Goal: Task Accomplishment & Management: Manage account settings

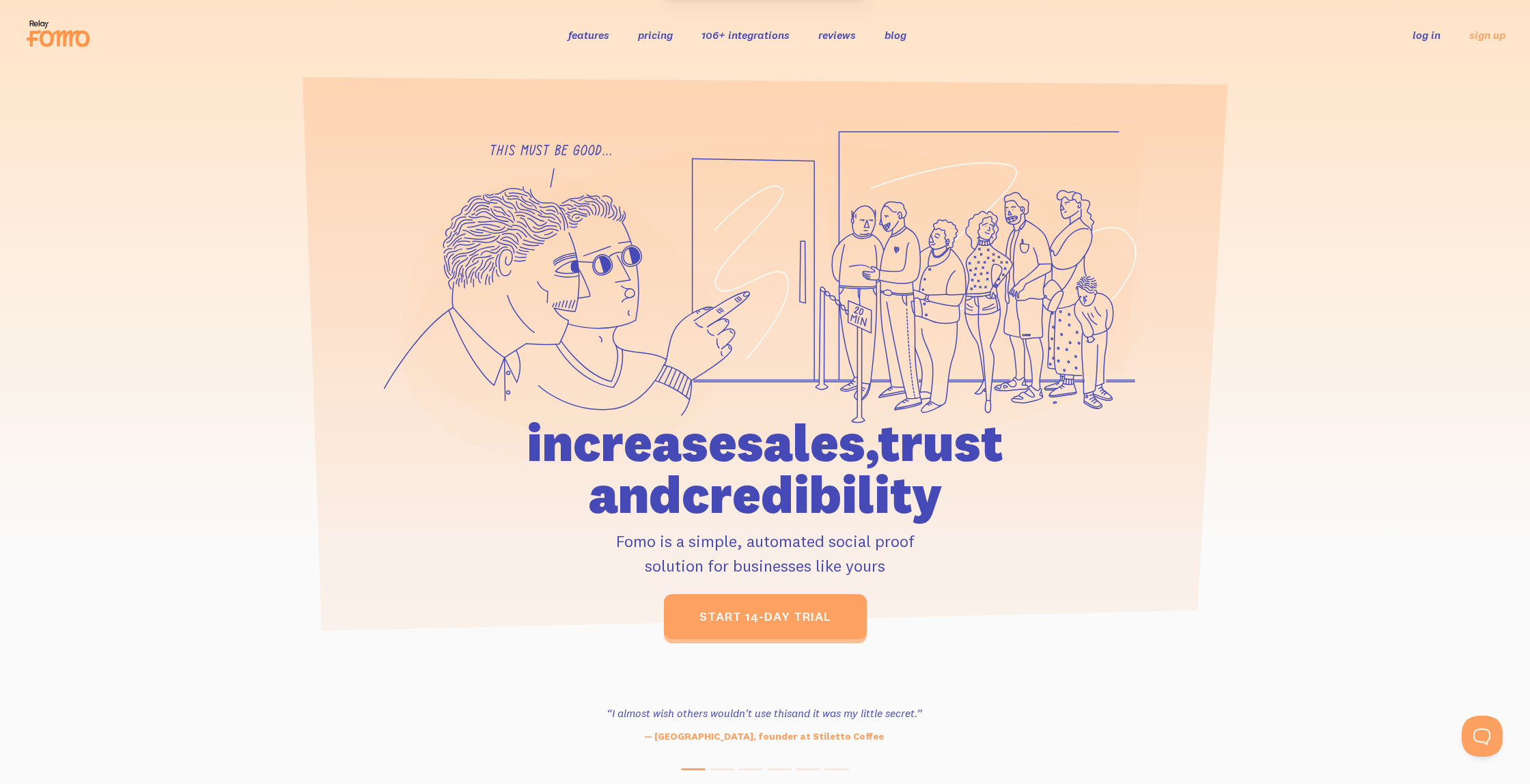
click at [657, 40] on link "pricing" at bounding box center [655, 35] width 35 height 14
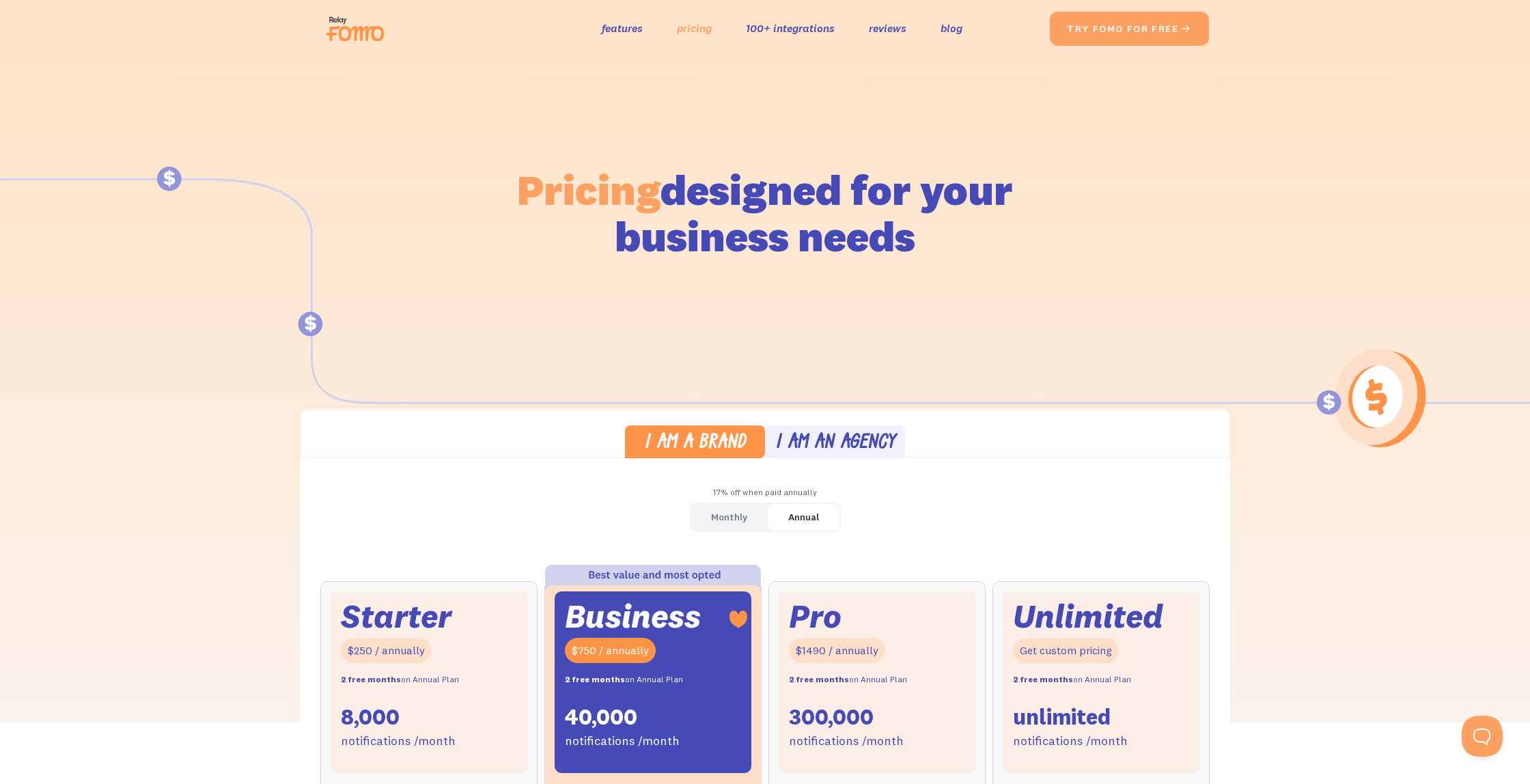
click at [681, 28] on link "pricing" at bounding box center [694, 28] width 35 height 20
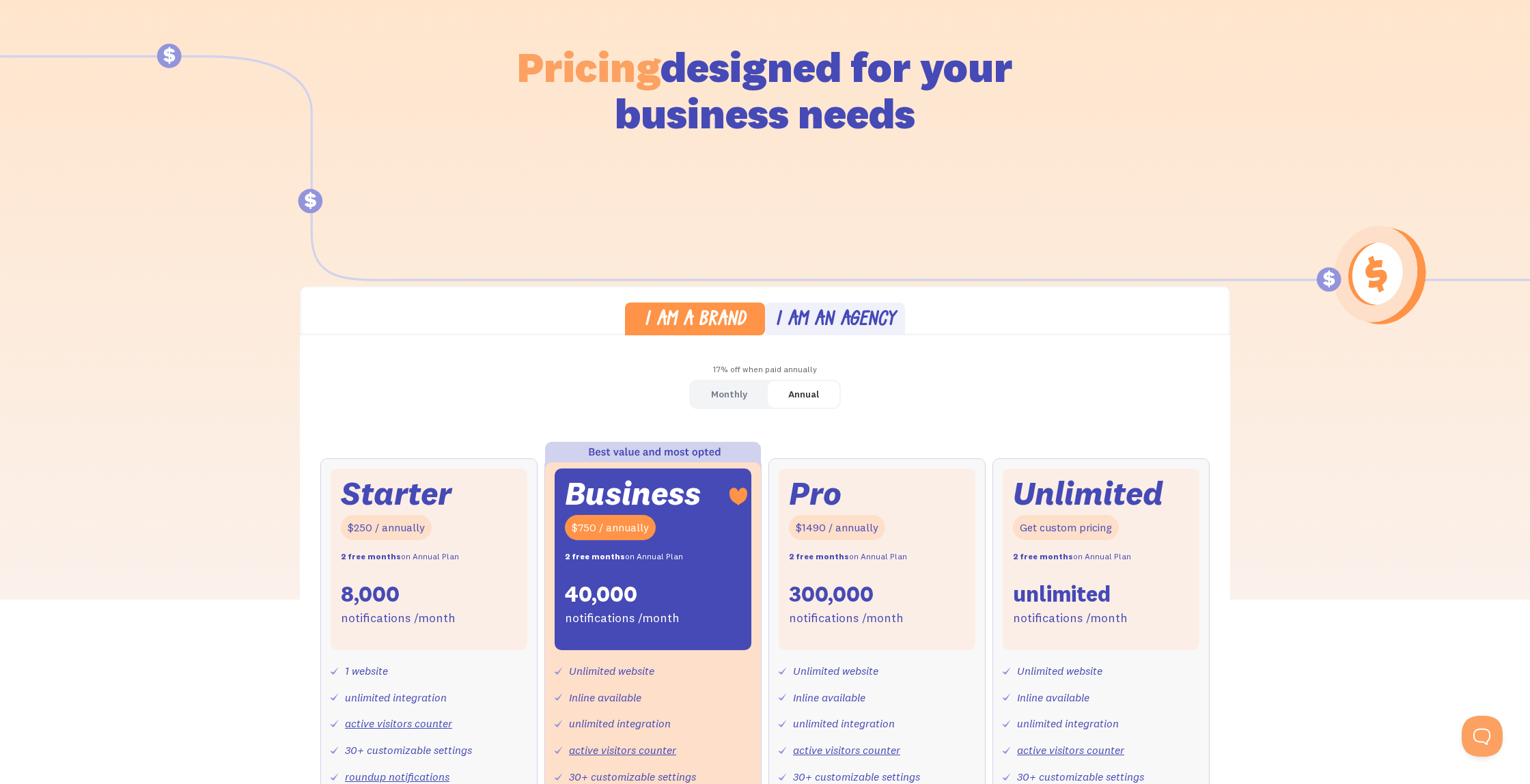
scroll to position [135, 0]
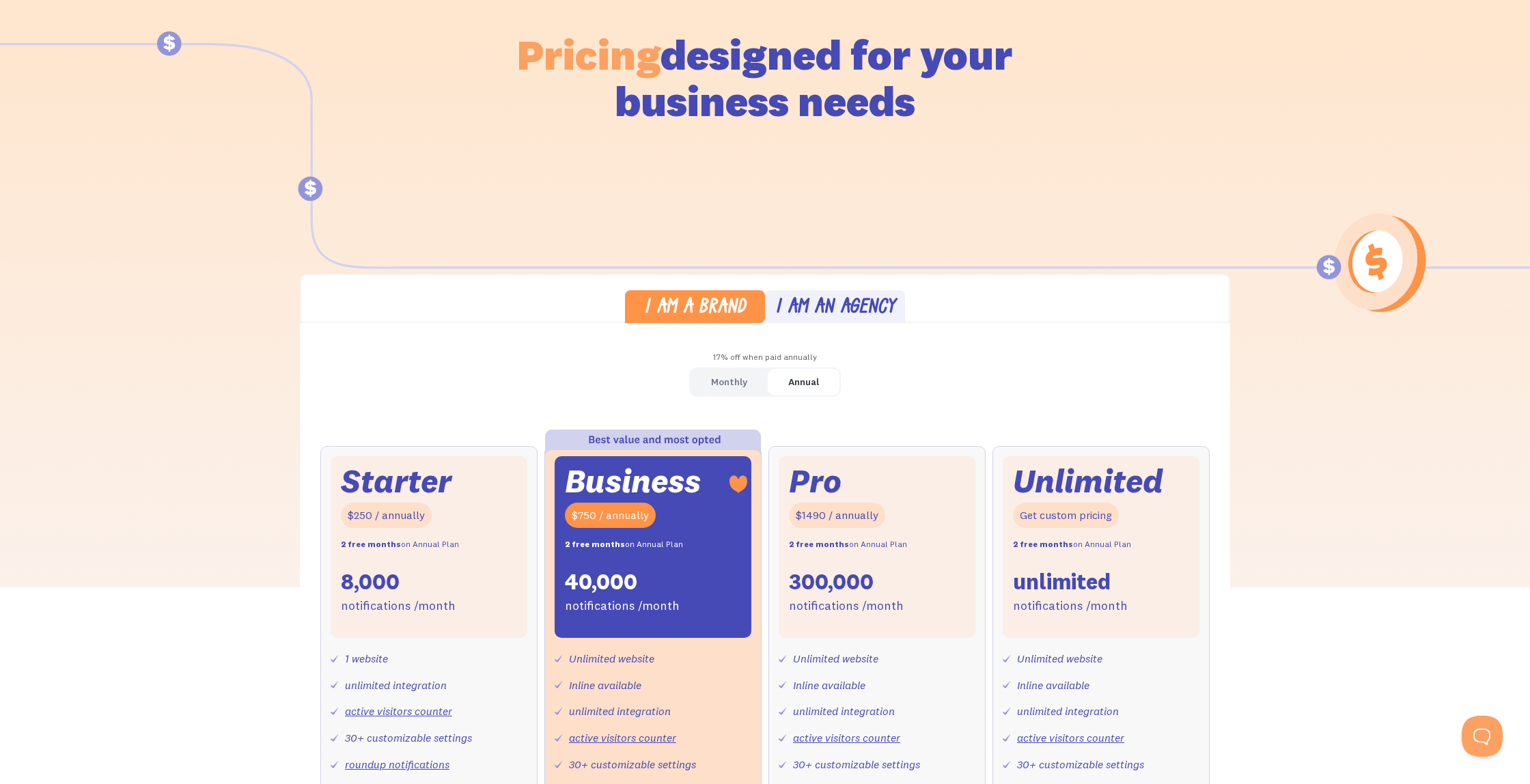
click at [825, 310] on div "I am an agency" at bounding box center [835, 308] width 120 height 20
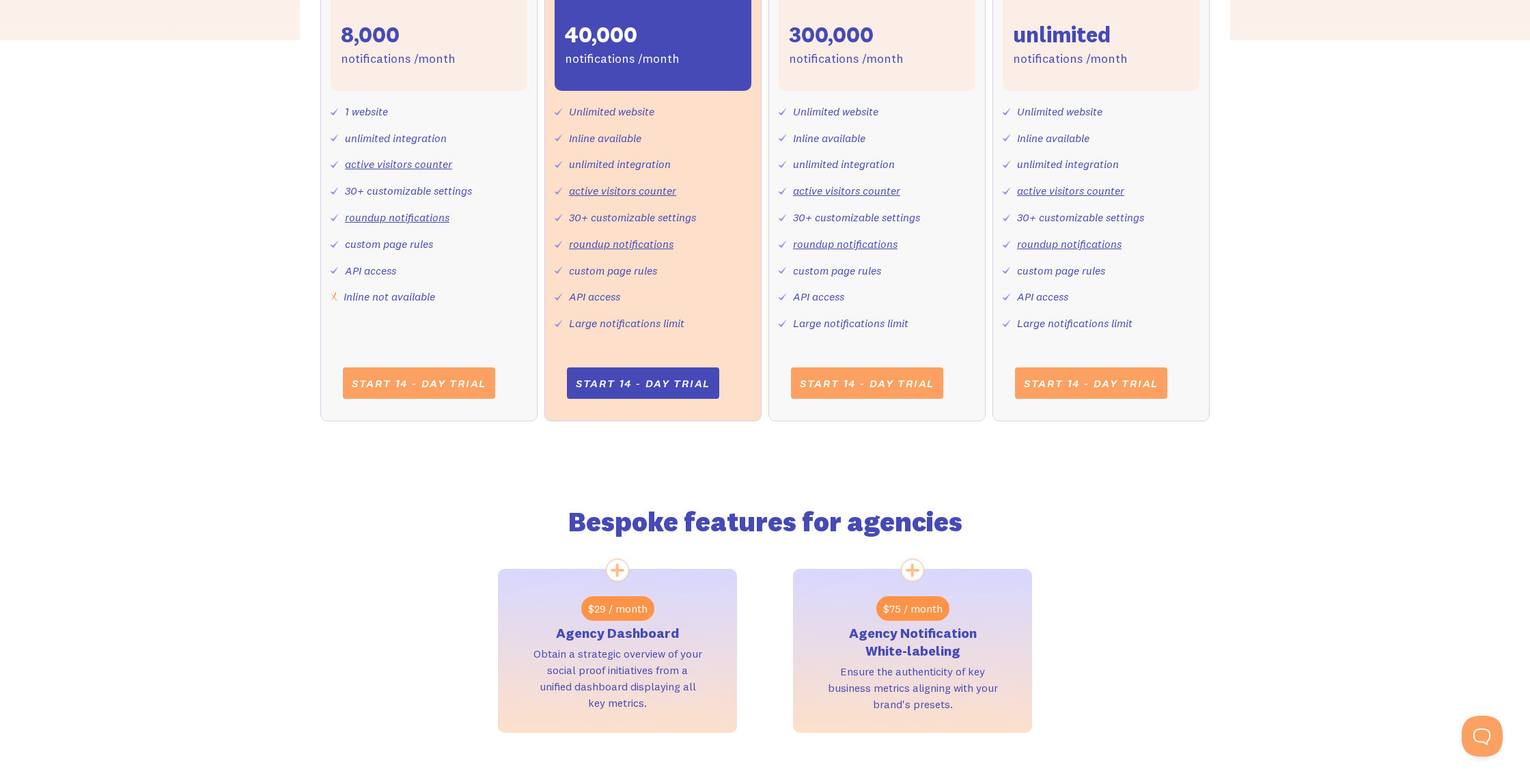
scroll to position [0, 0]
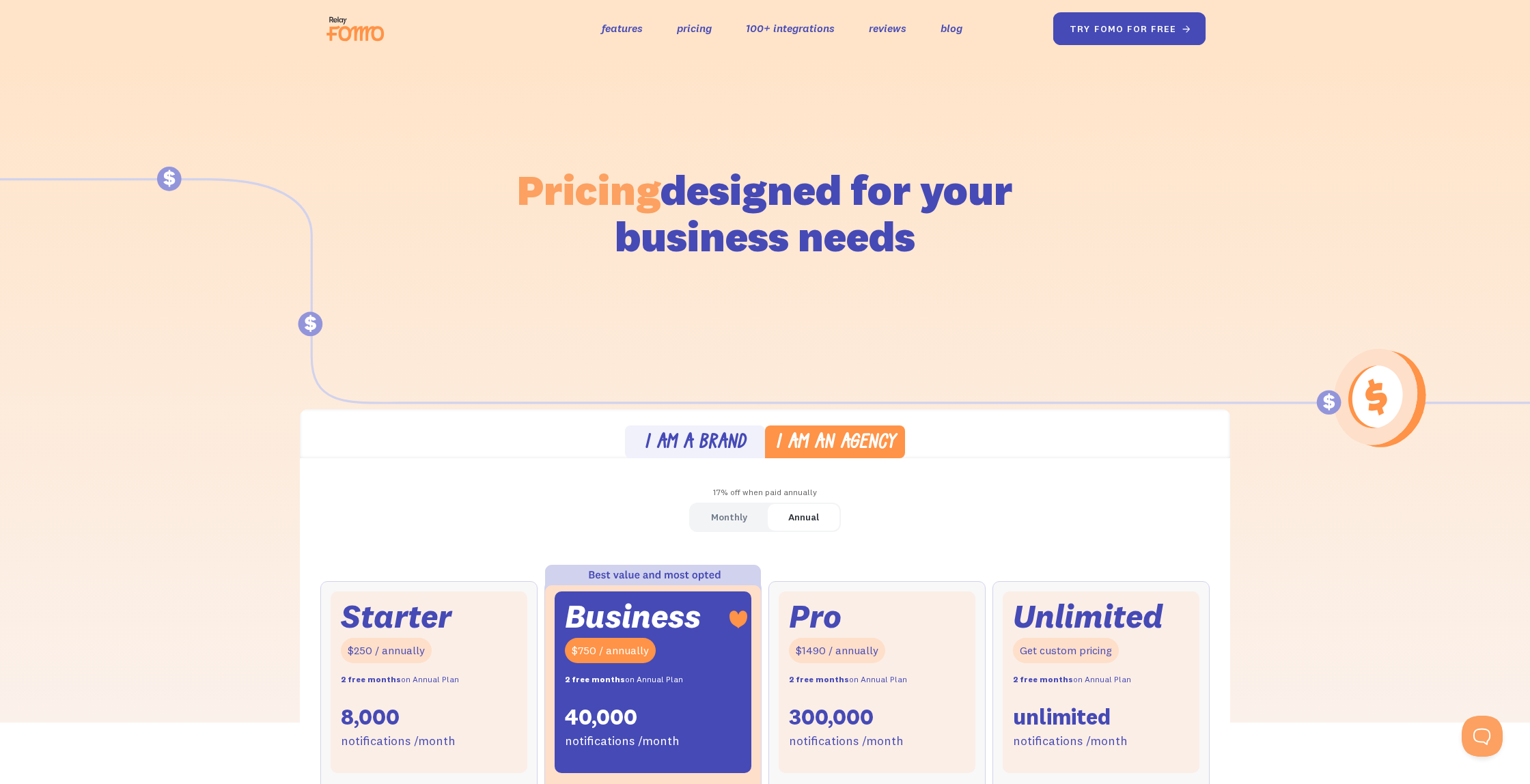
click at [1131, 29] on link "try fomo for free " at bounding box center [1130, 28] width 153 height 33
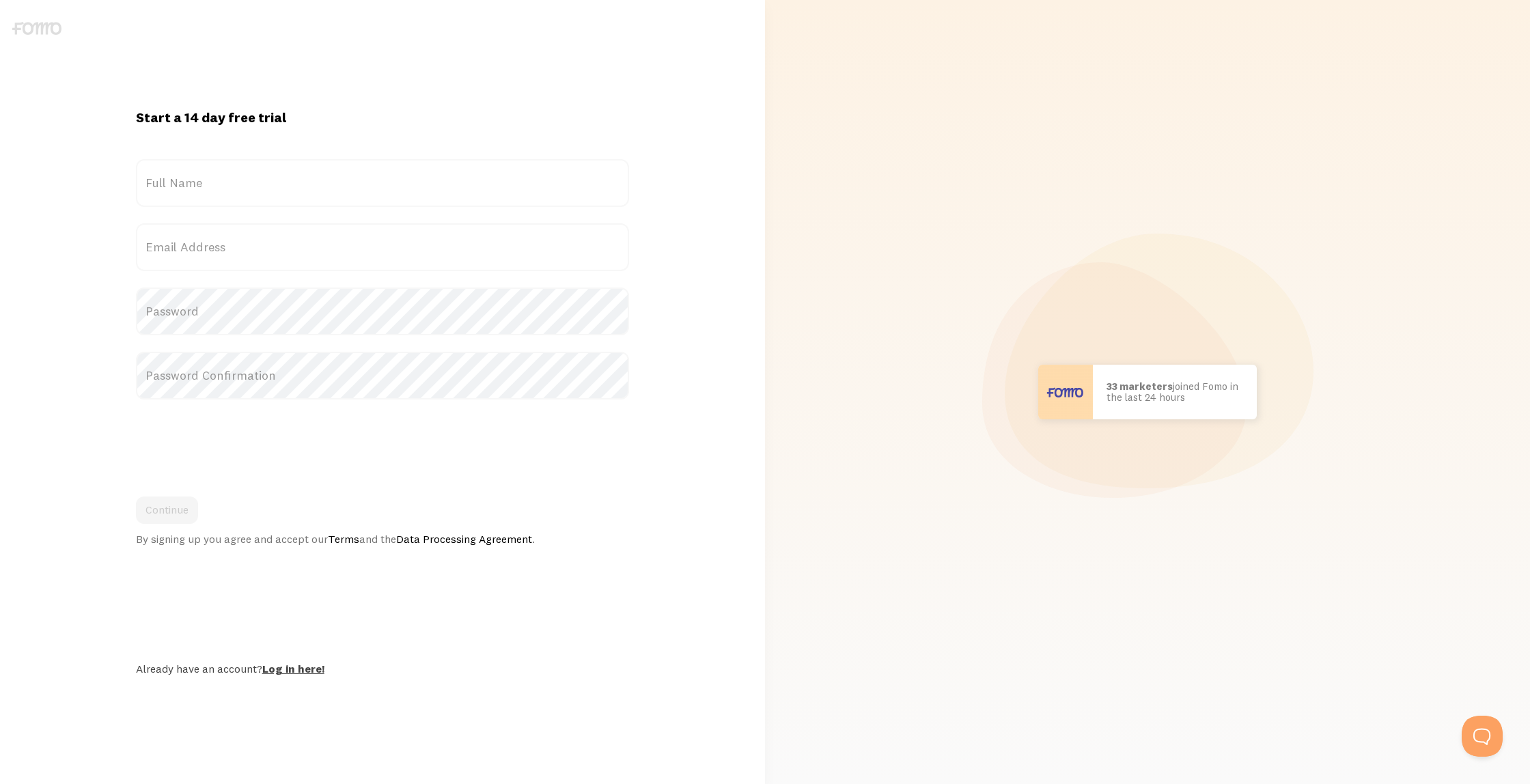
click at [284, 662] on link "Log in here!" at bounding box center [293, 668] width 62 height 14
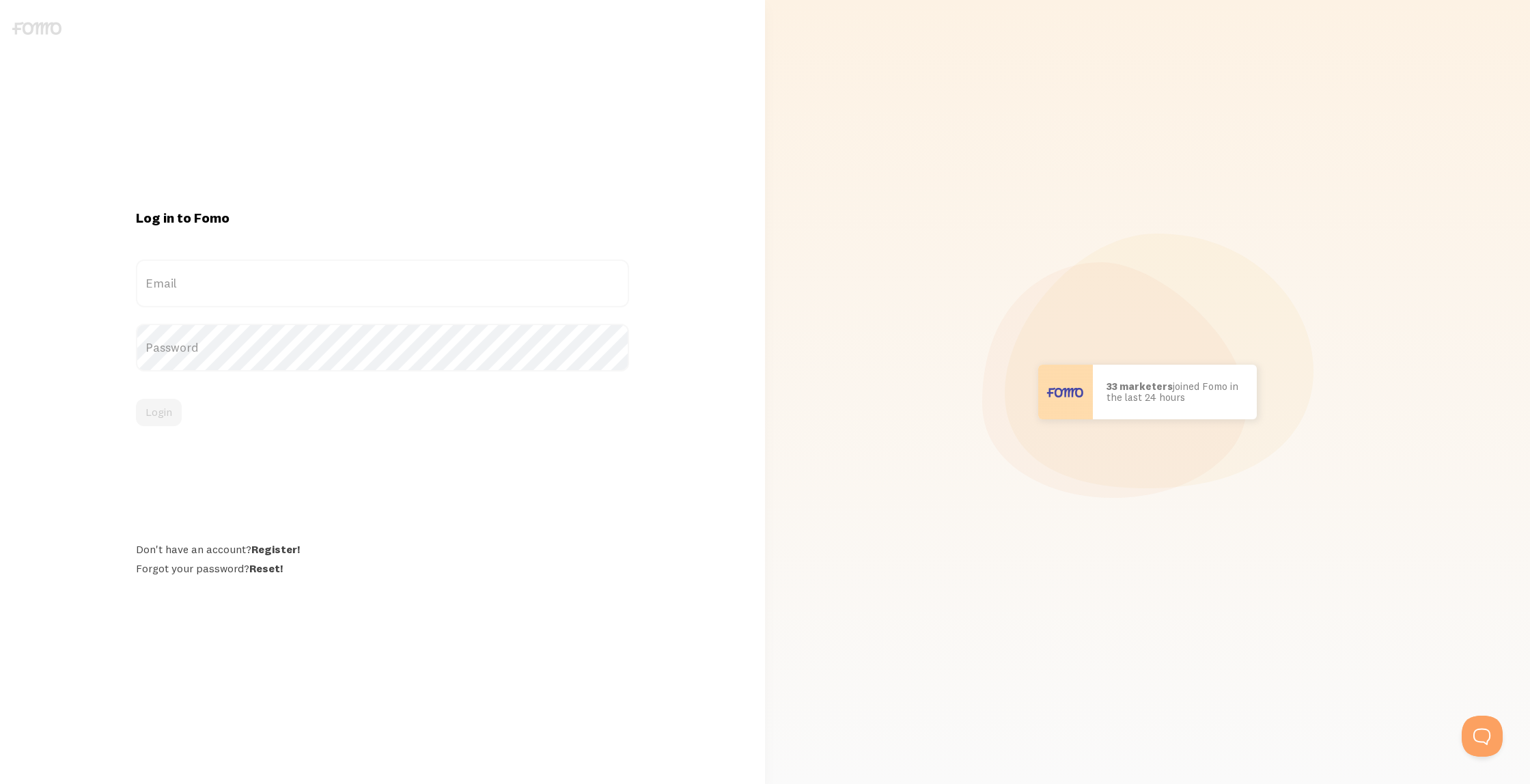
click at [270, 353] on label "Password" at bounding box center [383, 348] width 494 height 48
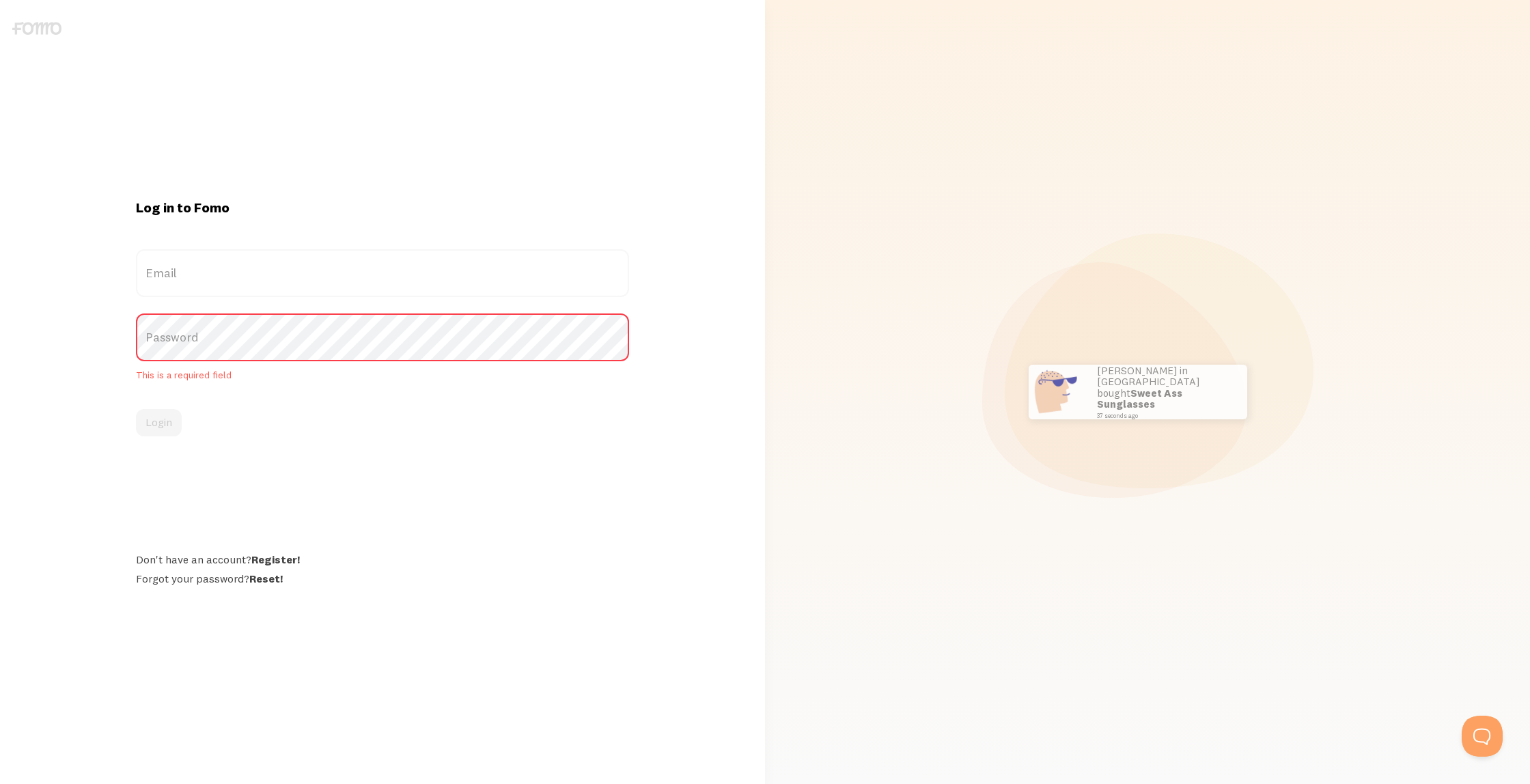
click at [321, 328] on label "Password" at bounding box center [383, 338] width 494 height 48
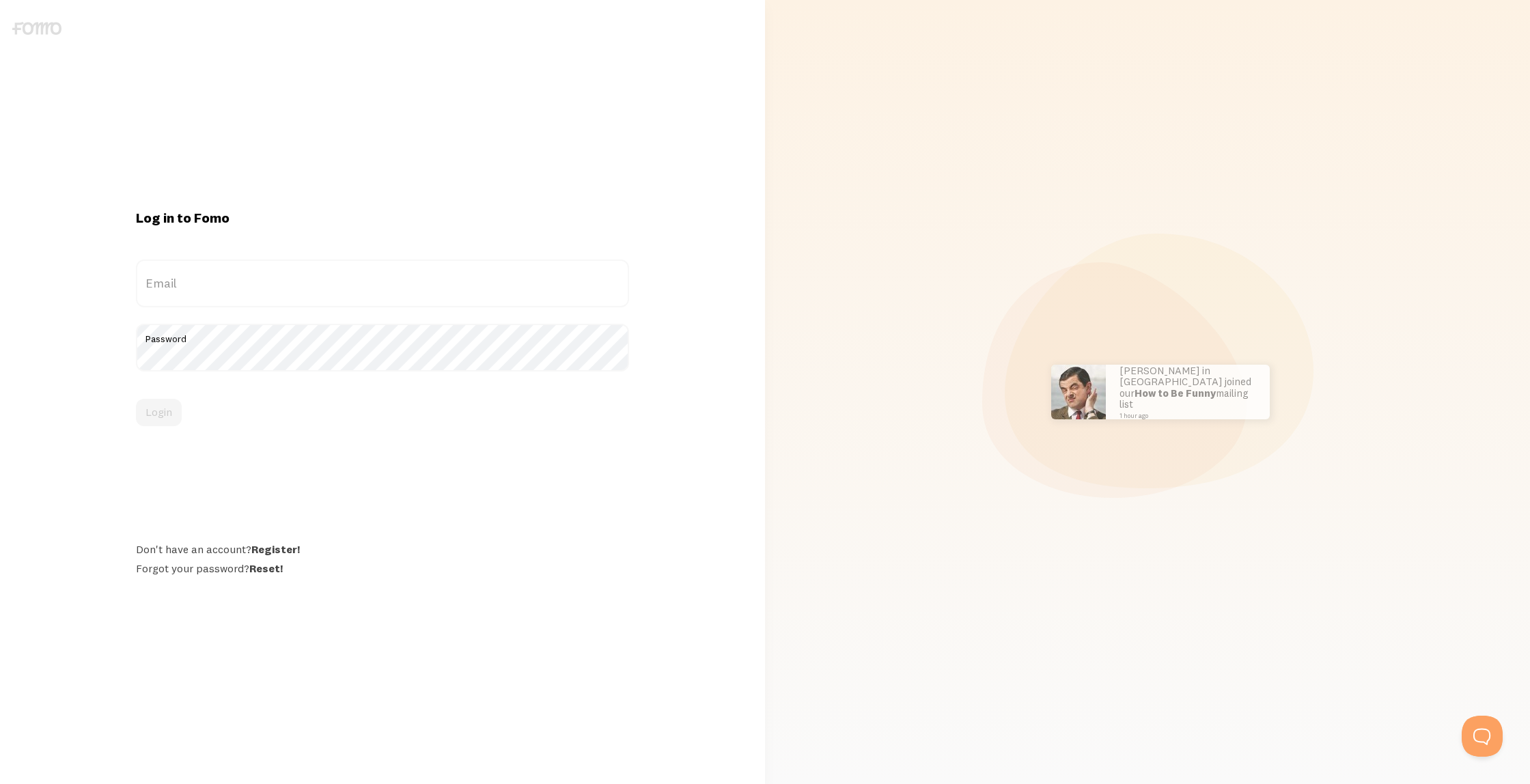
click at [323, 280] on label "Email" at bounding box center [383, 283] width 494 height 48
click at [323, 280] on input "Email" at bounding box center [383, 283] width 494 height 48
paste input "Shneur1!"
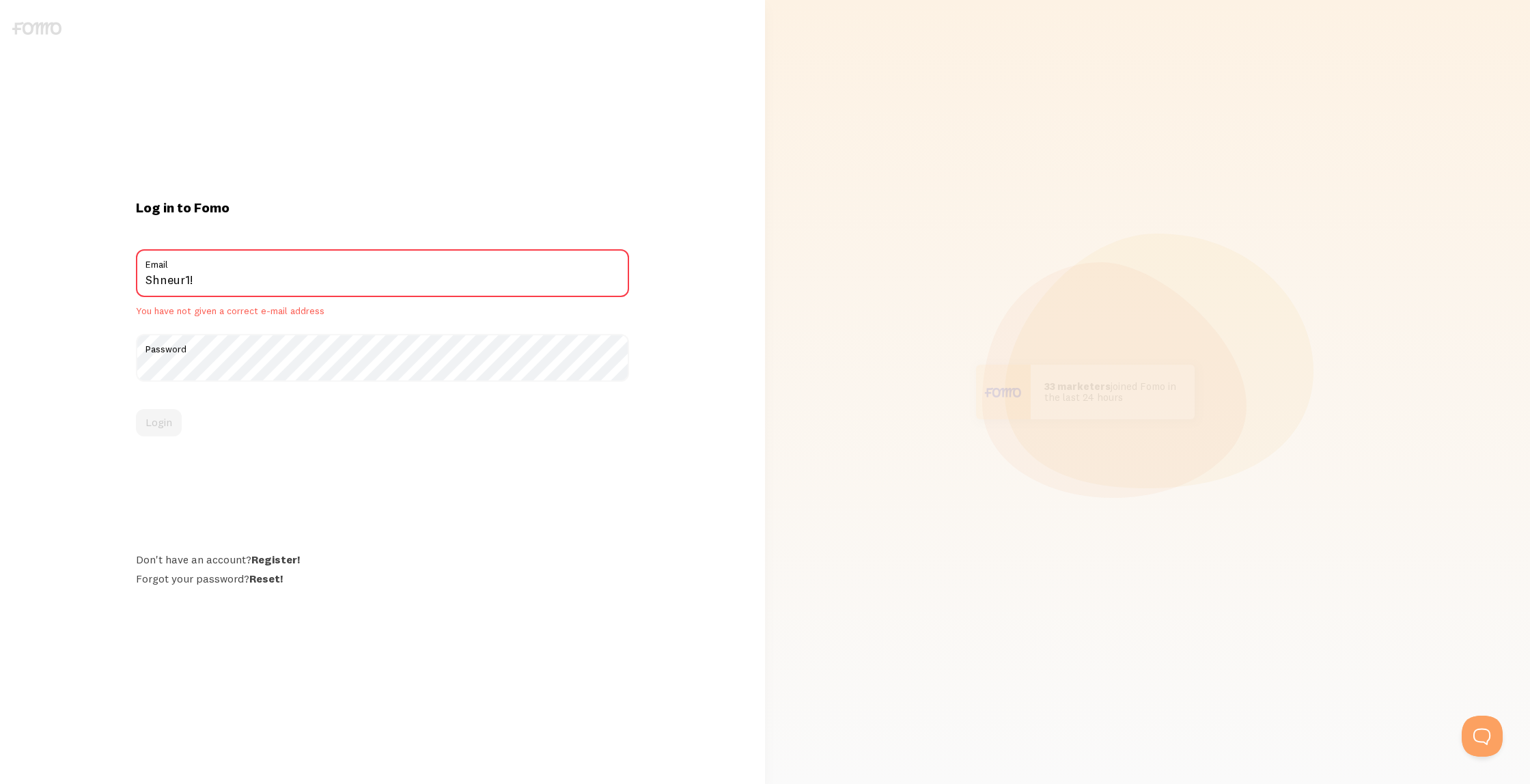
click at [405, 486] on div "Log in to Fomo Shneur1! Email You have not given a correct e-mail address Passw…" at bounding box center [383, 392] width 510 height 386
click at [295, 277] on input "Shneur1!" at bounding box center [383, 273] width 494 height 48
click at [535, 276] on input "Shneur1!" at bounding box center [383, 273] width 494 height 48
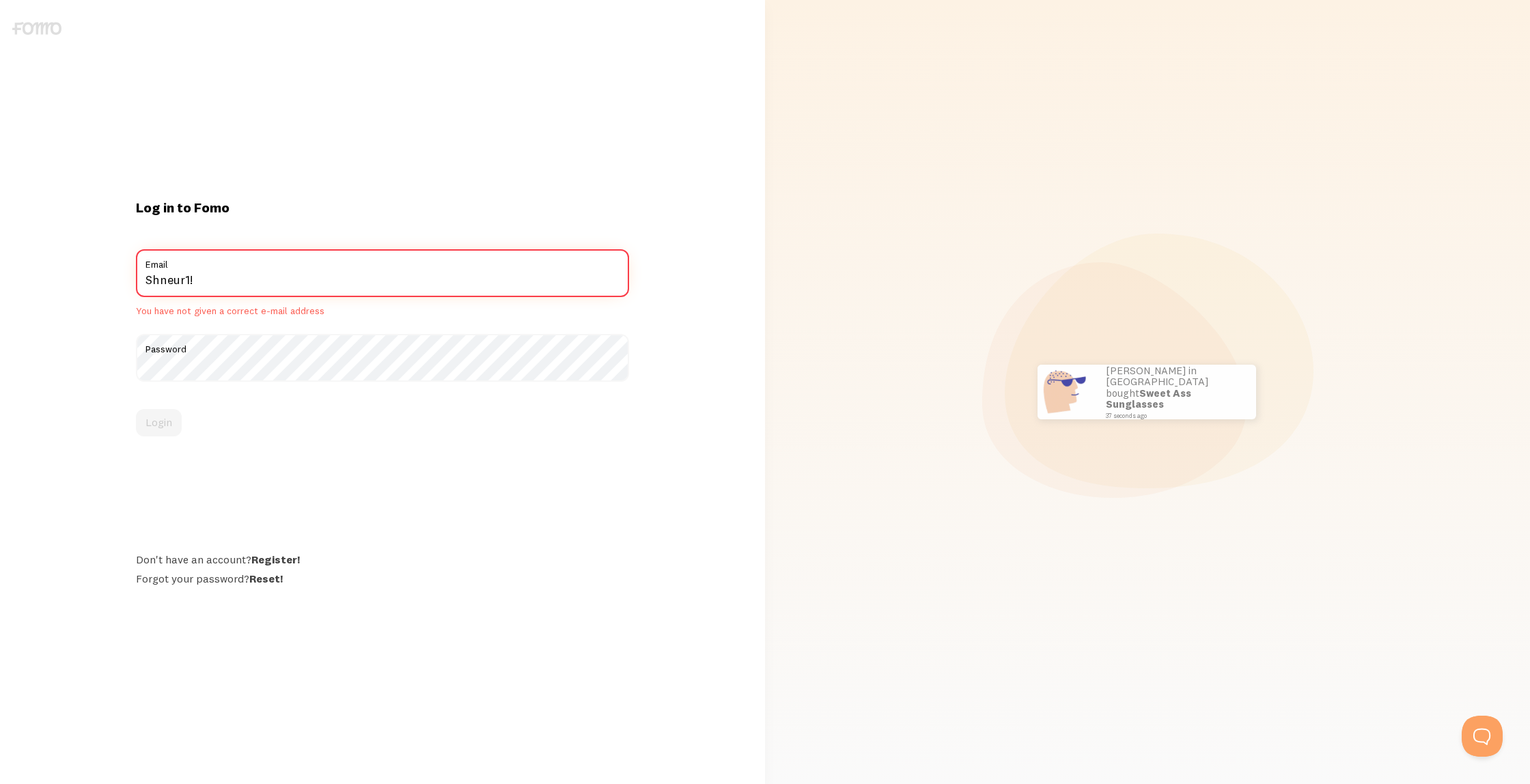
click at [535, 276] on input "Shneur1!" at bounding box center [383, 273] width 494 height 48
paste input "[EMAIL_ADDRESS][DOMAIN_NAME]"
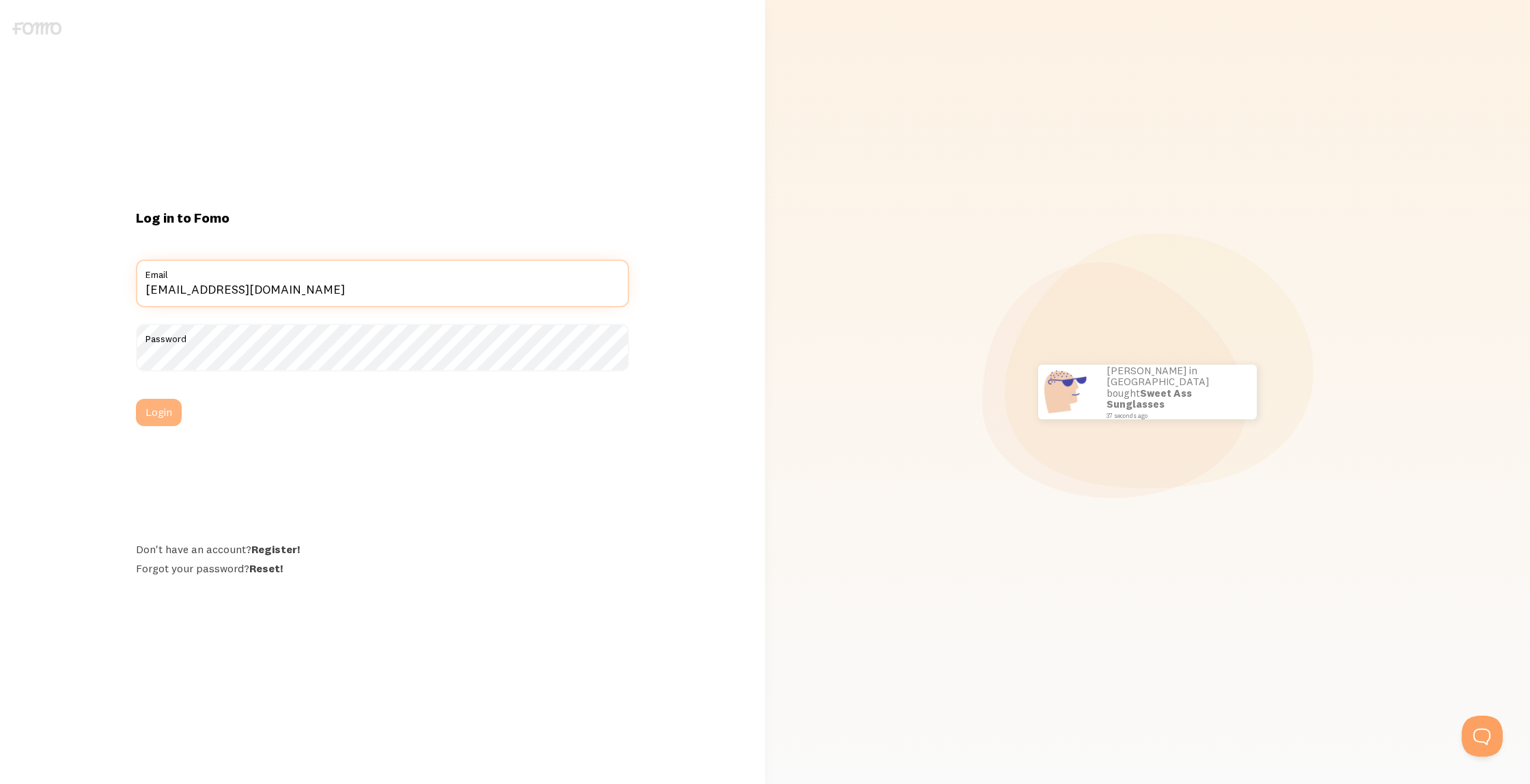
type input "[EMAIL_ADDRESS][DOMAIN_NAME]"
click at [156, 407] on button "Login" at bounding box center [159, 412] width 46 height 27
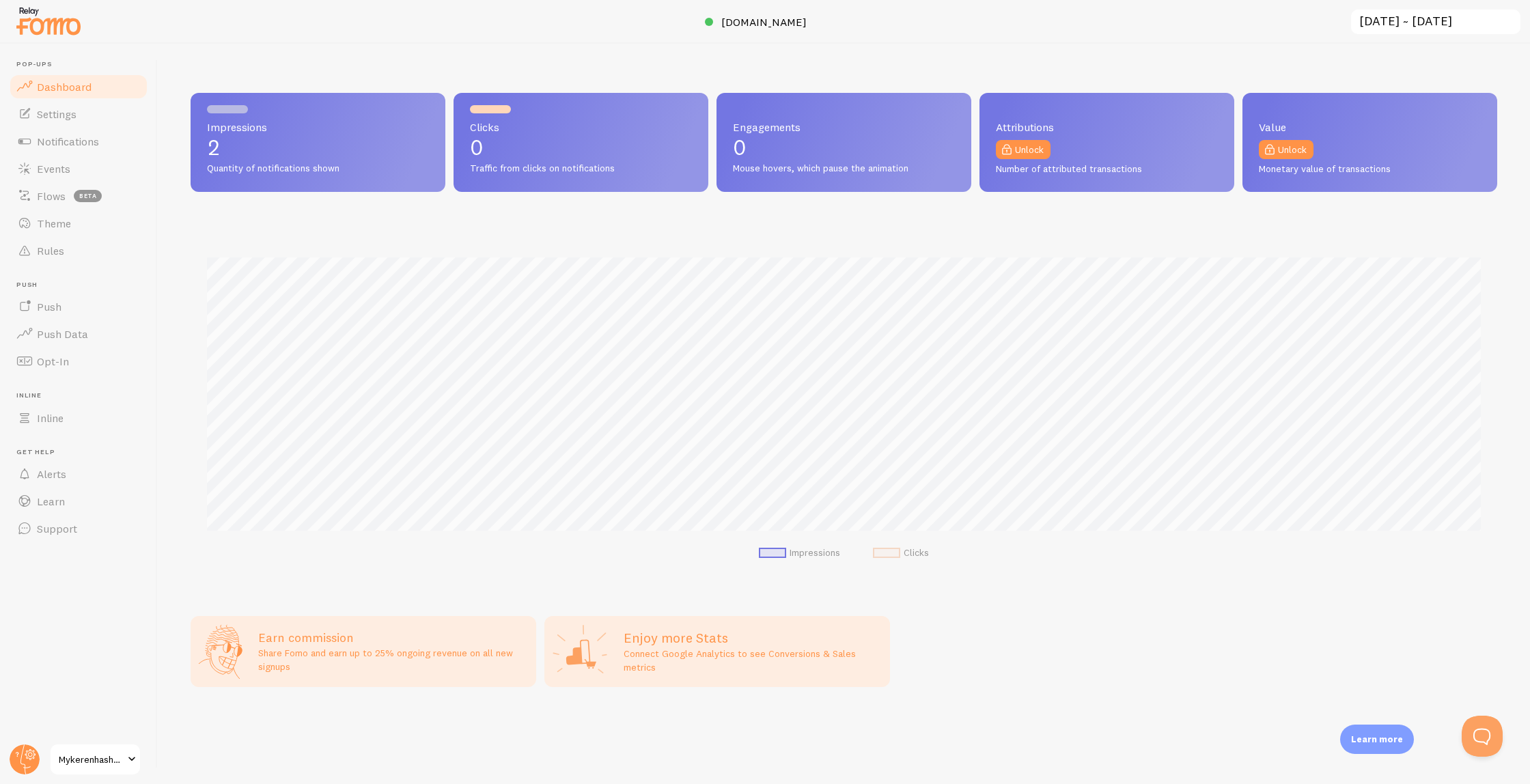
scroll to position [359, 1307]
click at [83, 758] on span "Mykerenhashana" at bounding box center [91, 759] width 65 height 16
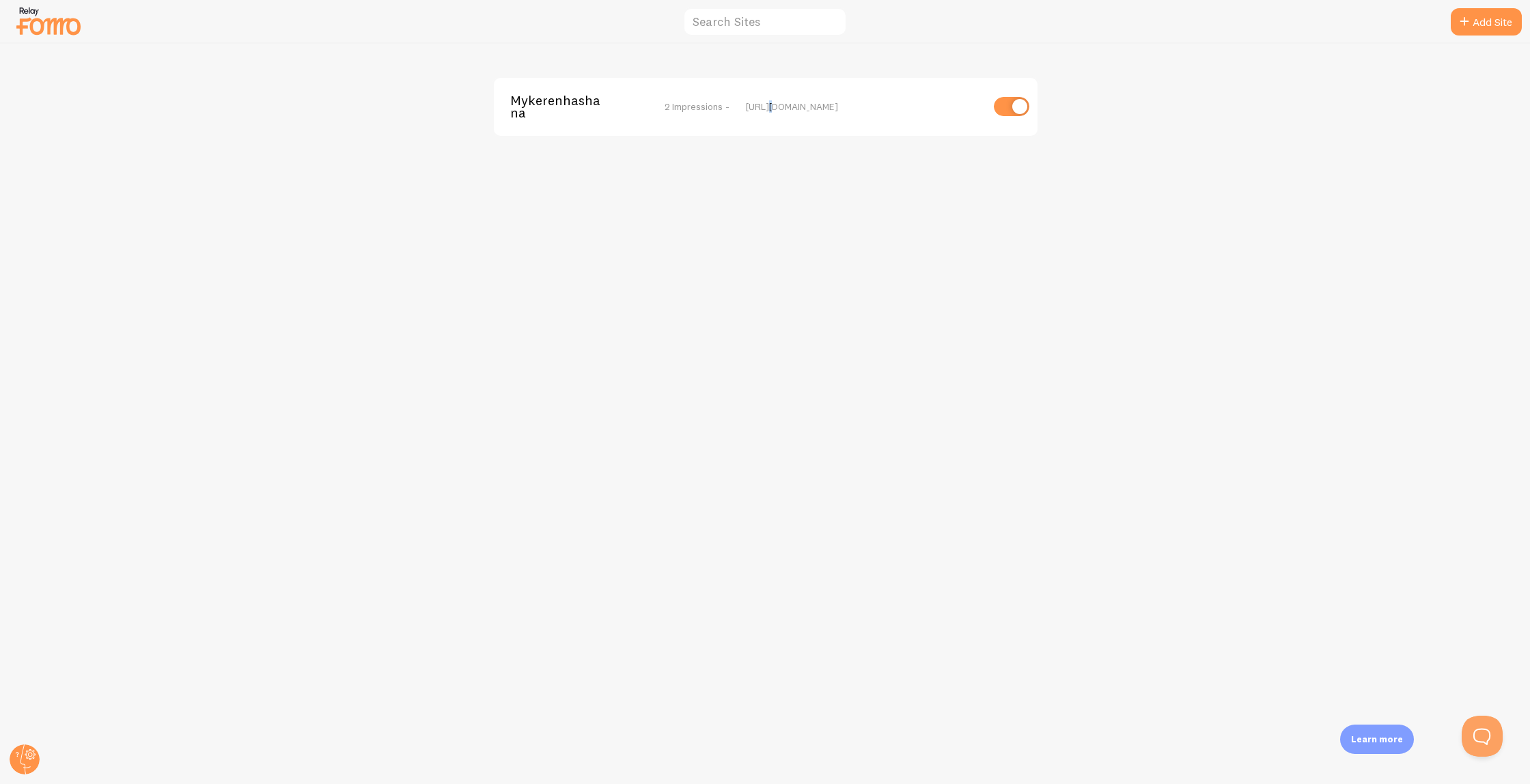
click at [770, 108] on div "[URL][DOMAIN_NAME]" at bounding box center [863, 106] width 236 height 12
click at [630, 110] on div "Mykerenhashana 2 Impressions -" at bounding box center [620, 107] width 219 height 26
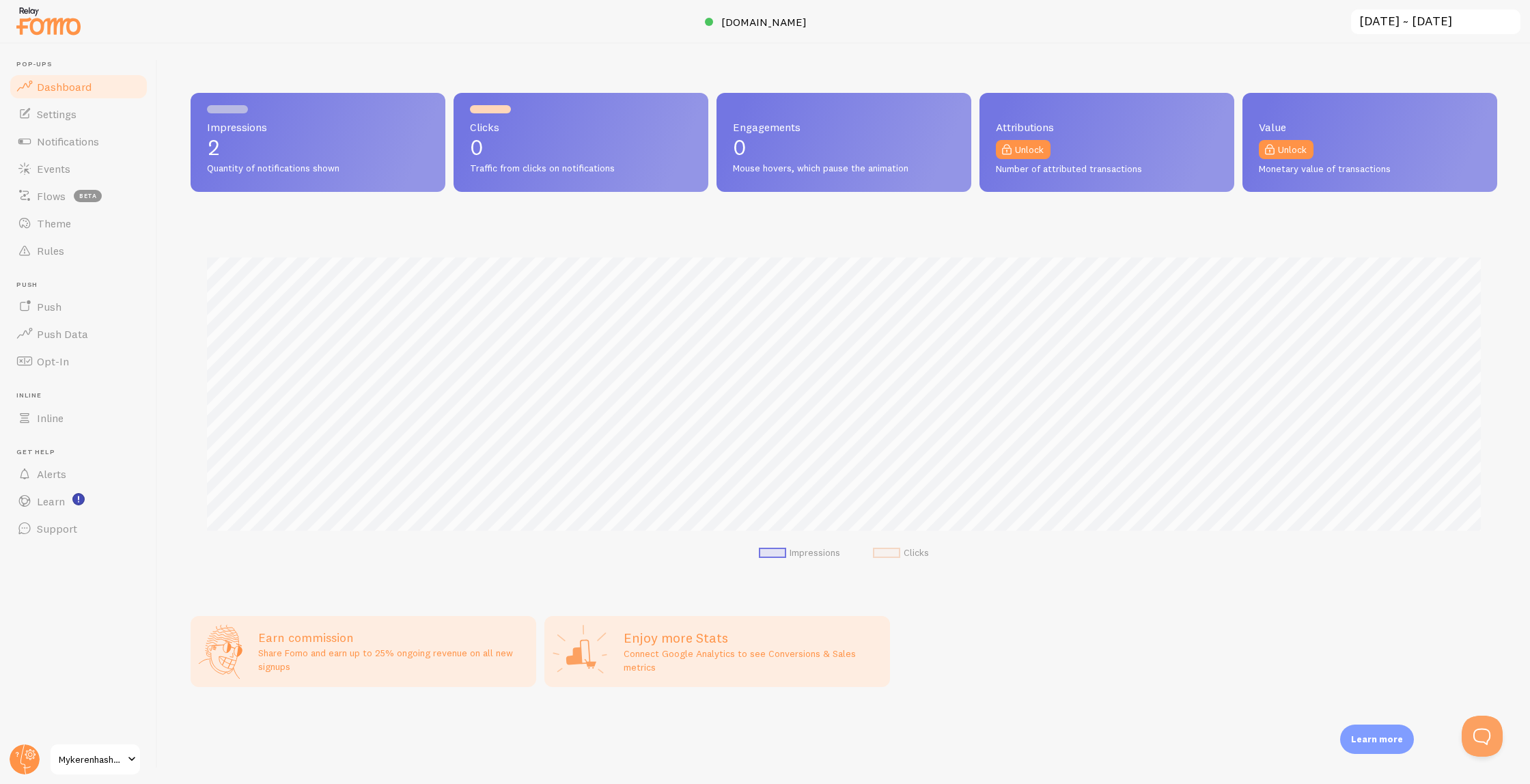
scroll to position [359, 1307]
click at [747, 23] on span "[DOMAIN_NAME]" at bounding box center [764, 22] width 85 height 14
click at [72, 118] on span "Settings" at bounding box center [56, 114] width 40 height 14
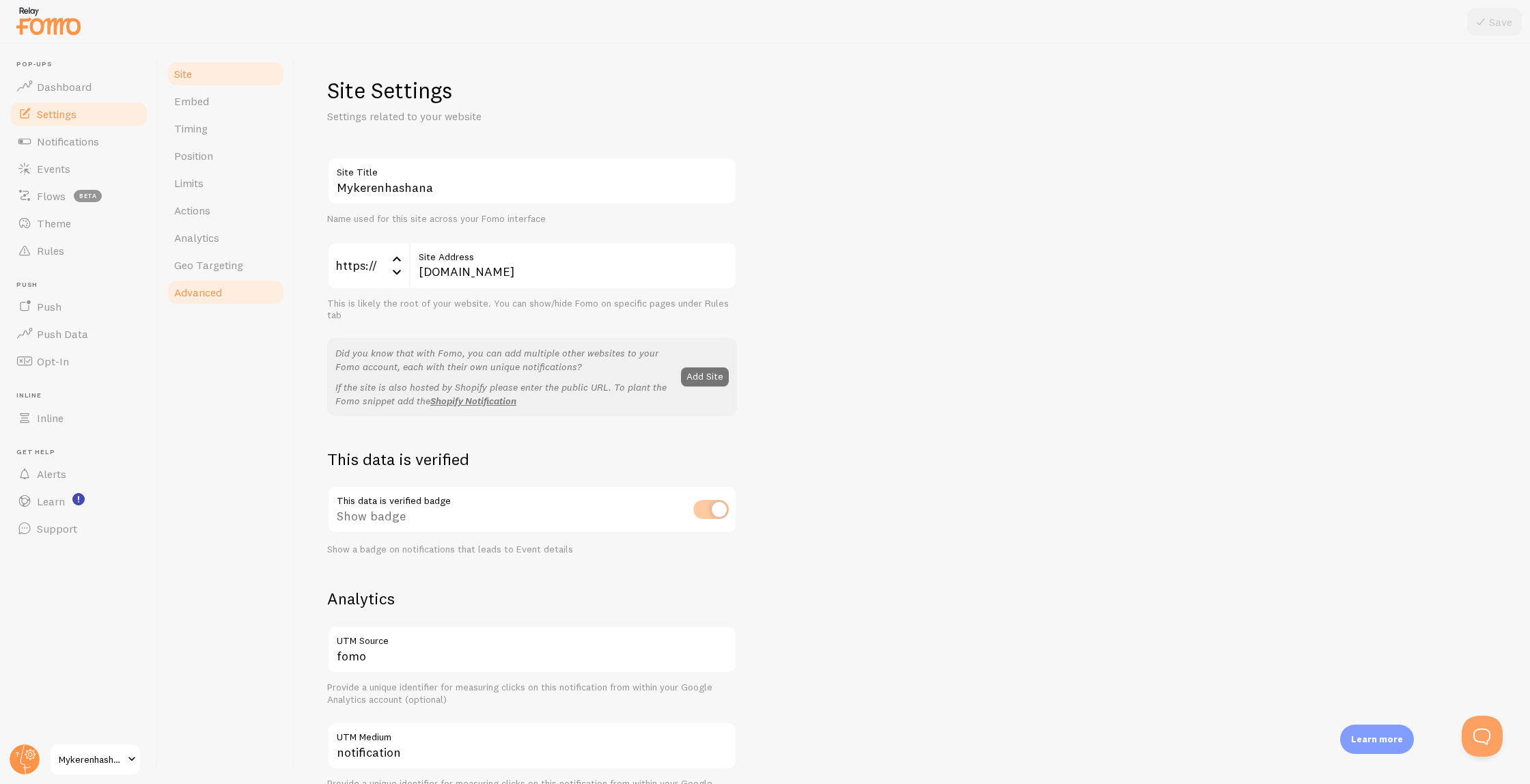
click at [205, 294] on span "Advanced" at bounding box center [198, 293] width 48 height 14
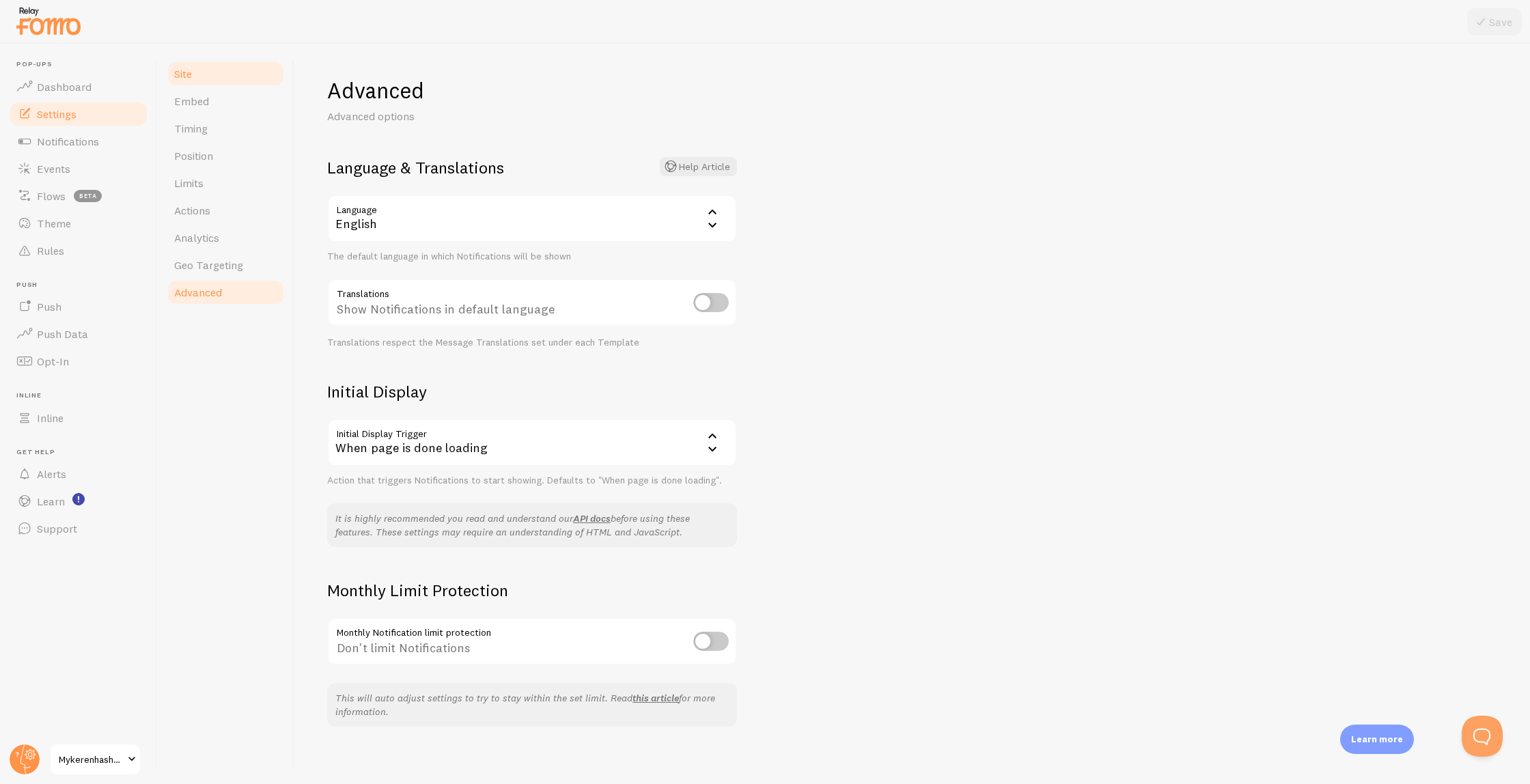
click at [219, 82] on link "Site" at bounding box center [225, 74] width 120 height 27
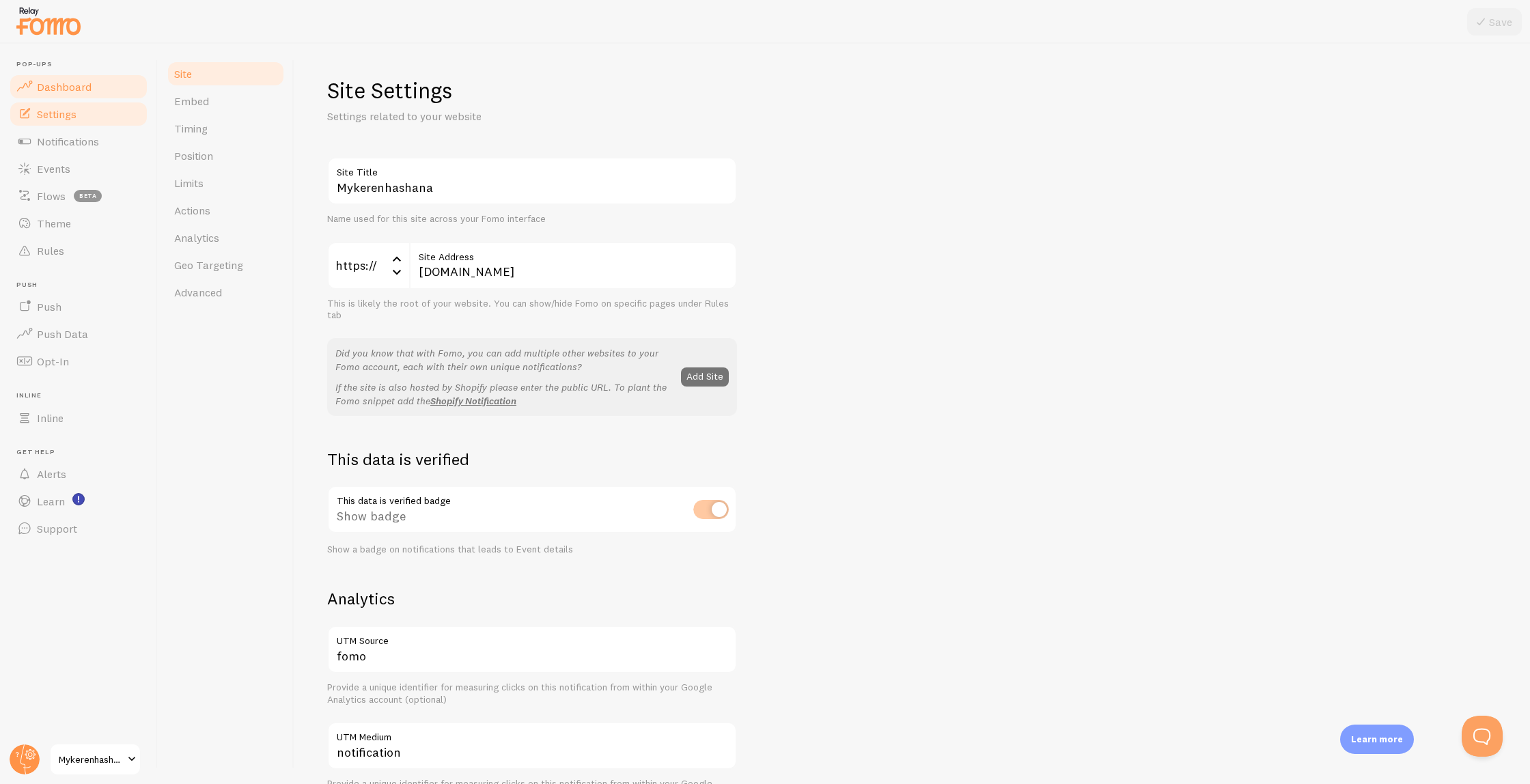
click at [71, 85] on span "Dashboard" at bounding box center [64, 87] width 54 height 14
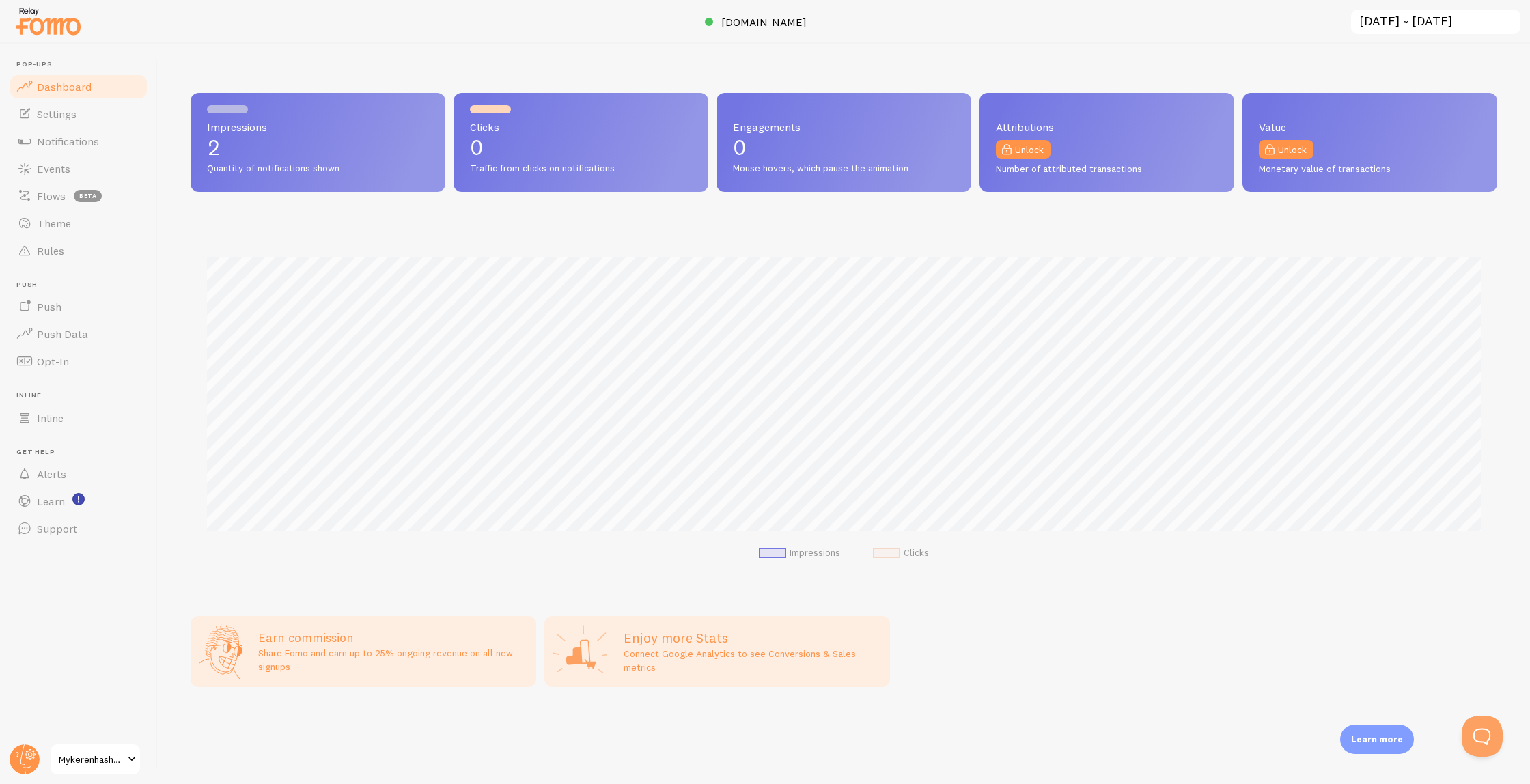
scroll to position [359, 1307]
click at [290, 163] on span "Quantity of notifications shown" at bounding box center [317, 168] width 222 height 12
click at [54, 217] on span "Theme" at bounding box center [54, 224] width 34 height 14
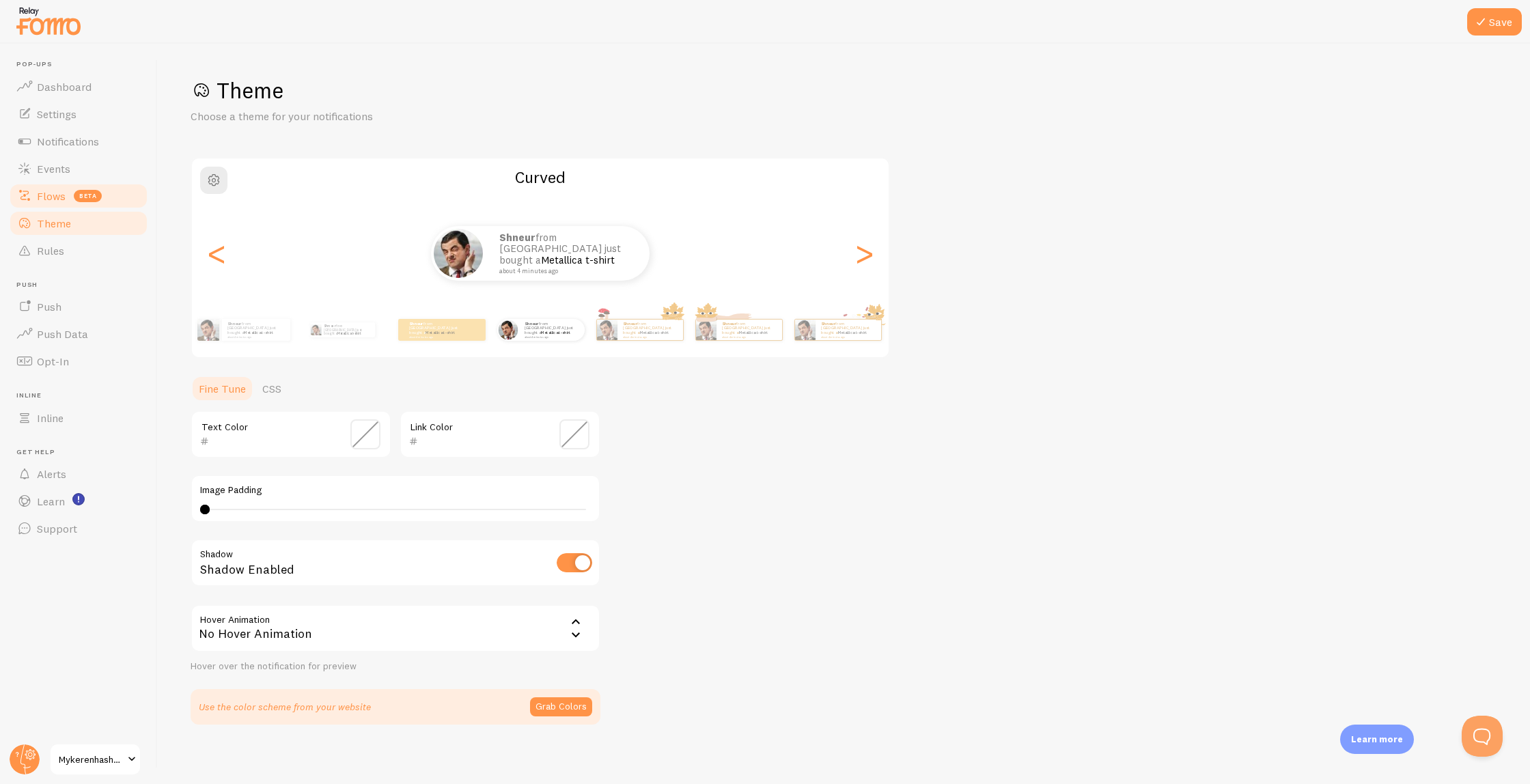
click at [54, 190] on span "Flows" at bounding box center [51, 196] width 29 height 14
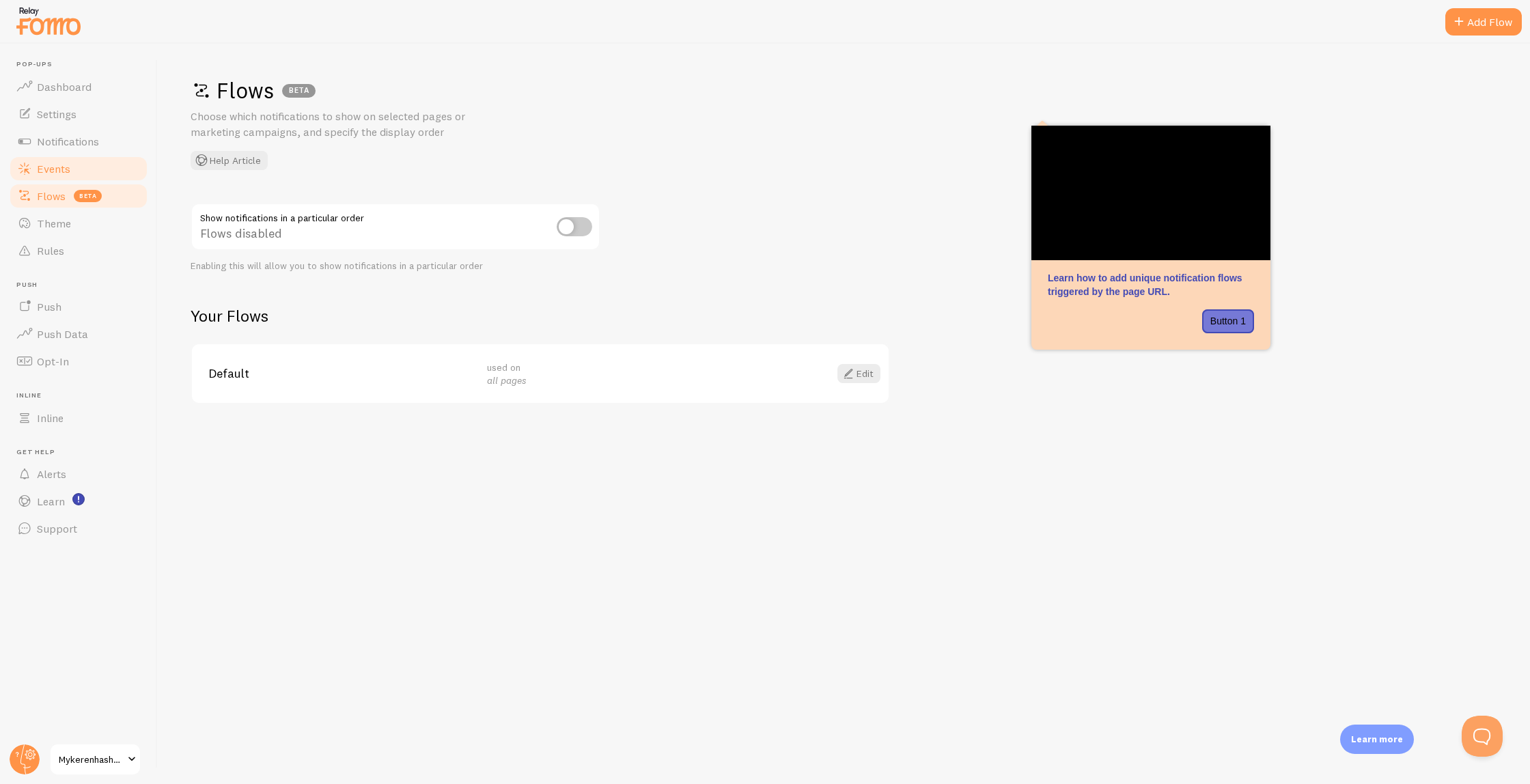
click at [56, 160] on link "Events" at bounding box center [78, 168] width 140 height 27
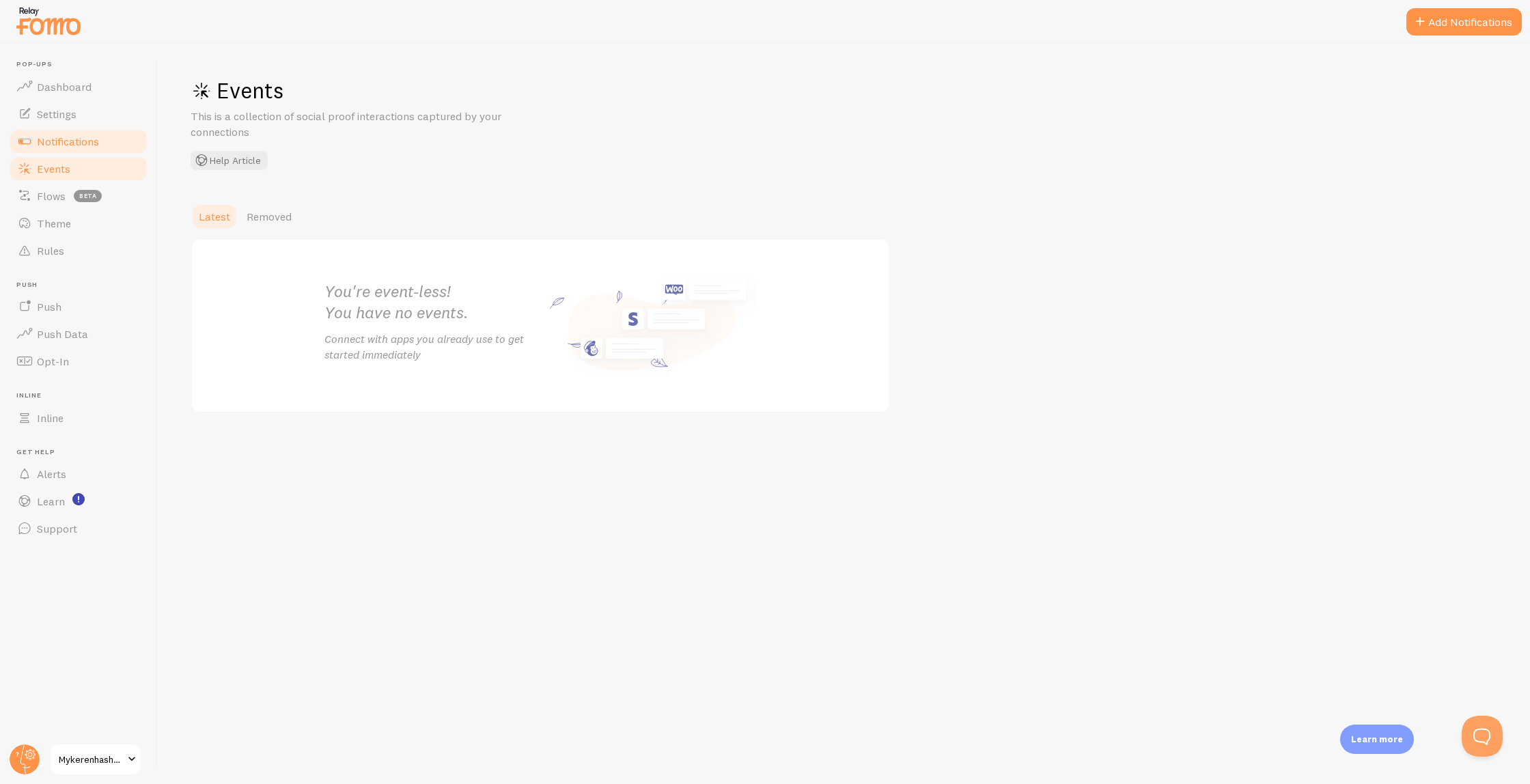
click at [60, 139] on span "Notifications" at bounding box center [67, 141] width 62 height 14
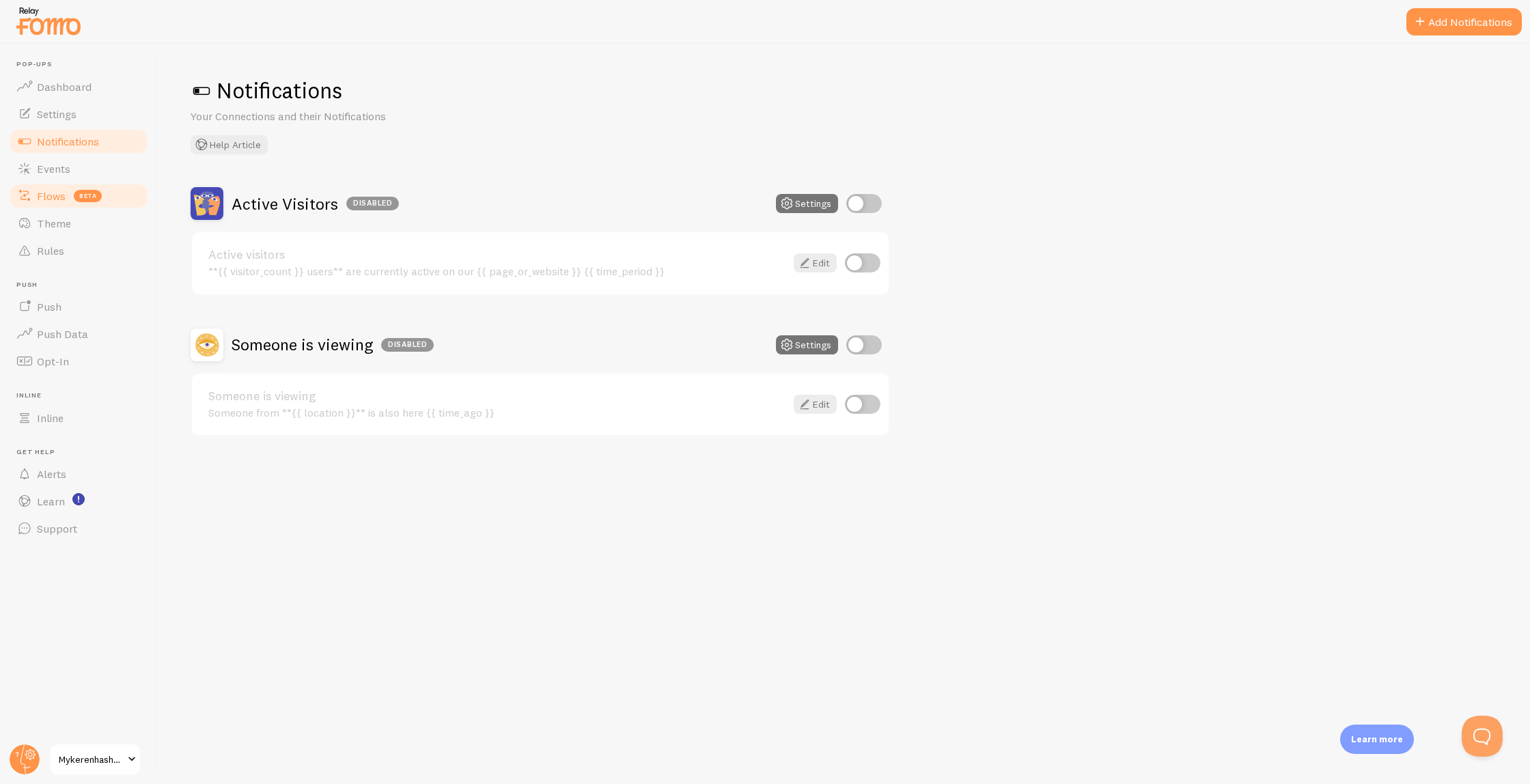
click at [60, 200] on span "Flows" at bounding box center [51, 196] width 29 height 14
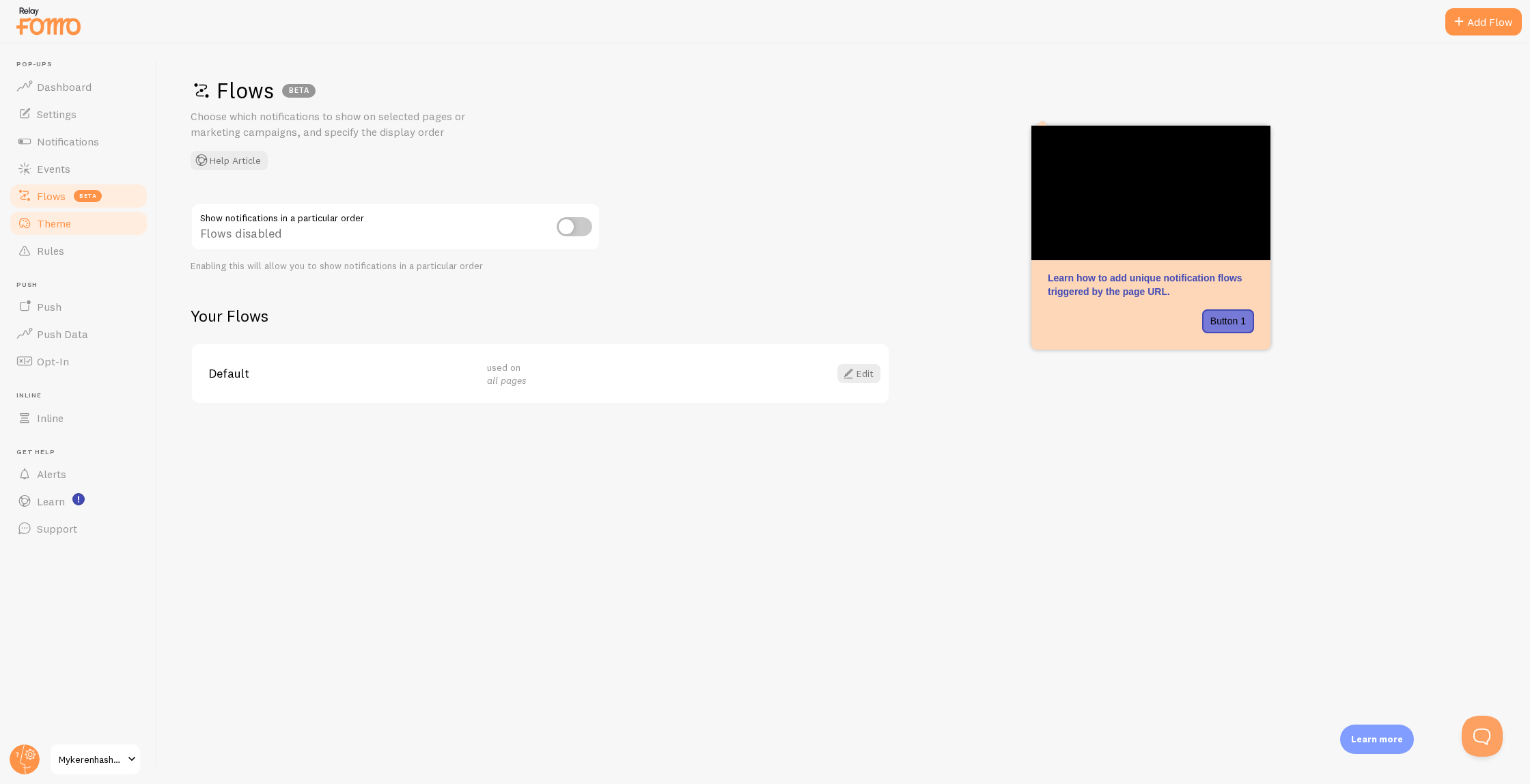
click at [65, 231] on link "Theme" at bounding box center [78, 224] width 140 height 27
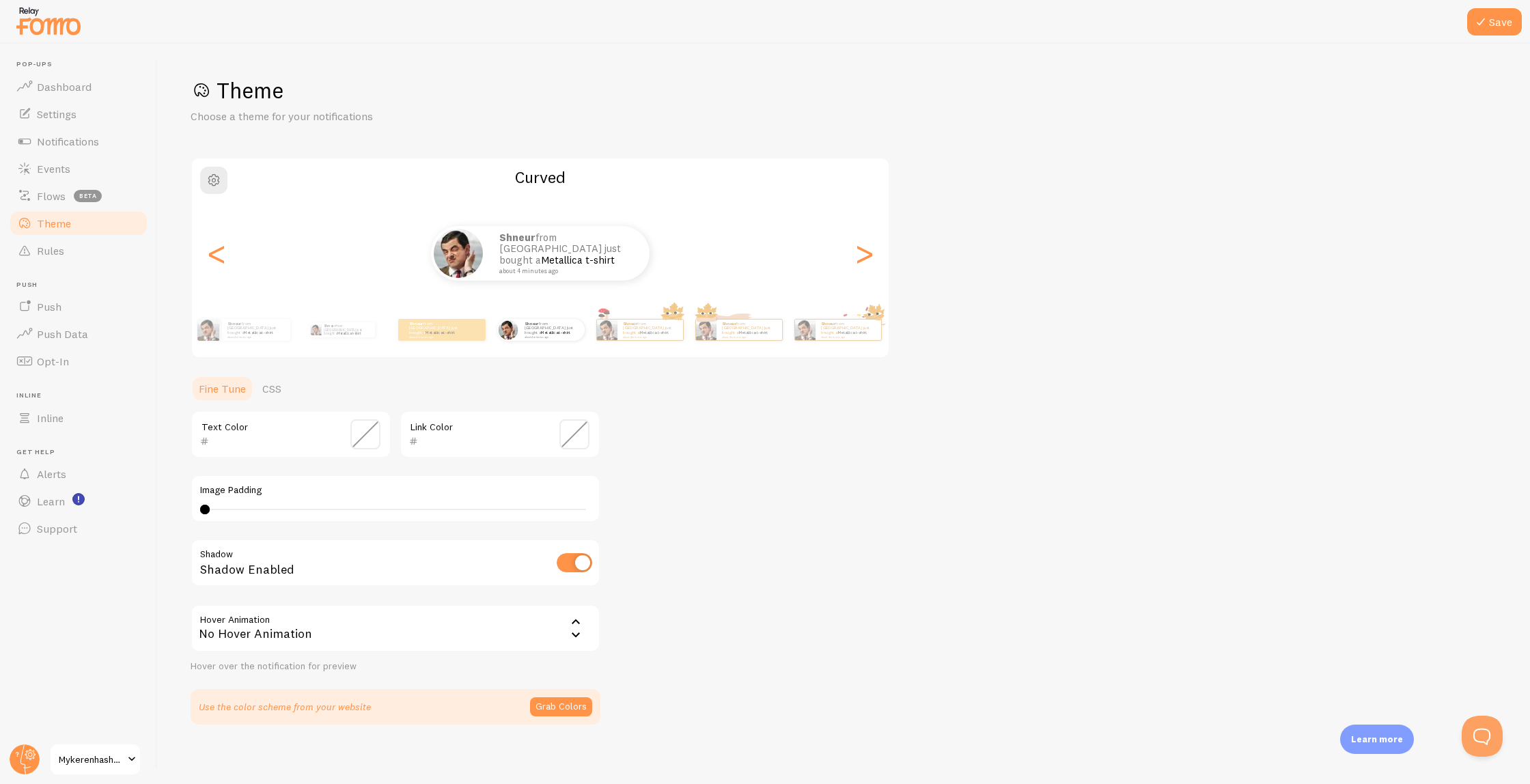
scroll to position [6, 0]
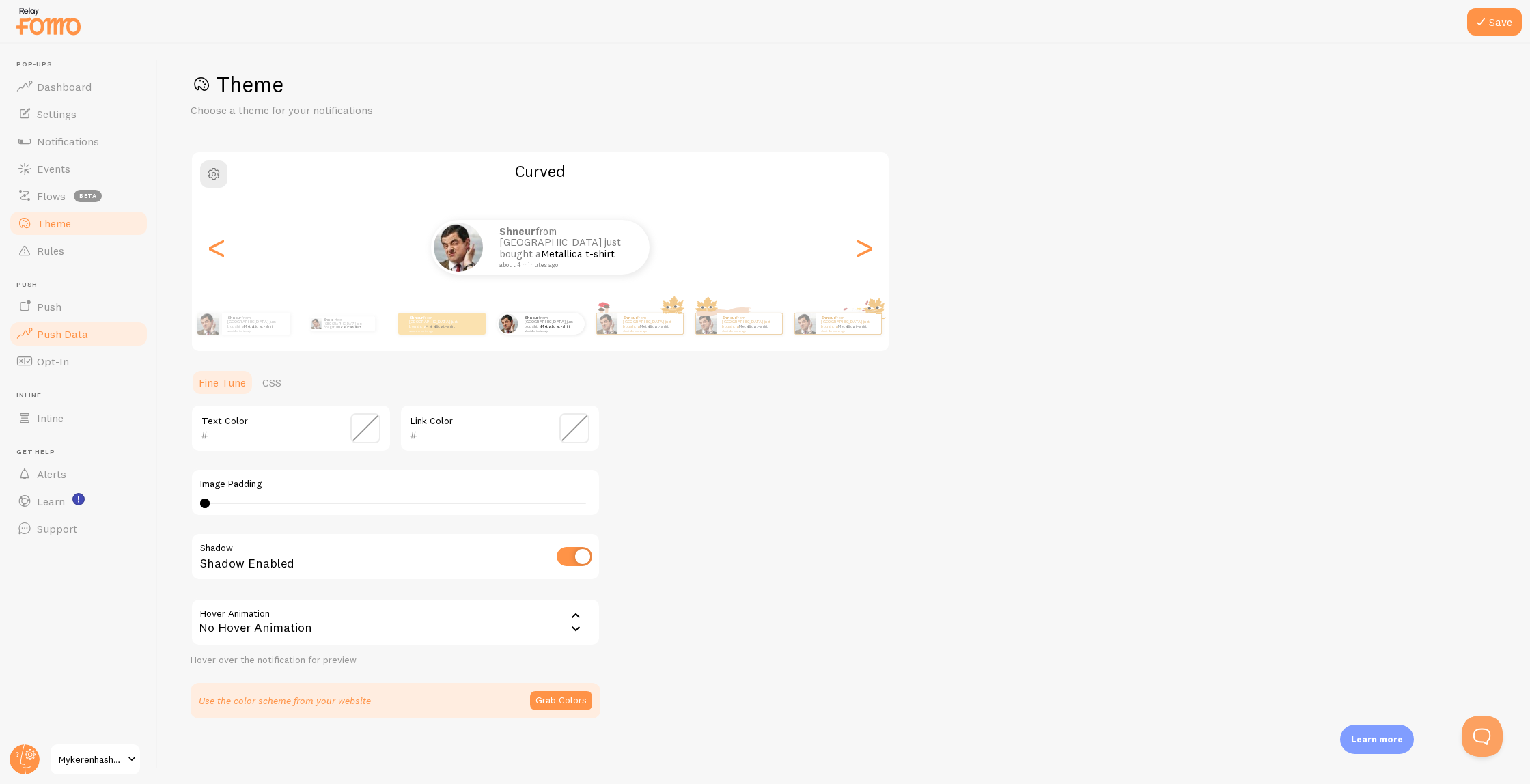
click at [65, 333] on span "Push Data" at bounding box center [62, 334] width 51 height 14
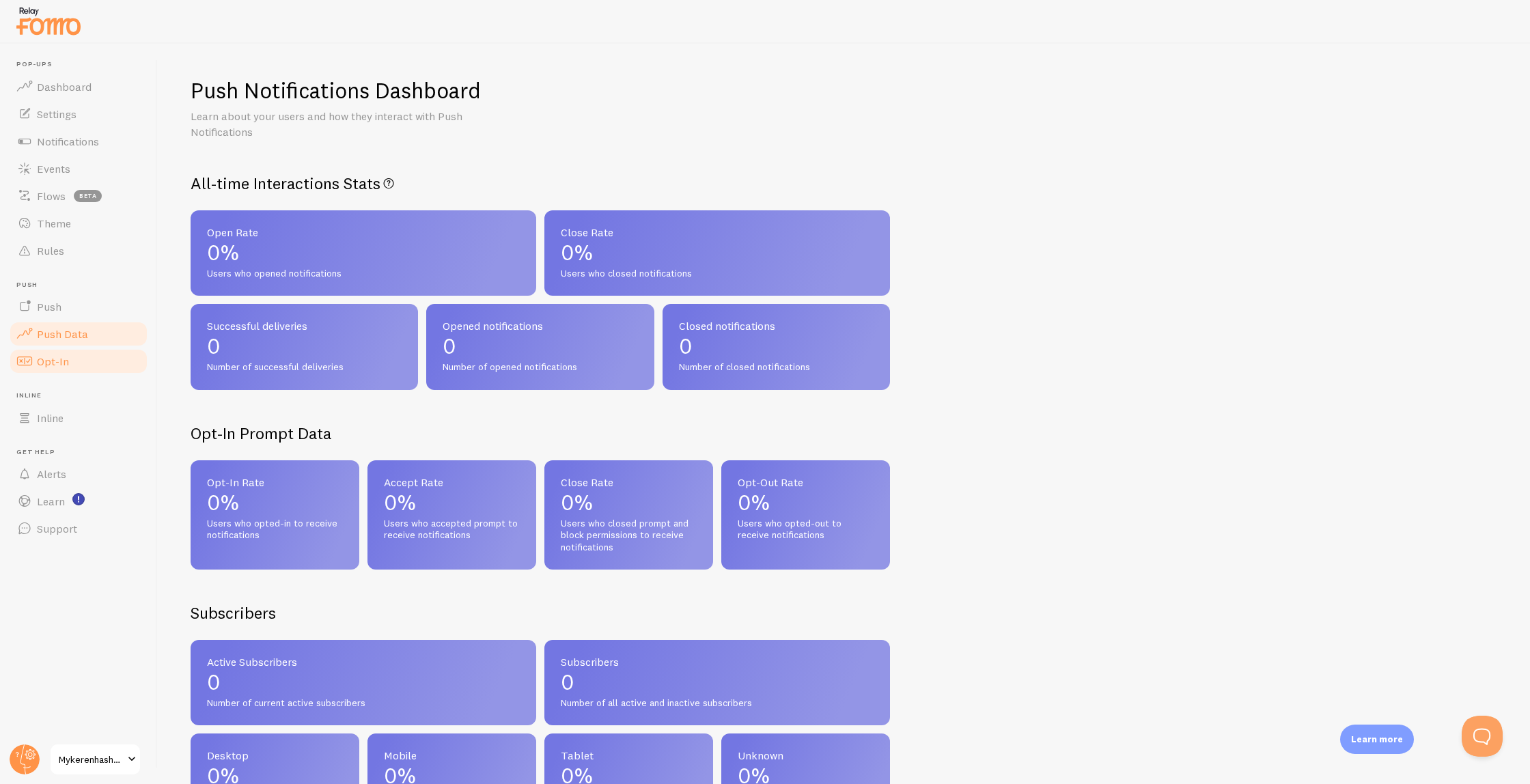
click at [62, 360] on span "Opt-In" at bounding box center [53, 361] width 32 height 14
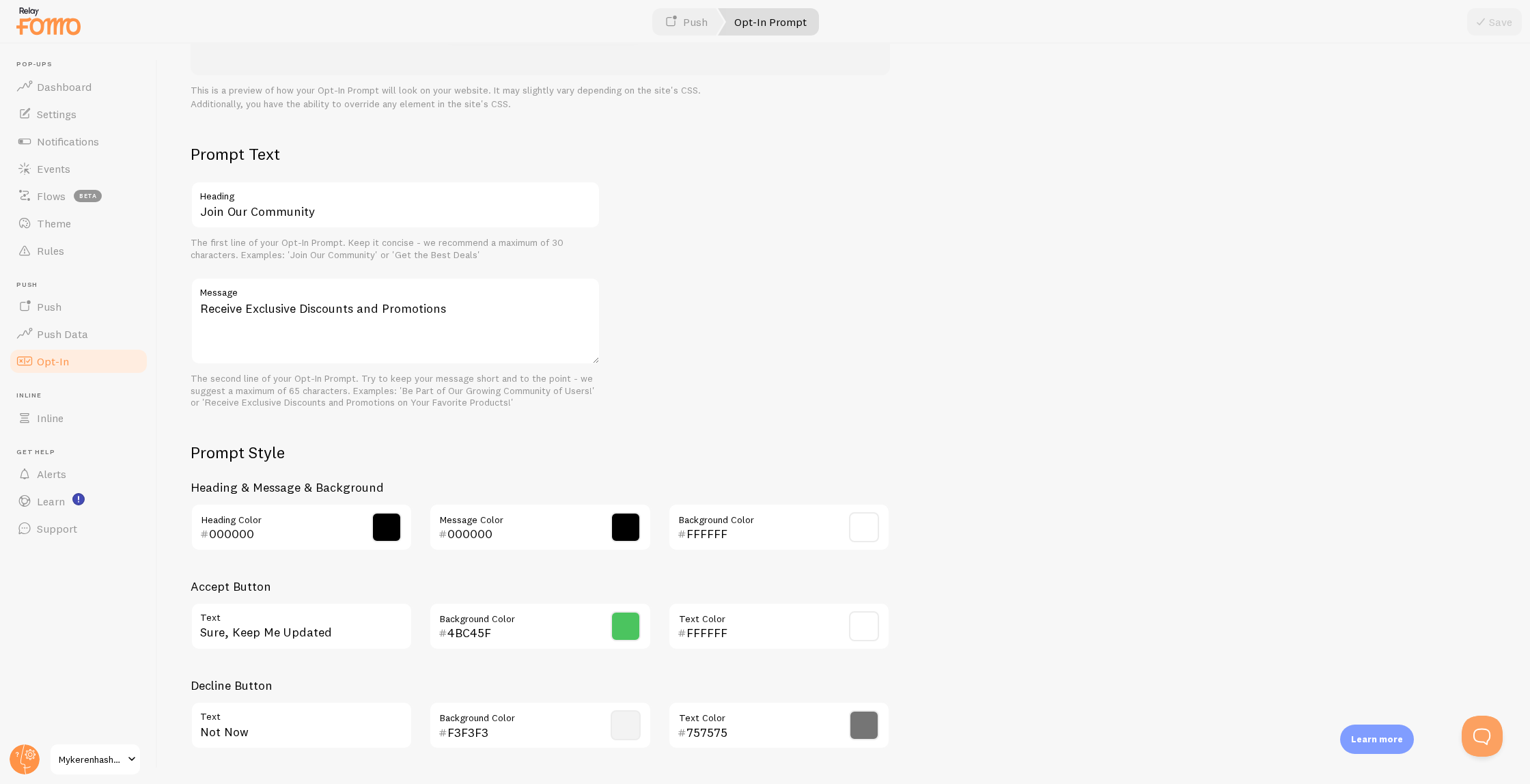
scroll to position [334, 0]
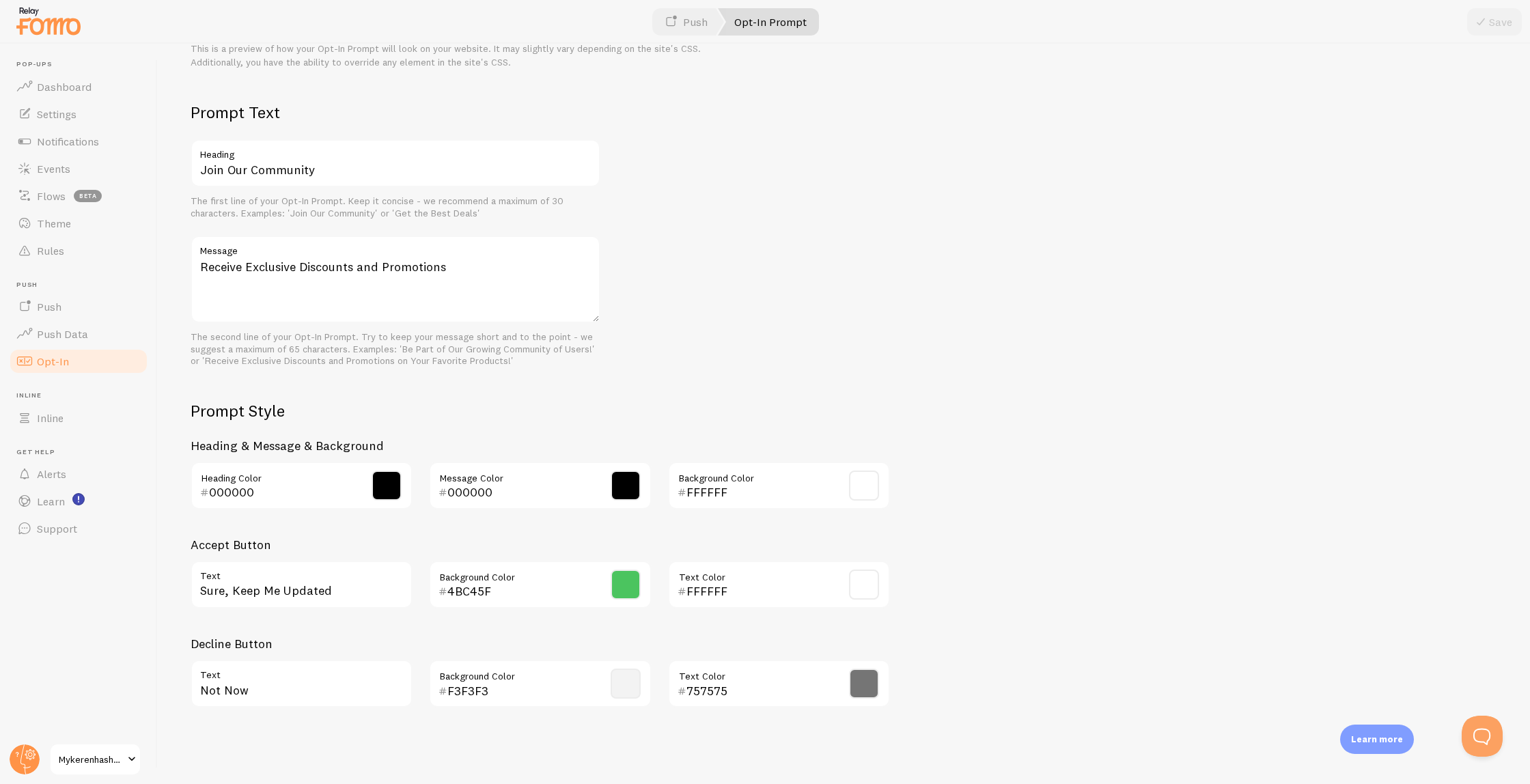
click at [122, 768] on link "Mykerenhashana" at bounding box center [95, 759] width 92 height 33
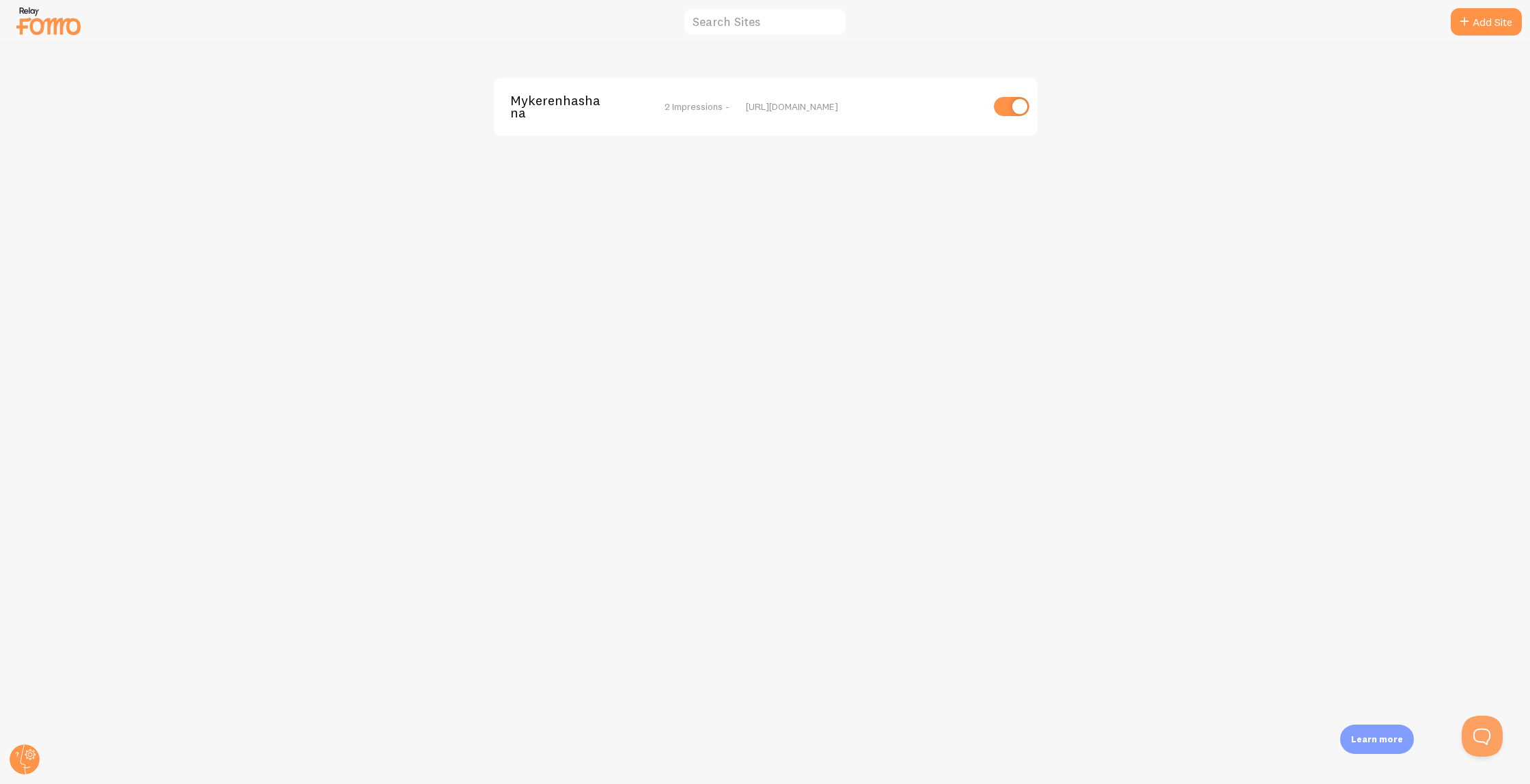
click at [558, 110] on span "Mykerenhashana" at bounding box center [565, 107] width 110 height 26
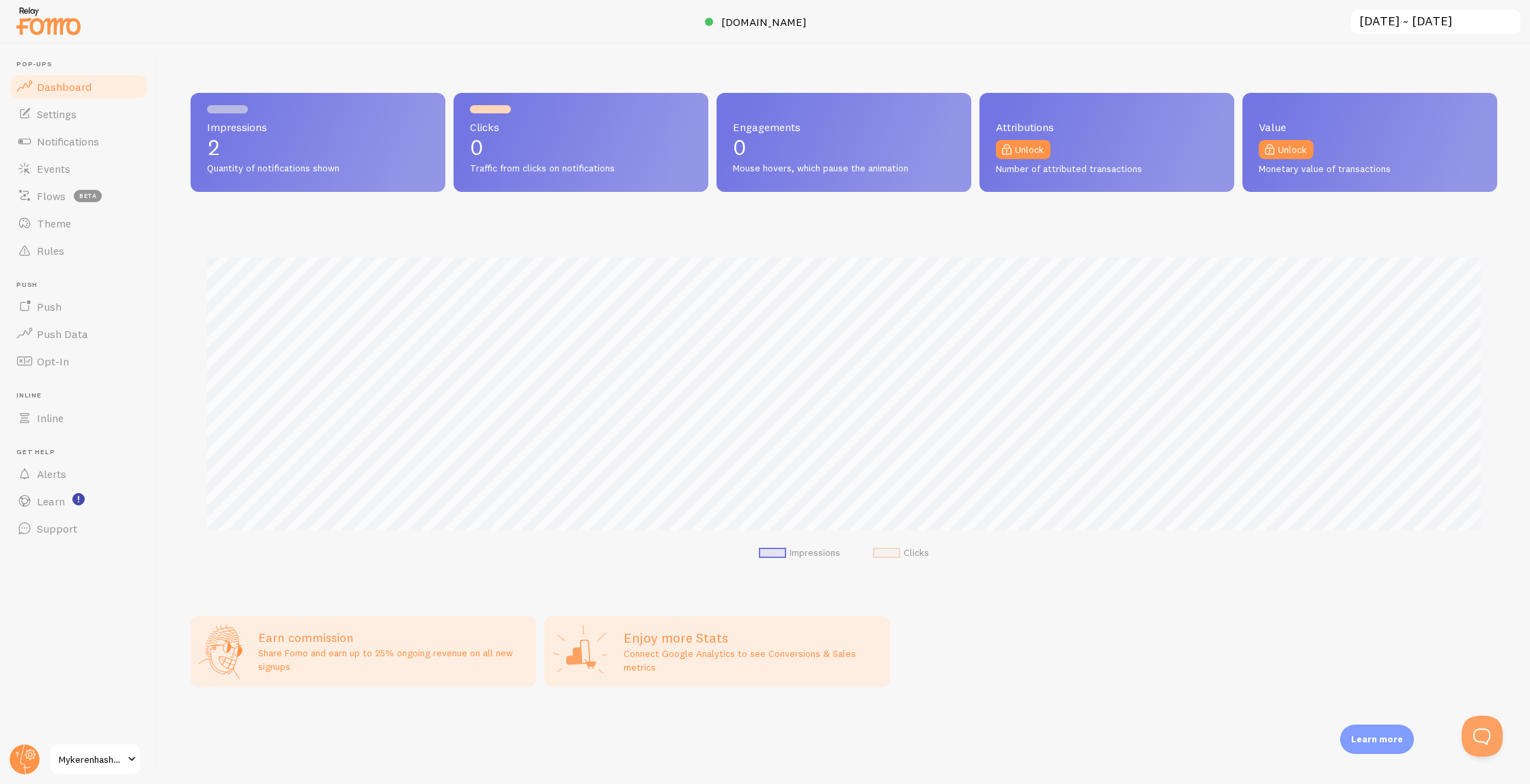
scroll to position [359, 1307]
click at [66, 116] on span "Settings" at bounding box center [56, 114] width 40 height 14
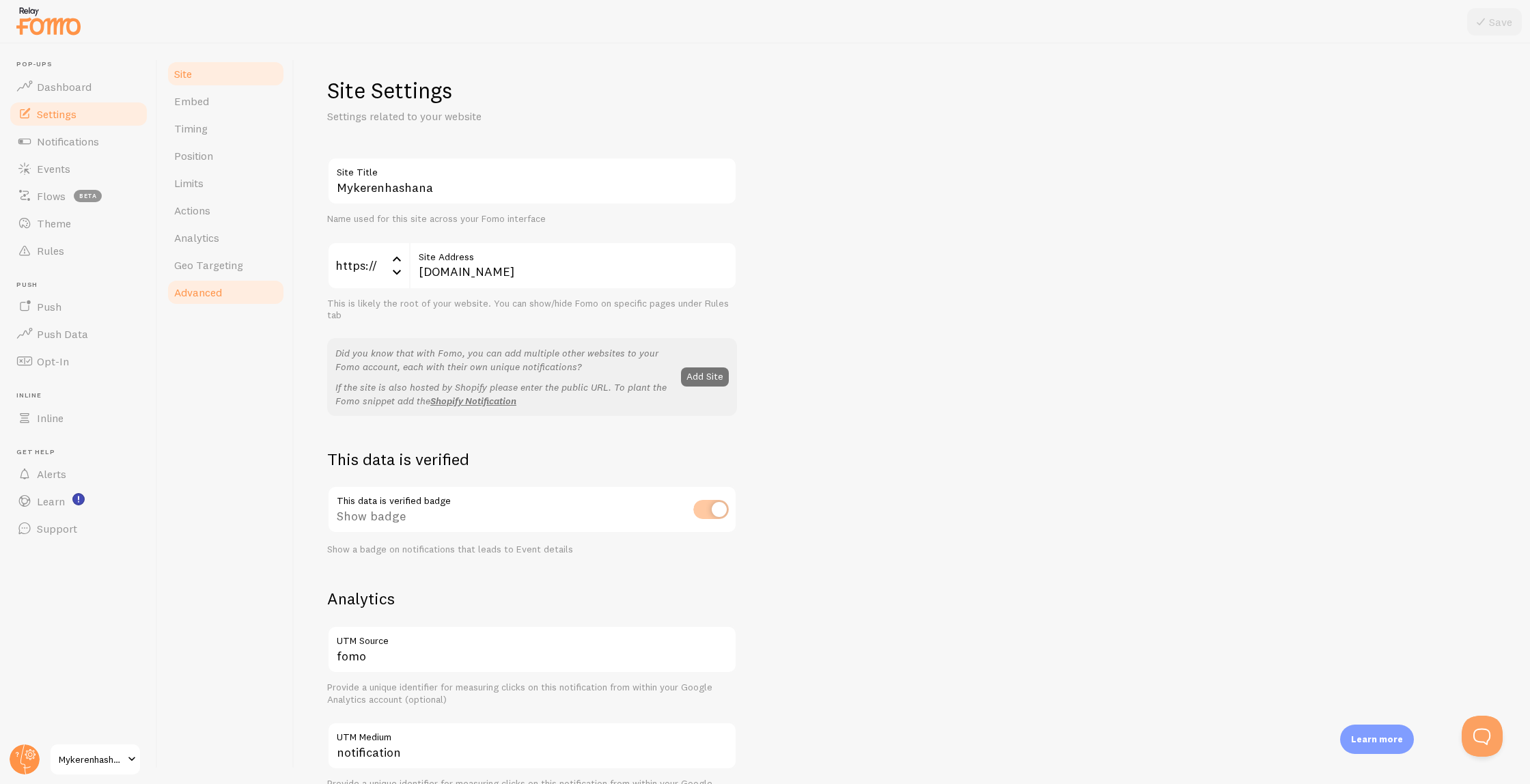
click at [242, 280] on link "Advanced" at bounding box center [225, 293] width 120 height 27
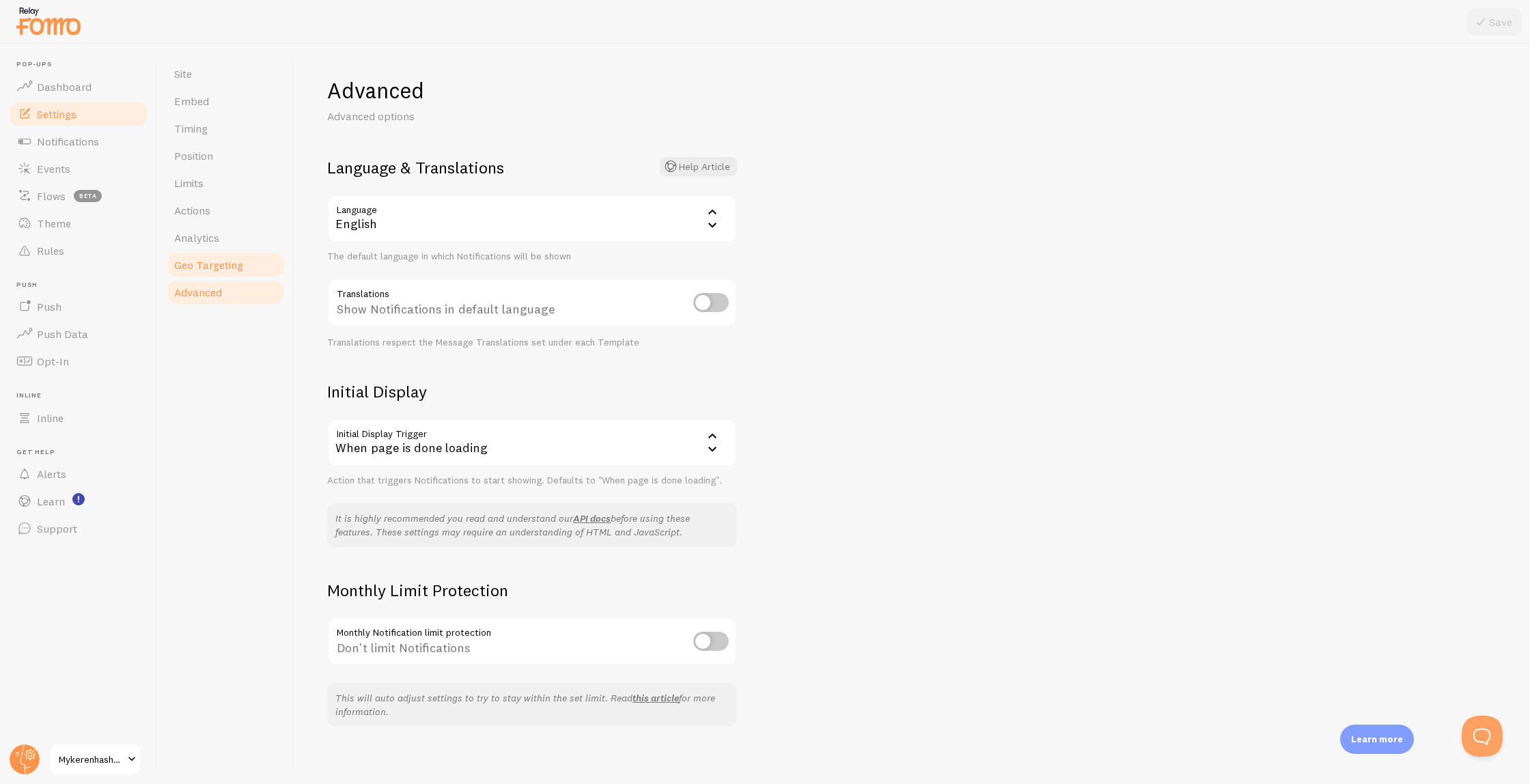
click at [231, 265] on span "Geo Targeting" at bounding box center [208, 265] width 69 height 14
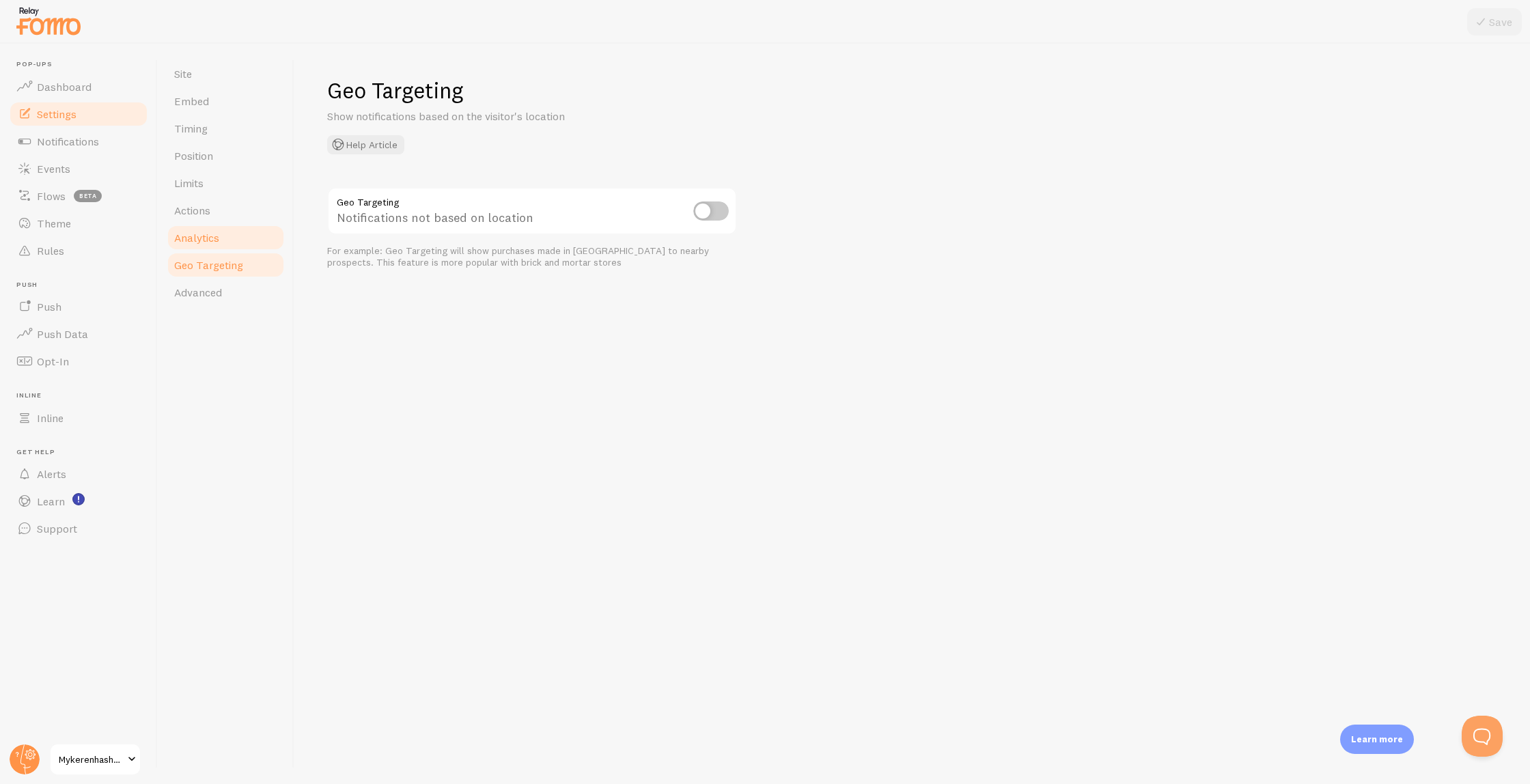
click at [232, 231] on link "Analytics" at bounding box center [225, 237] width 120 height 27
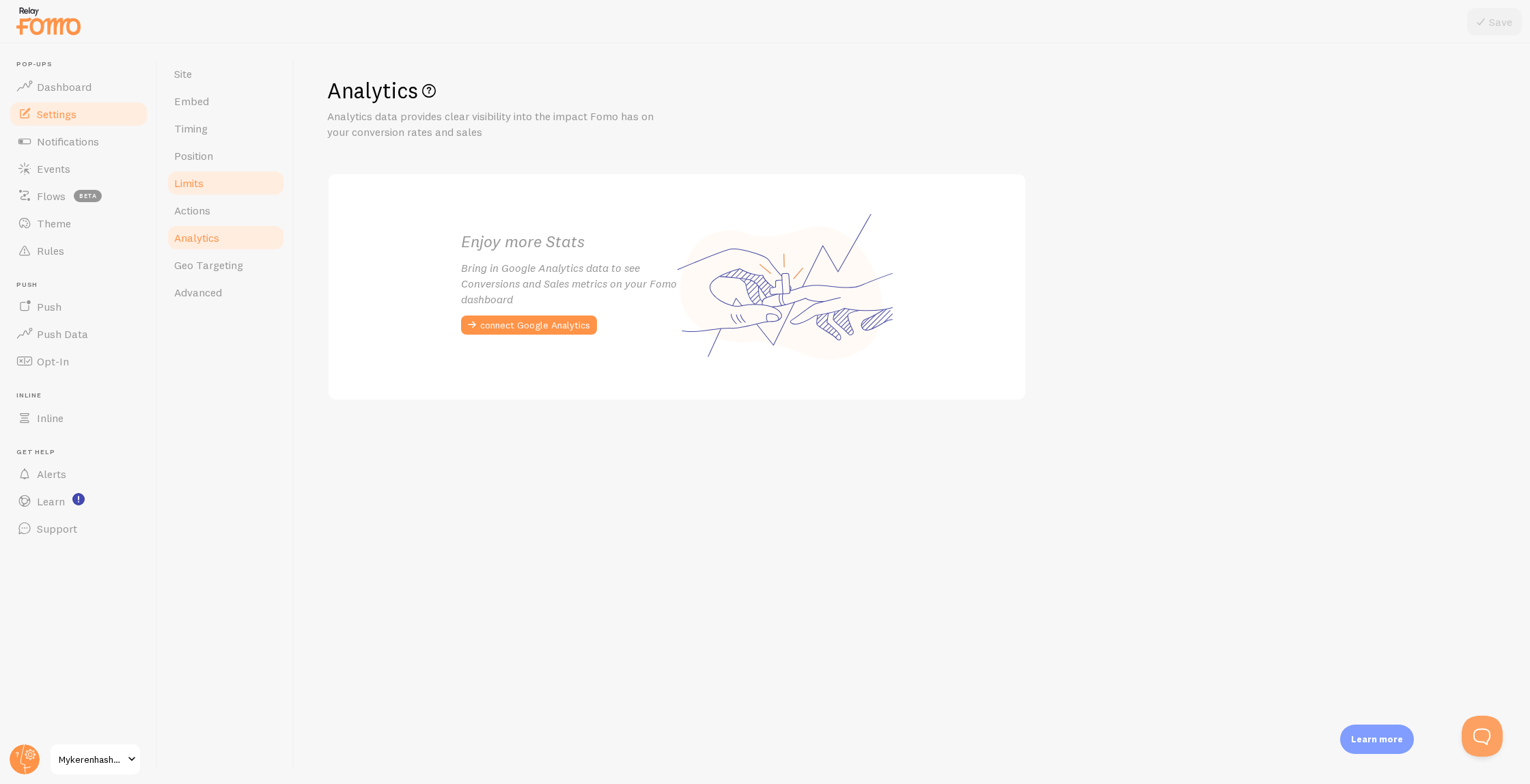
click at [217, 185] on link "Limits" at bounding box center [225, 183] width 120 height 27
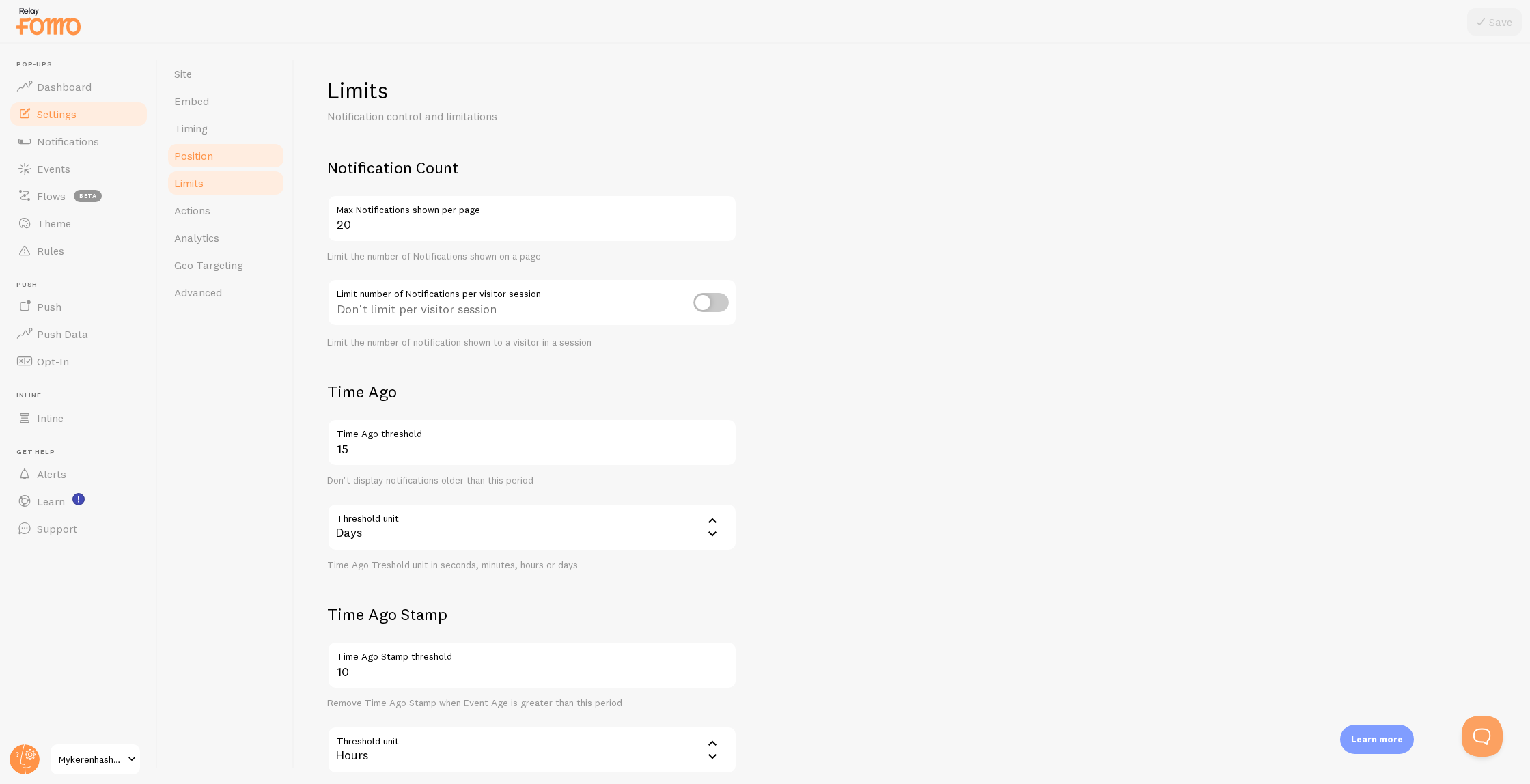
click at [213, 165] on link "Position" at bounding box center [225, 156] width 120 height 27
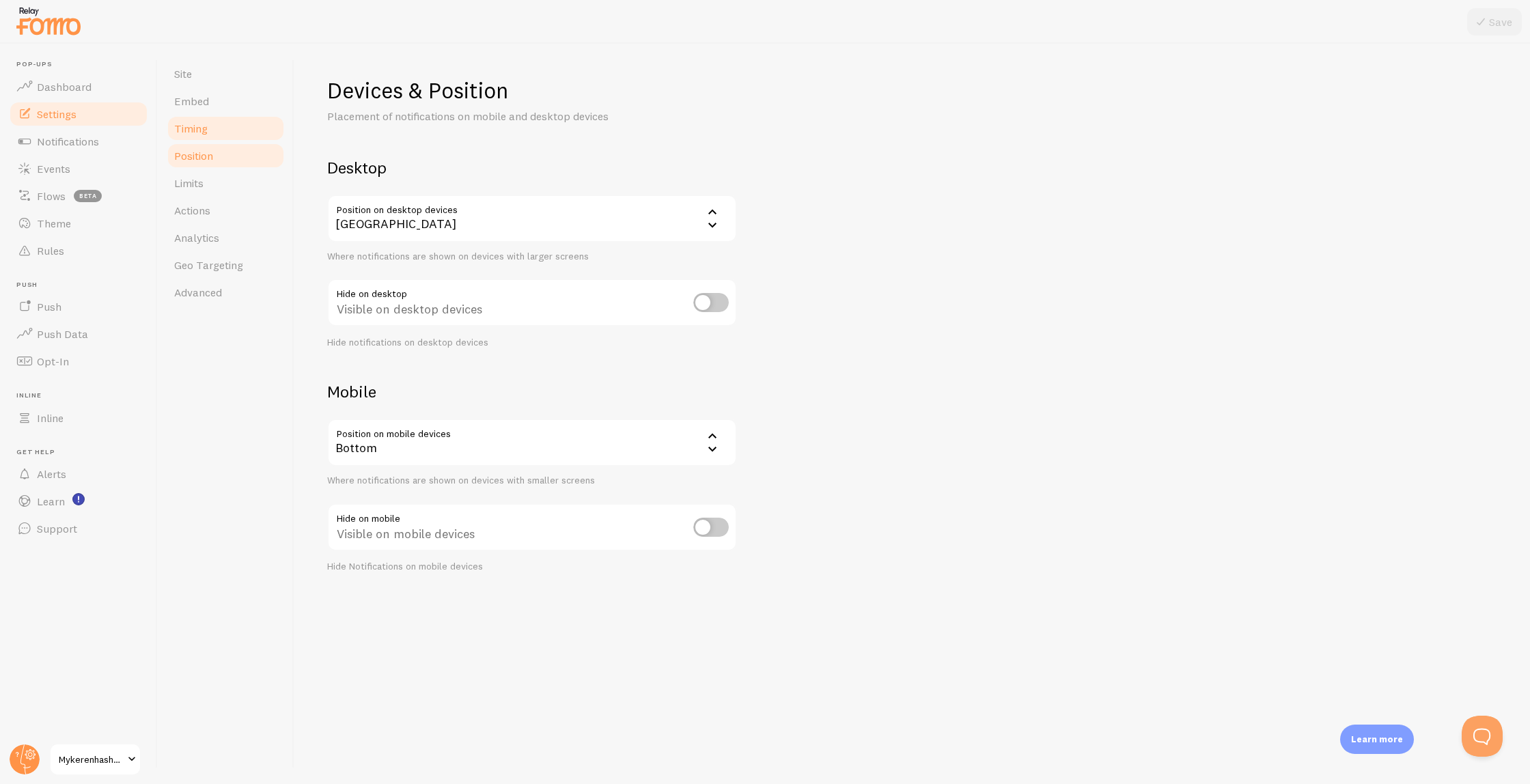
click at [215, 130] on link "Timing" at bounding box center [225, 128] width 120 height 27
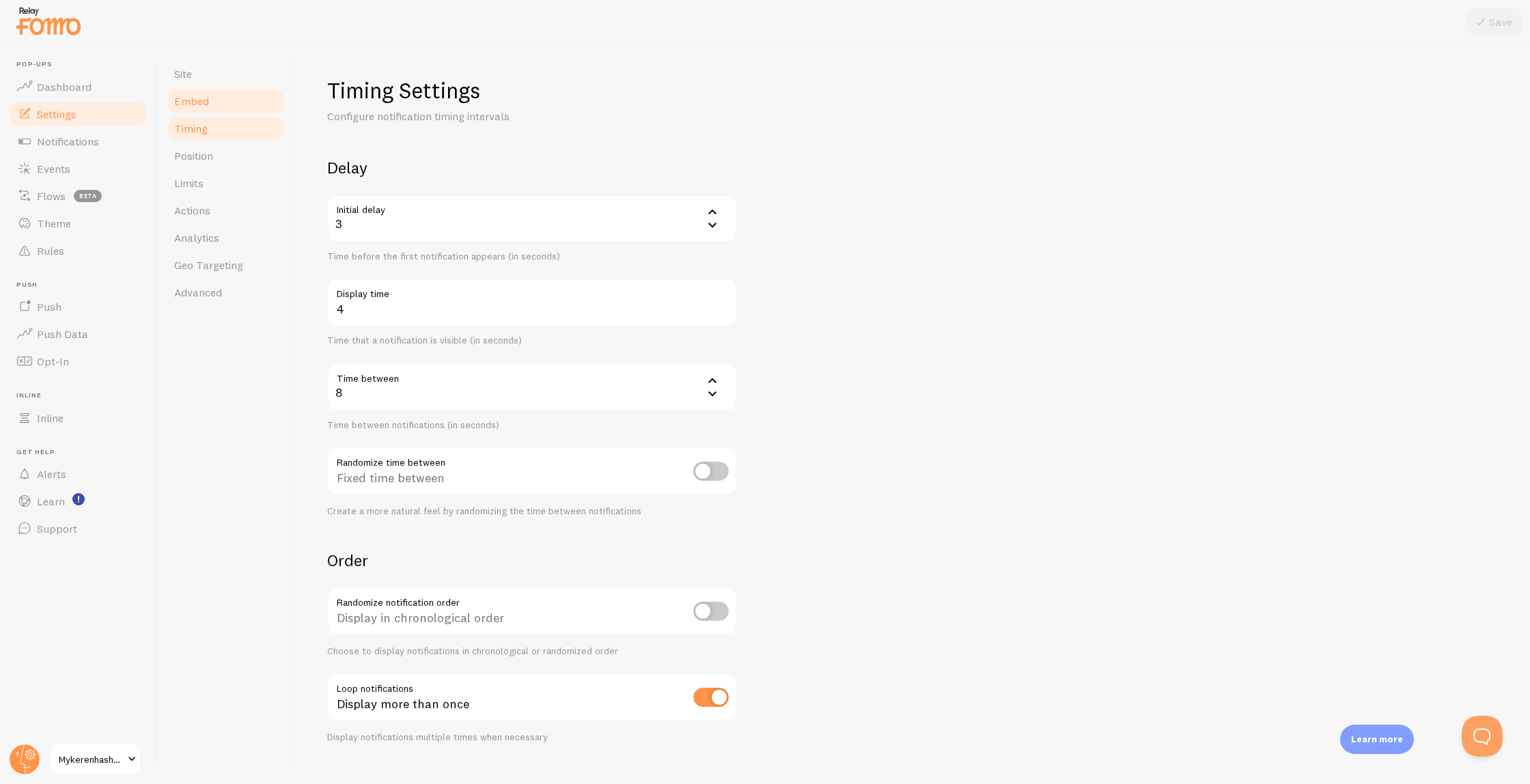
click at [208, 106] on link "Embed" at bounding box center [225, 101] width 120 height 27
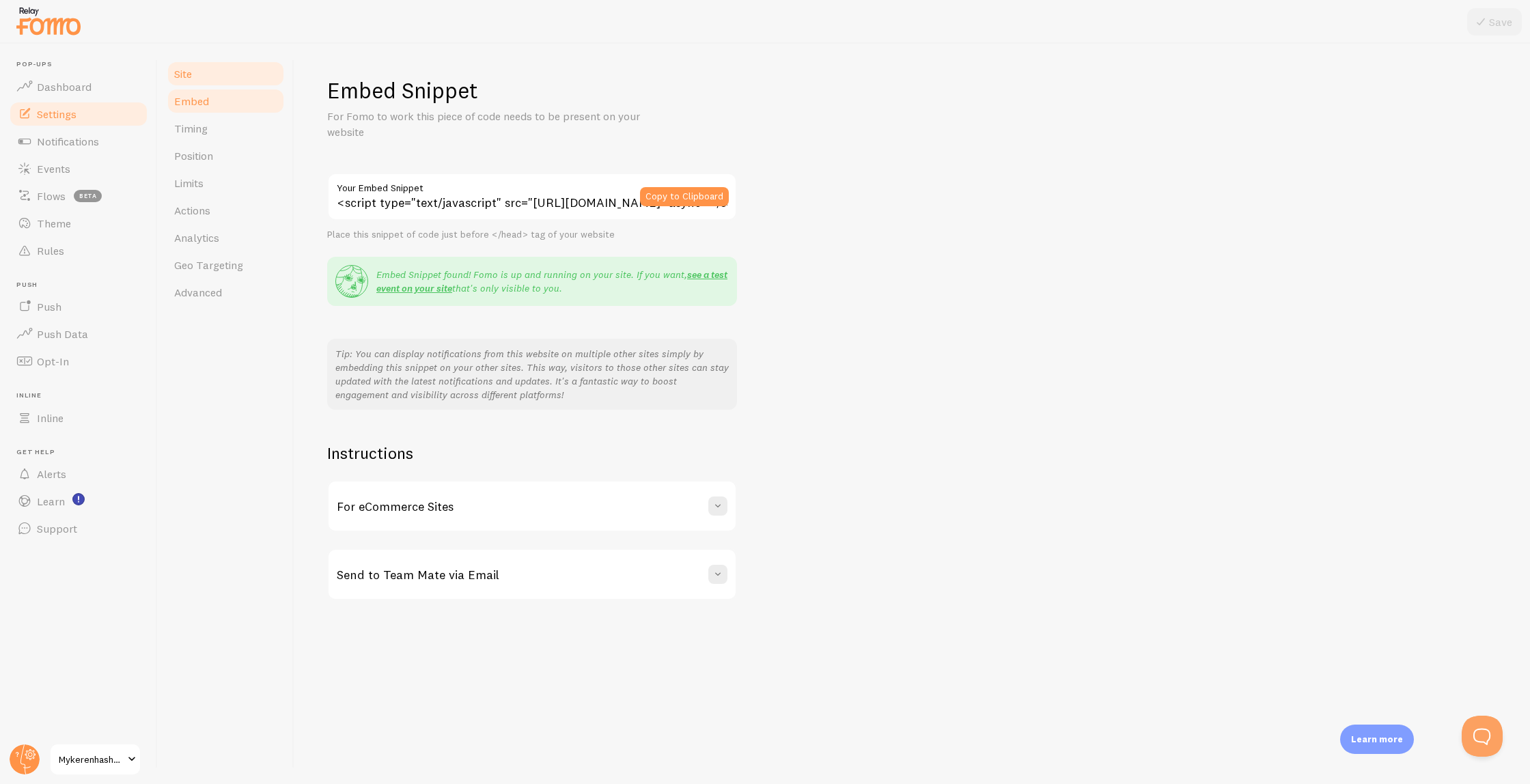
click at [204, 84] on link "Site" at bounding box center [225, 74] width 120 height 27
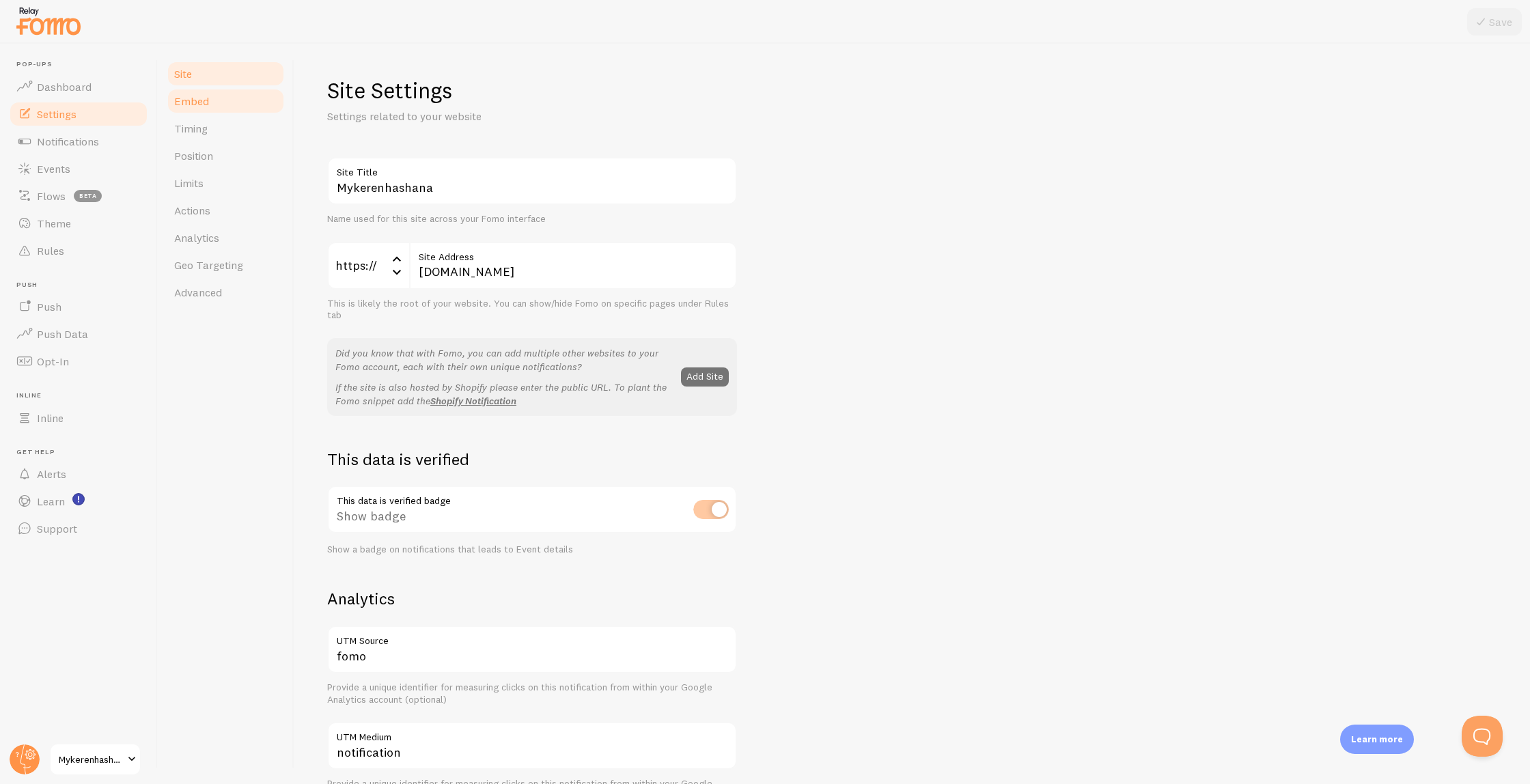
click at [231, 105] on link "Embed" at bounding box center [225, 101] width 120 height 27
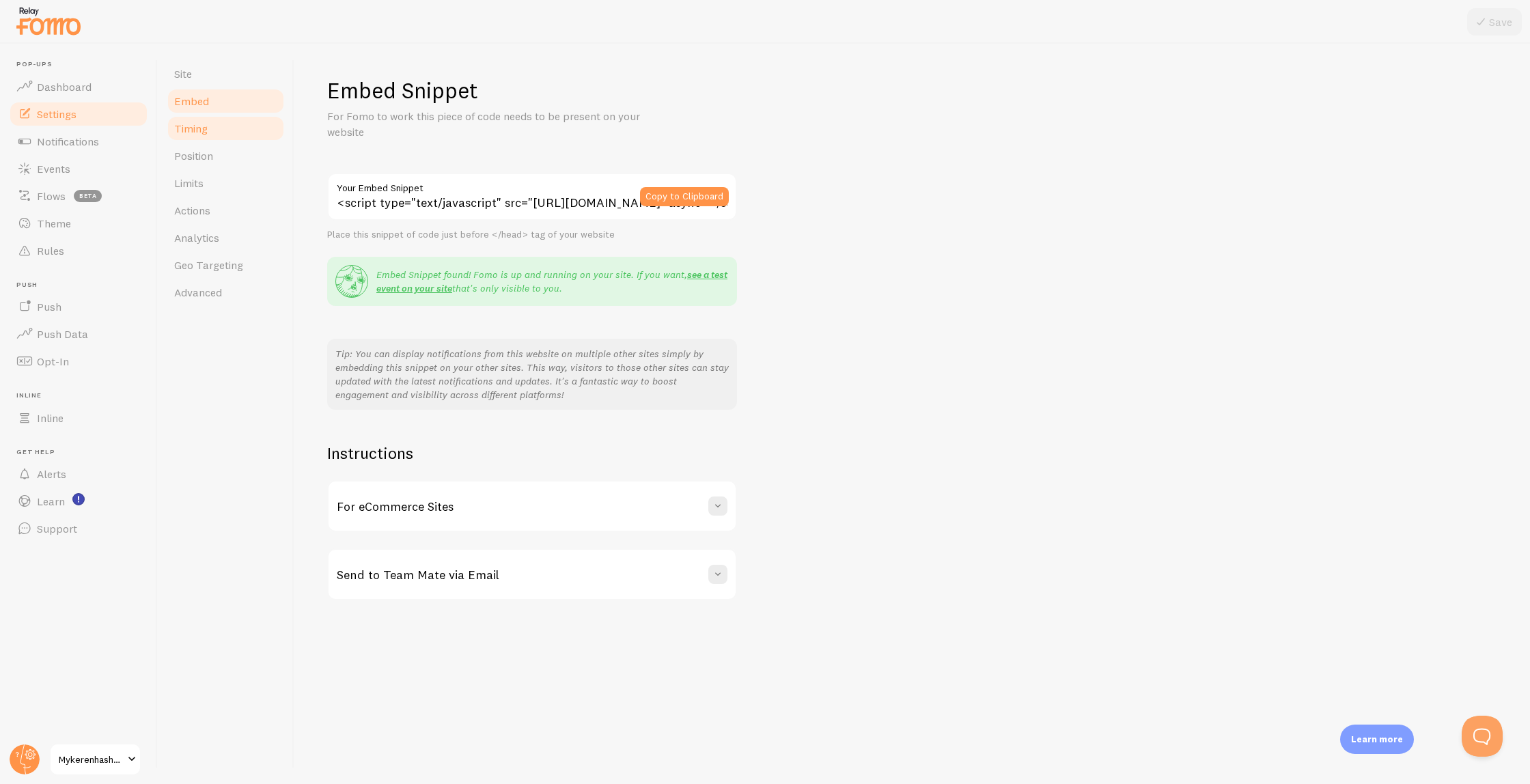
click at [225, 130] on link "Timing" at bounding box center [225, 128] width 120 height 27
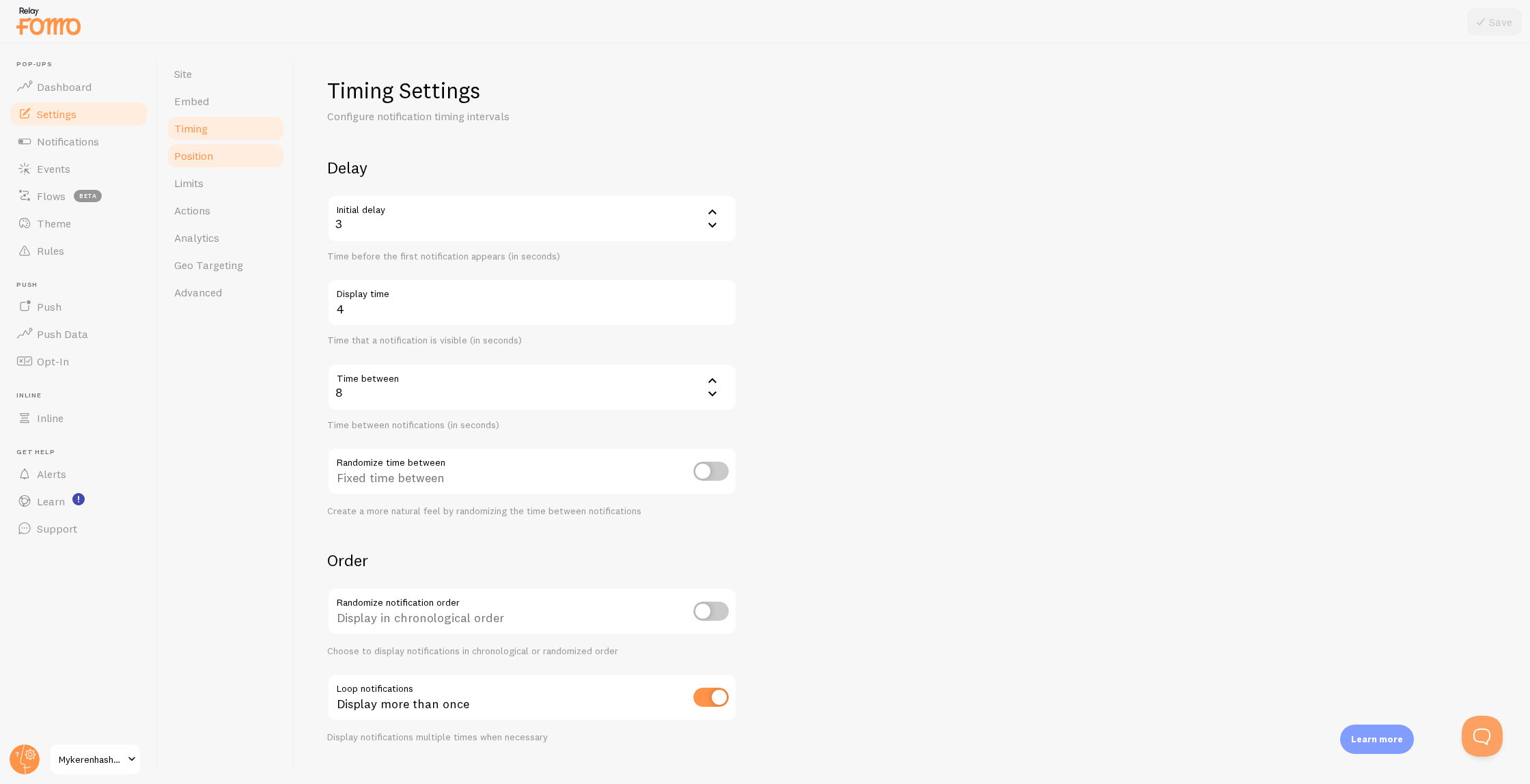
click at [218, 151] on link "Position" at bounding box center [225, 156] width 120 height 27
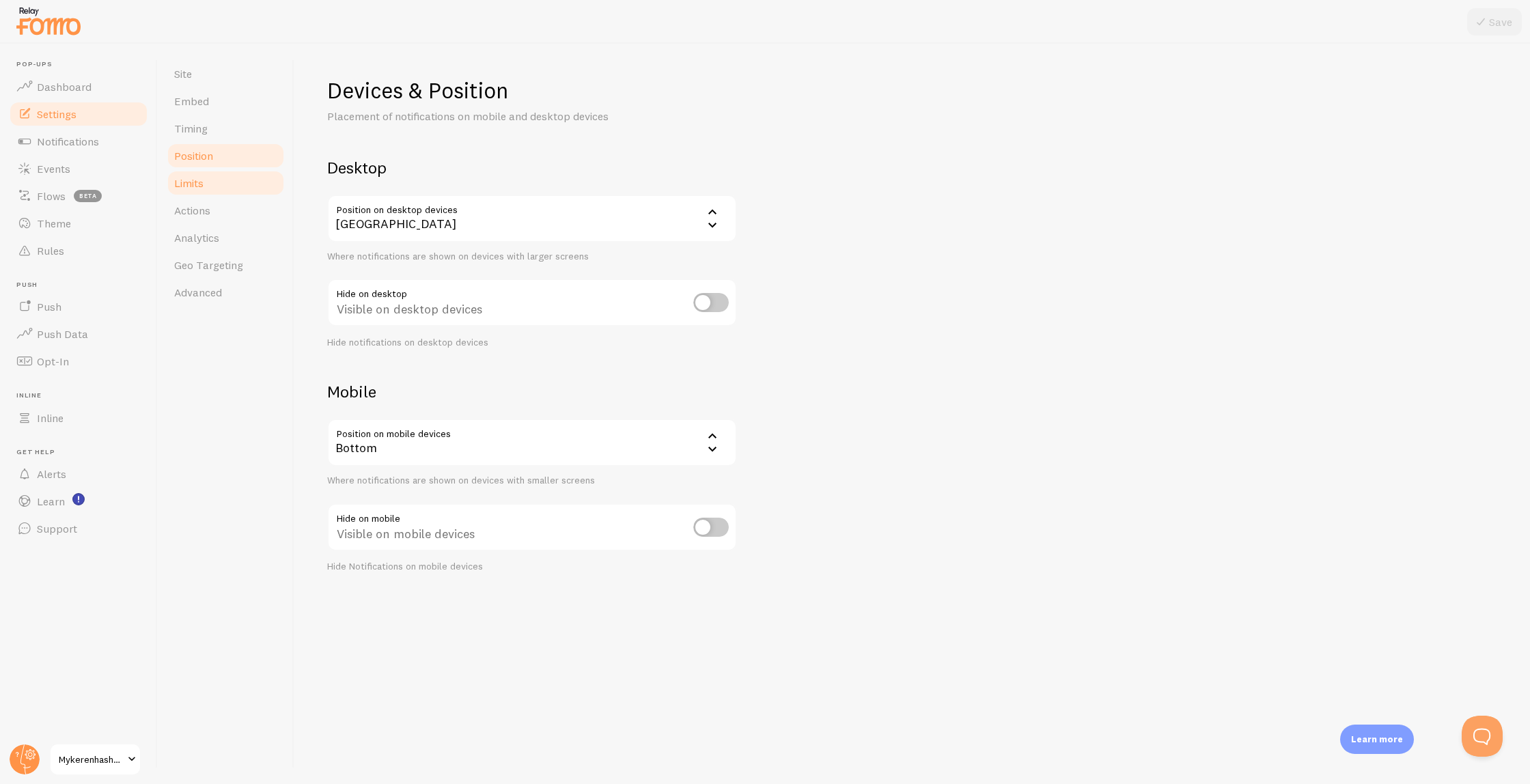
click at [217, 182] on link "Limits" at bounding box center [225, 183] width 120 height 27
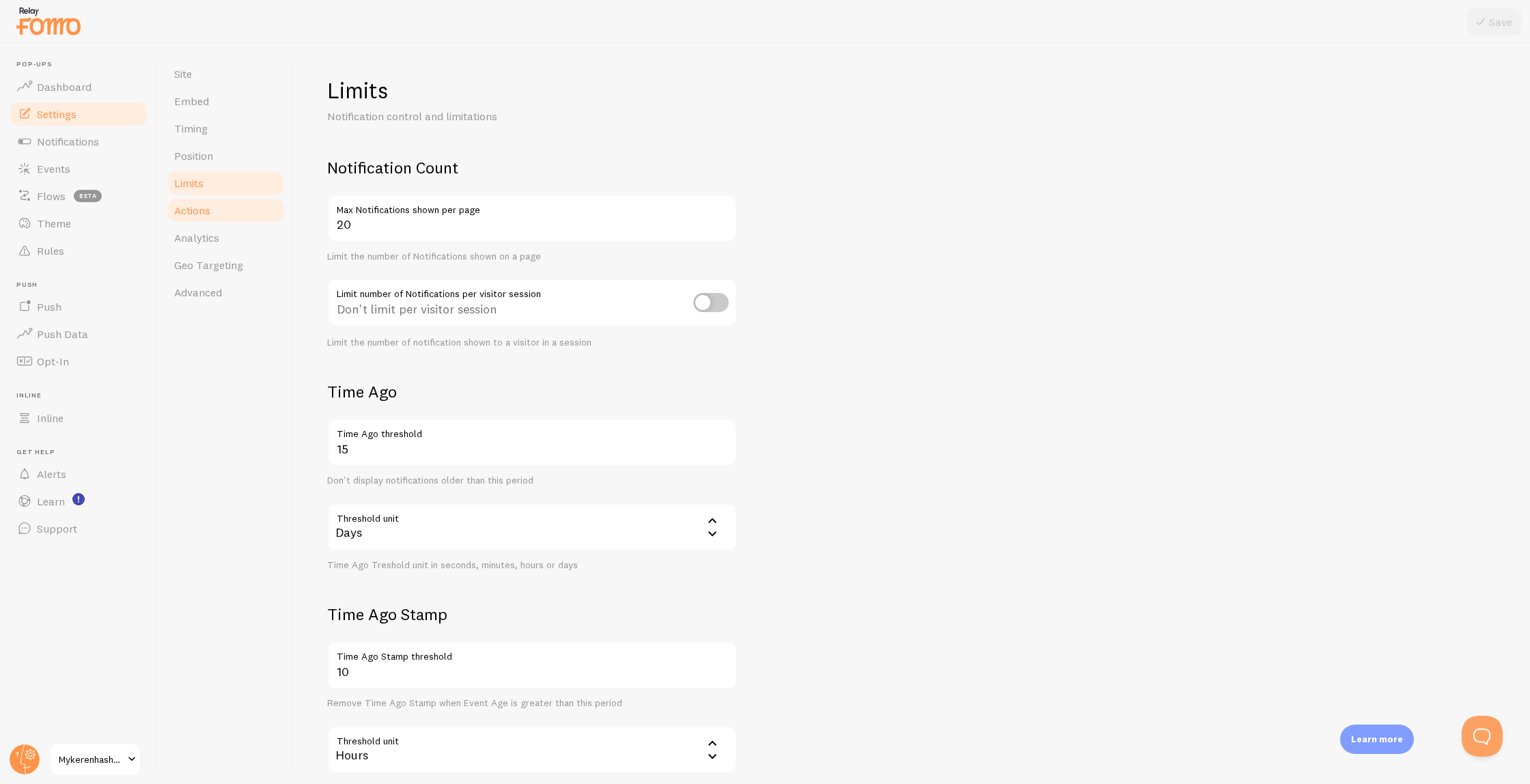
click at [217, 210] on link "Actions" at bounding box center [225, 210] width 120 height 27
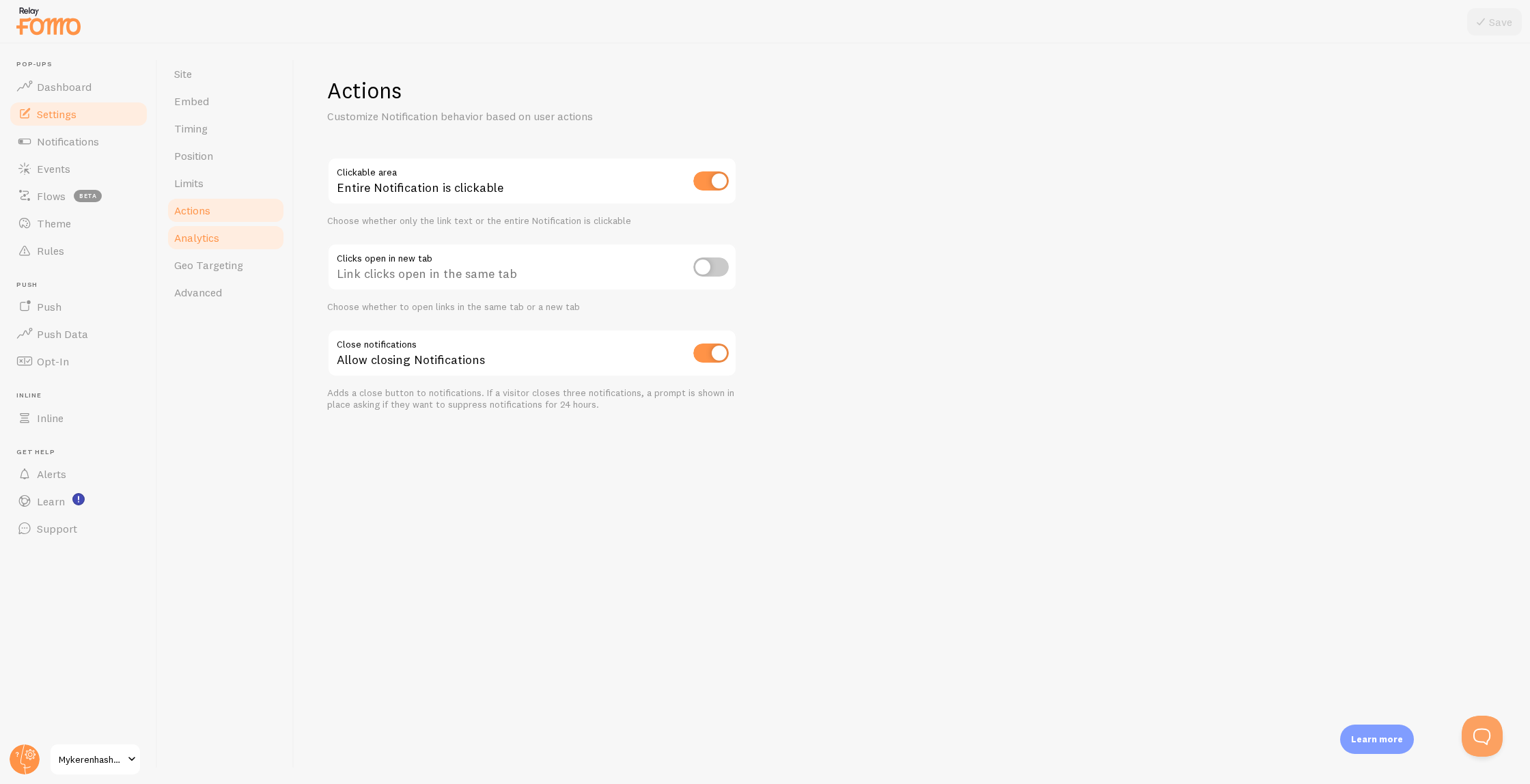
click at [218, 237] on span "Analytics" at bounding box center [196, 238] width 45 height 14
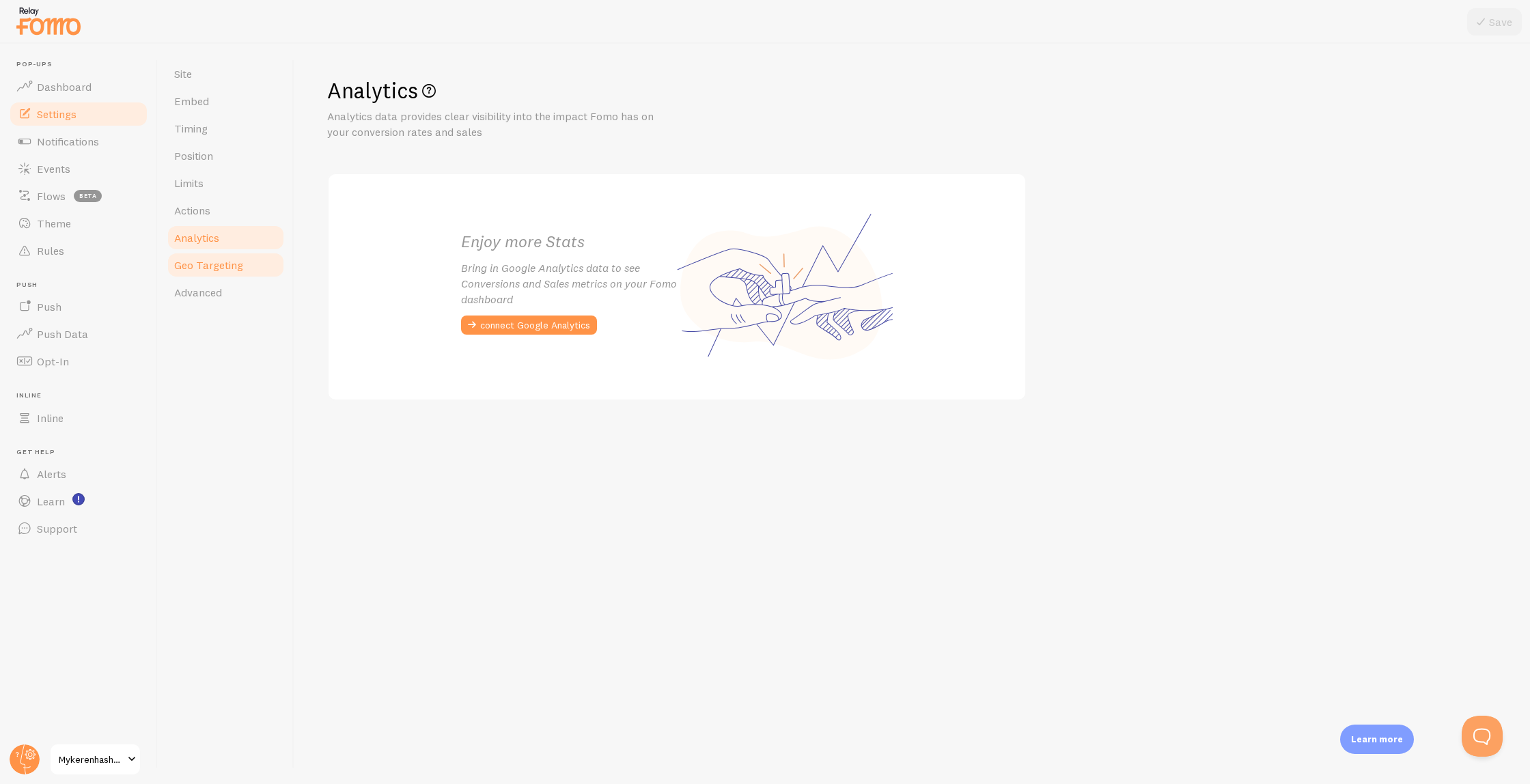
click at [216, 270] on span "Geo Targeting" at bounding box center [208, 265] width 69 height 14
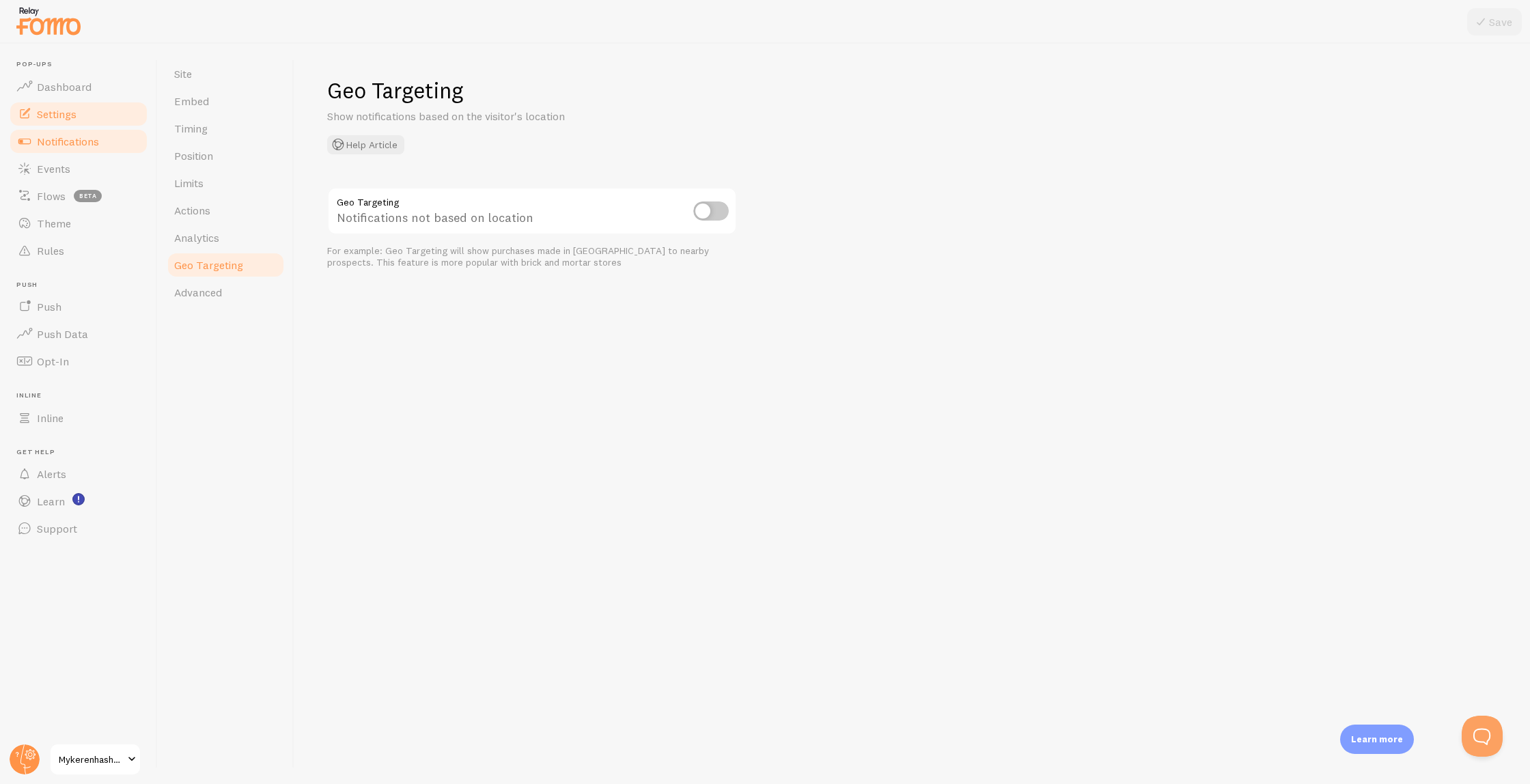
click at [54, 148] on link "Notifications" at bounding box center [78, 141] width 140 height 27
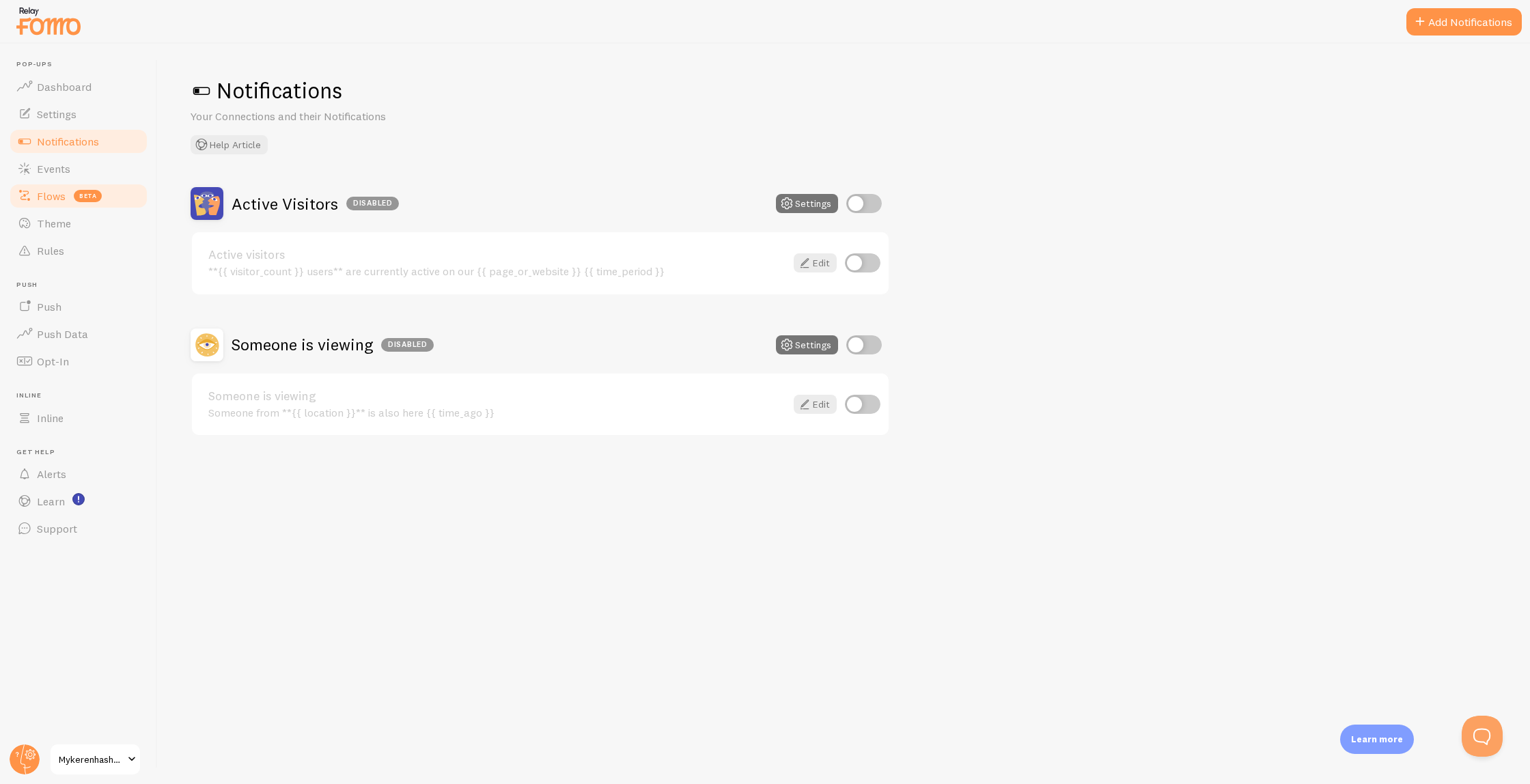
click at [50, 196] on span "Flows" at bounding box center [51, 196] width 29 height 14
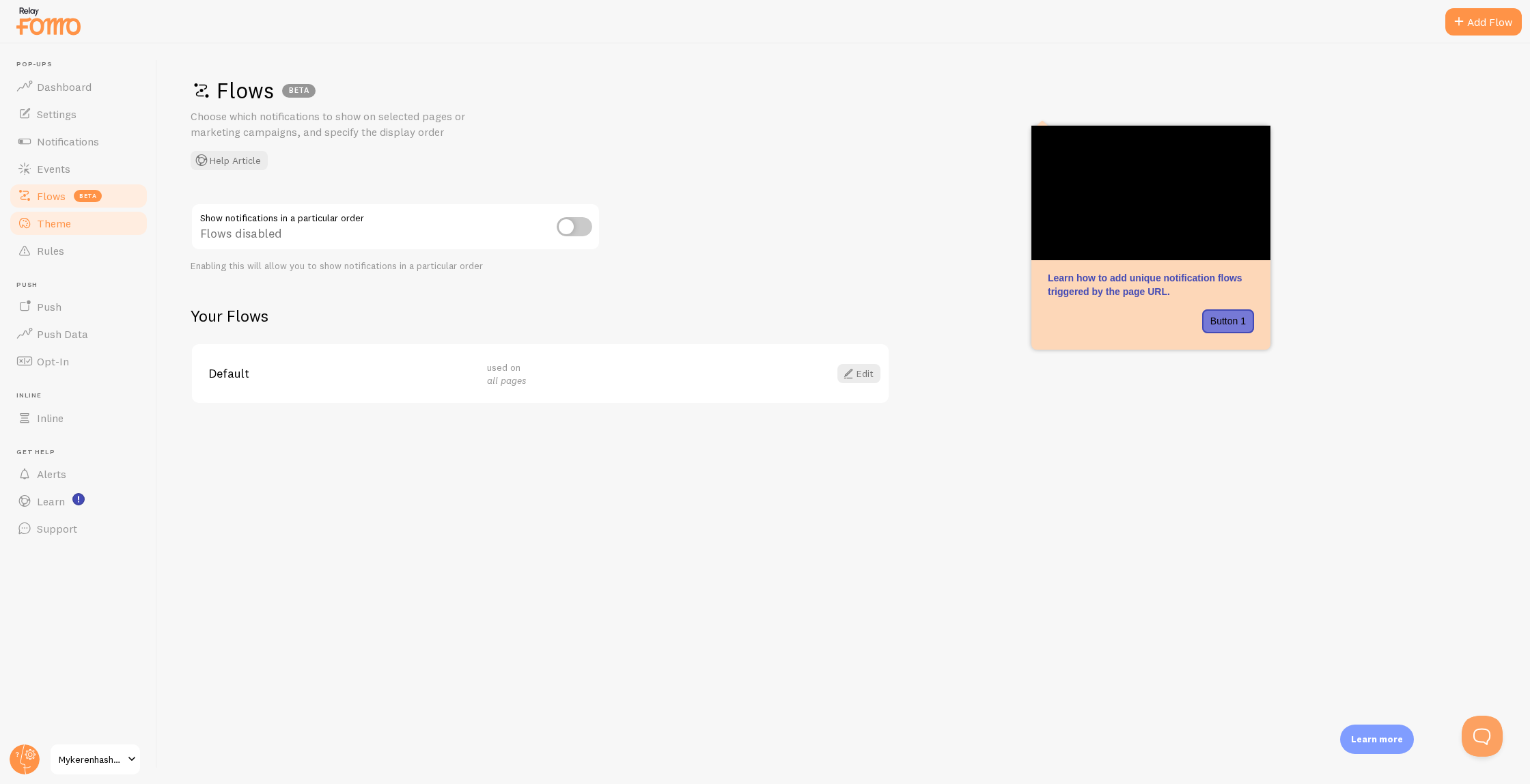
click at [66, 227] on span "Theme" at bounding box center [54, 224] width 34 height 14
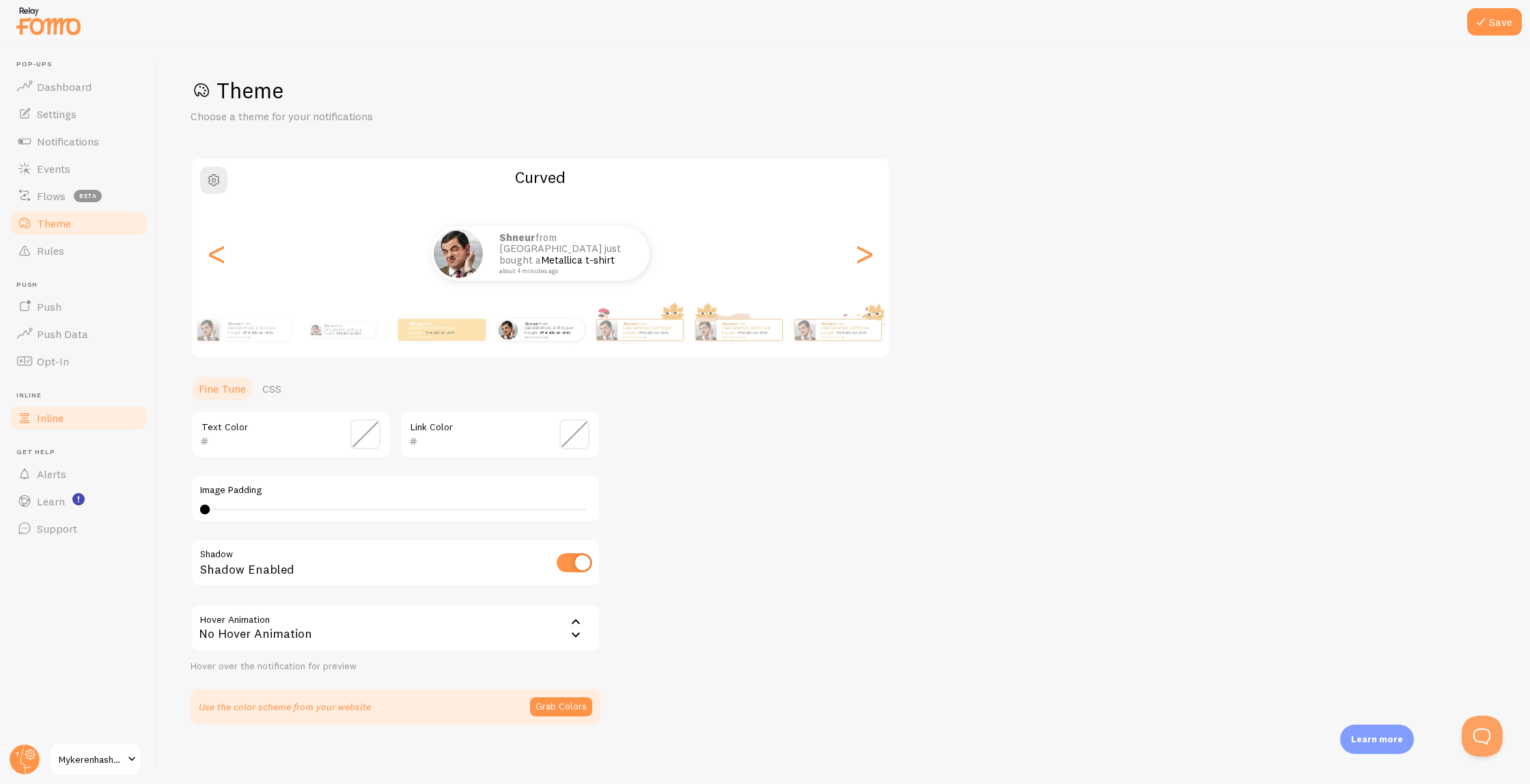
click at [48, 421] on span "Inline" at bounding box center [49, 418] width 26 height 14
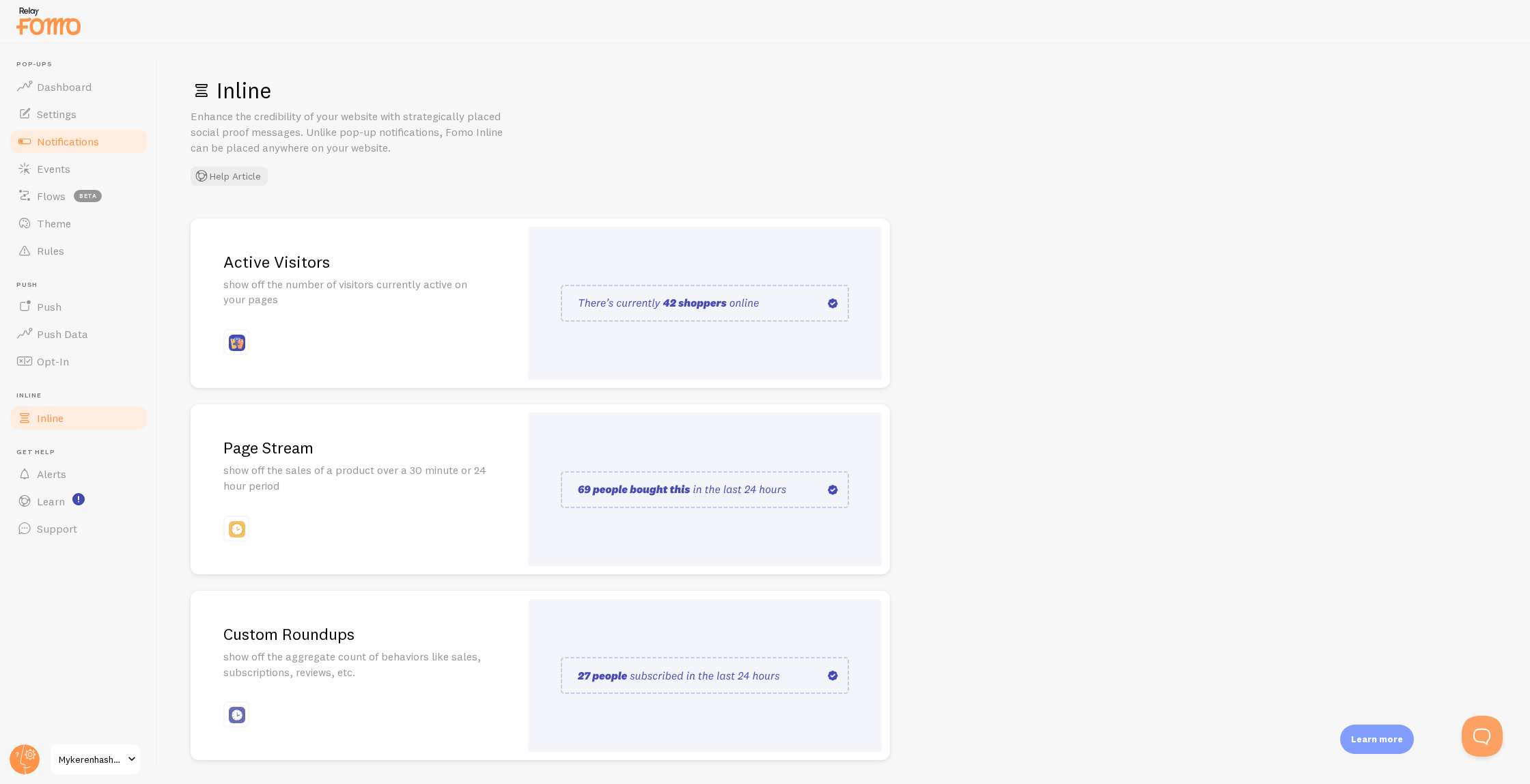
click at [88, 139] on span "Notifications" at bounding box center [67, 141] width 62 height 14
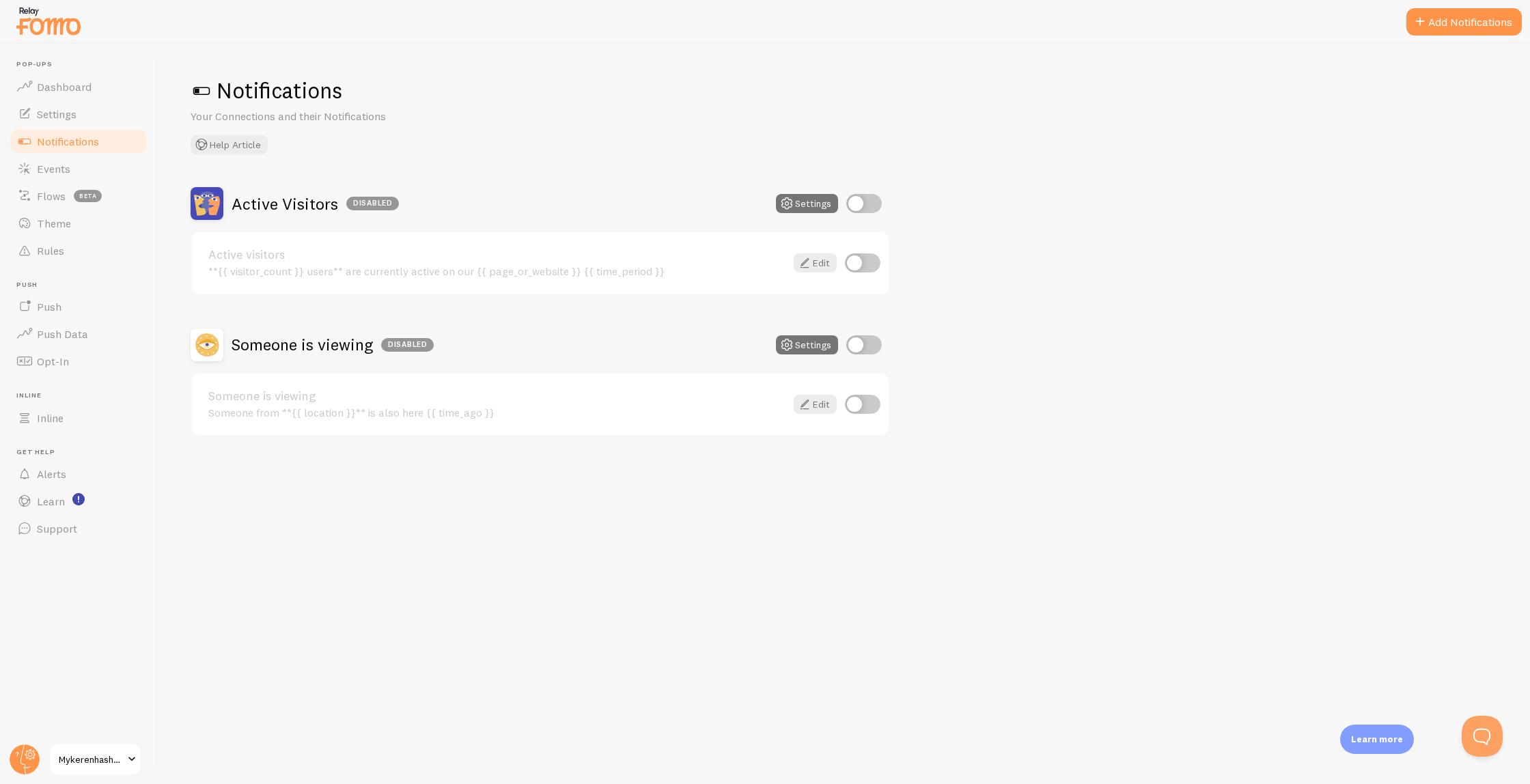
click at [65, 152] on link "Notifications" at bounding box center [78, 141] width 140 height 27
click at [64, 158] on link "Events" at bounding box center [78, 168] width 140 height 27
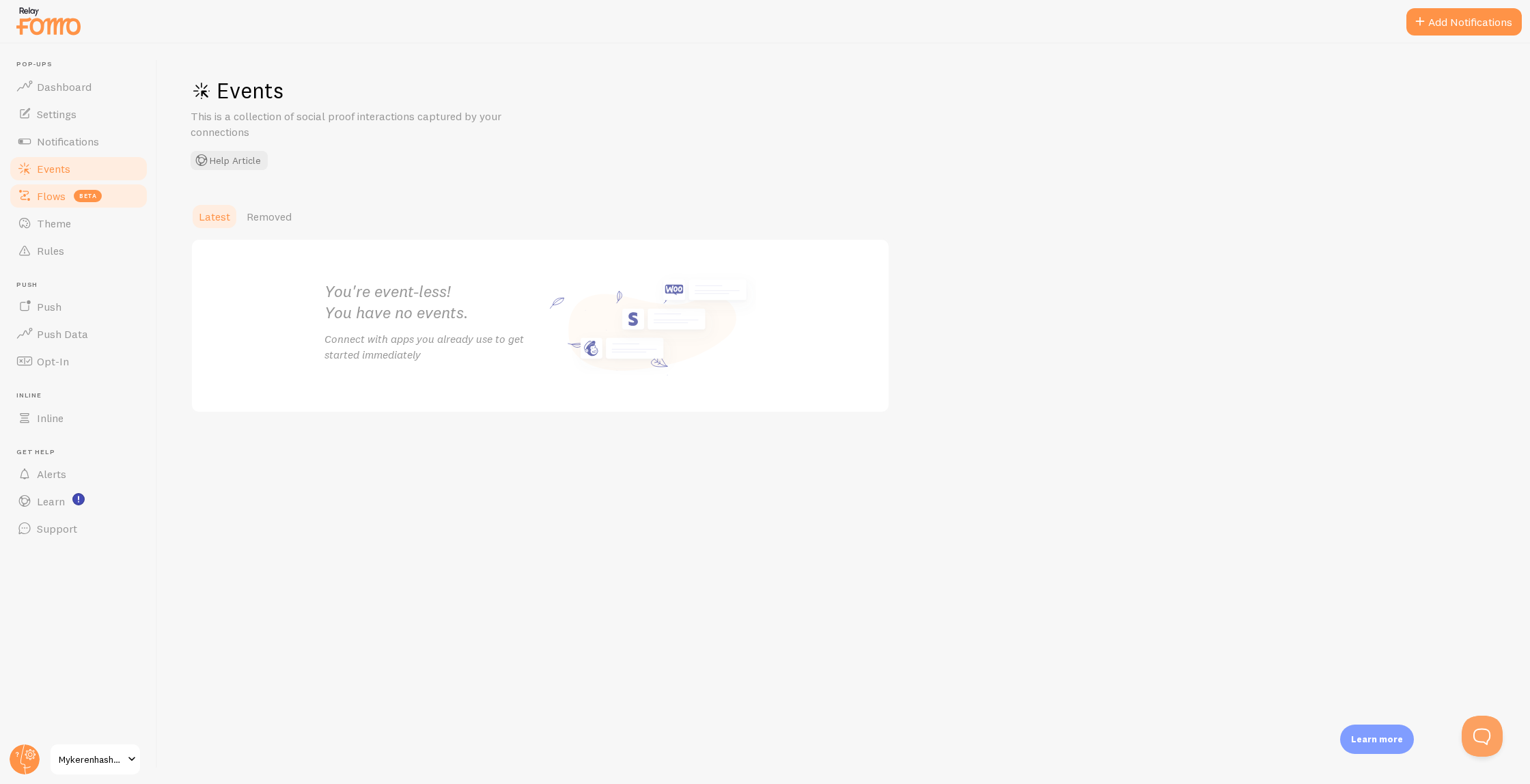
click at [56, 196] on span "Flows" at bounding box center [51, 196] width 29 height 14
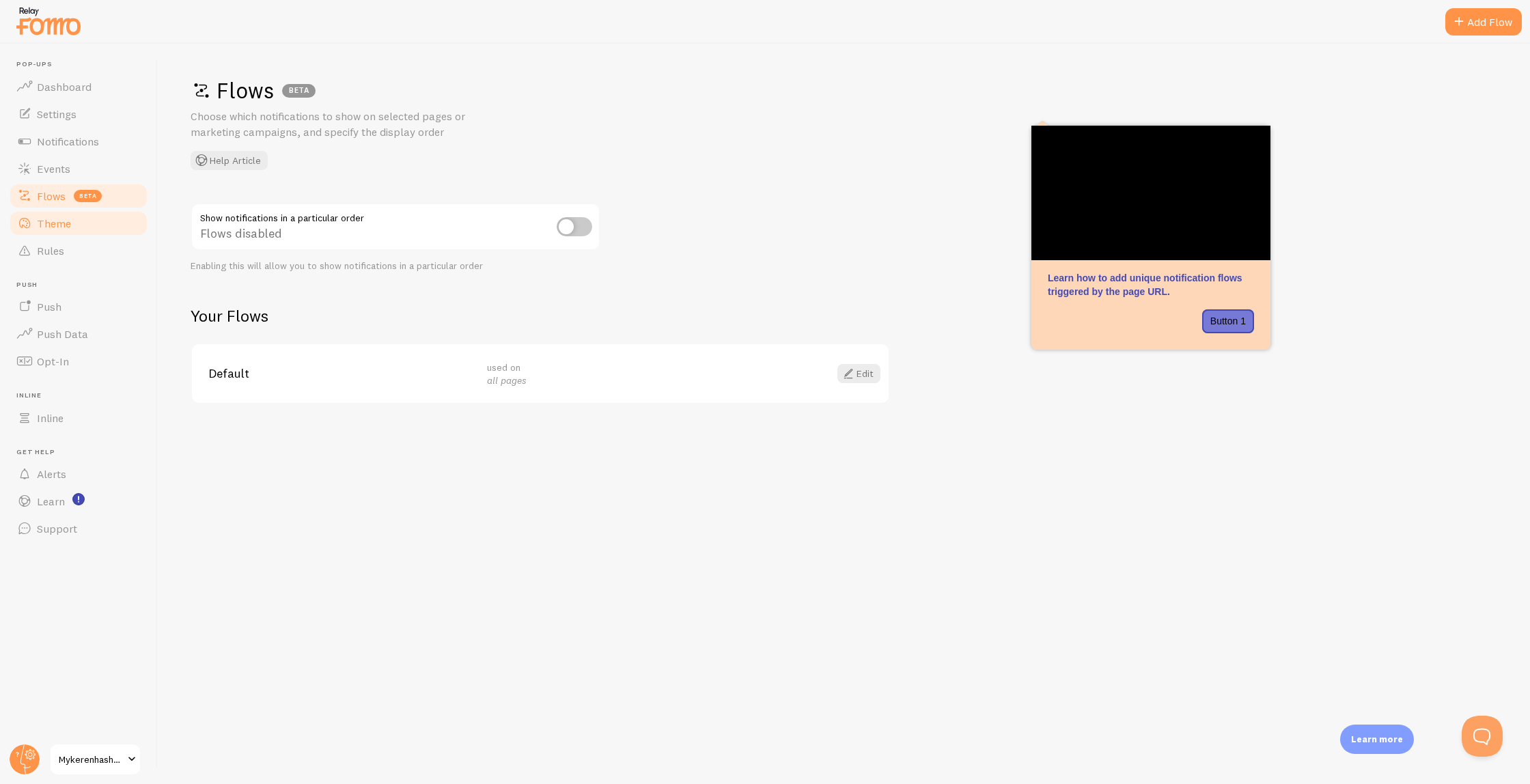
click at [68, 220] on span "Theme" at bounding box center [54, 224] width 34 height 14
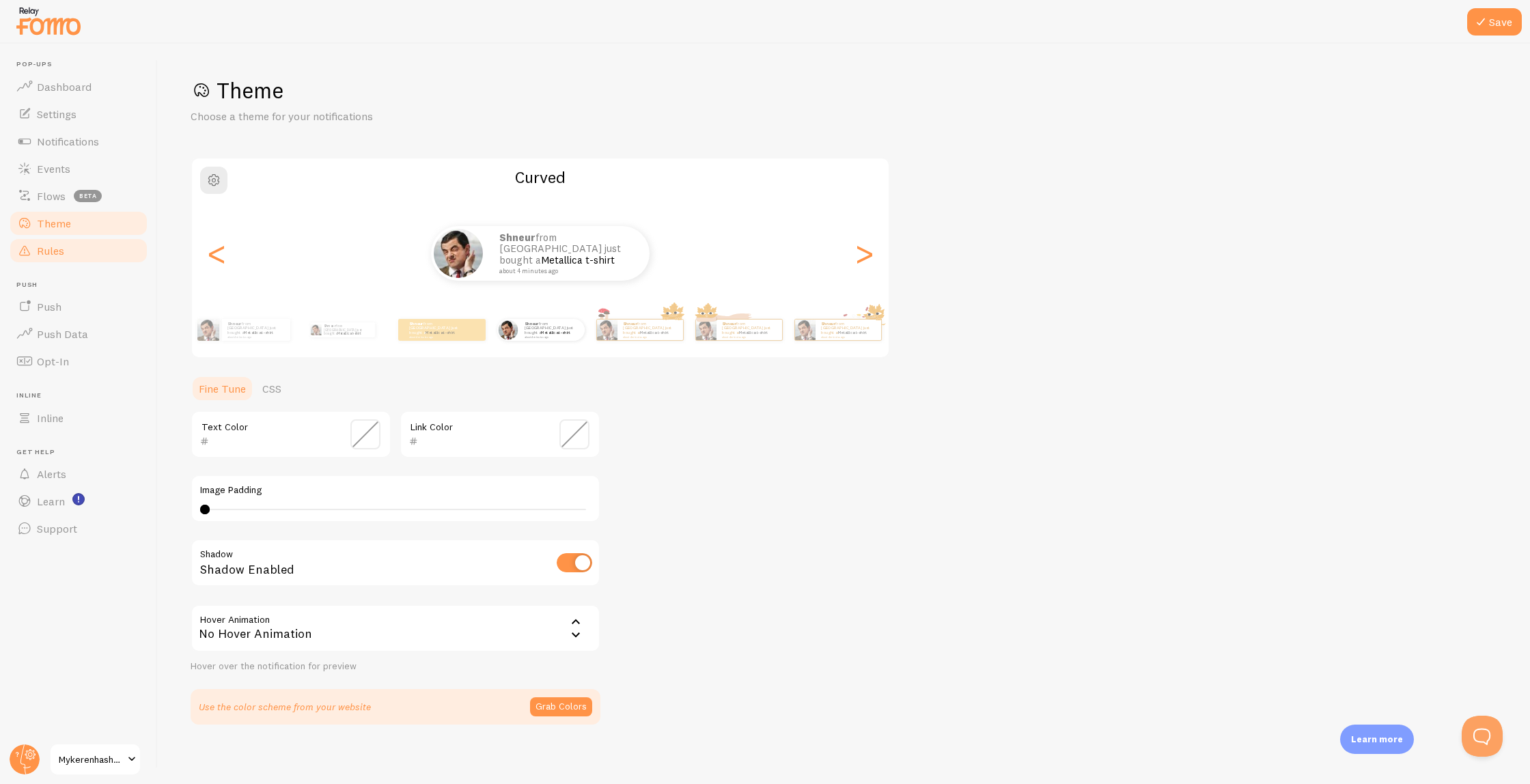
click at [73, 253] on link "Rules" at bounding box center [78, 251] width 140 height 27
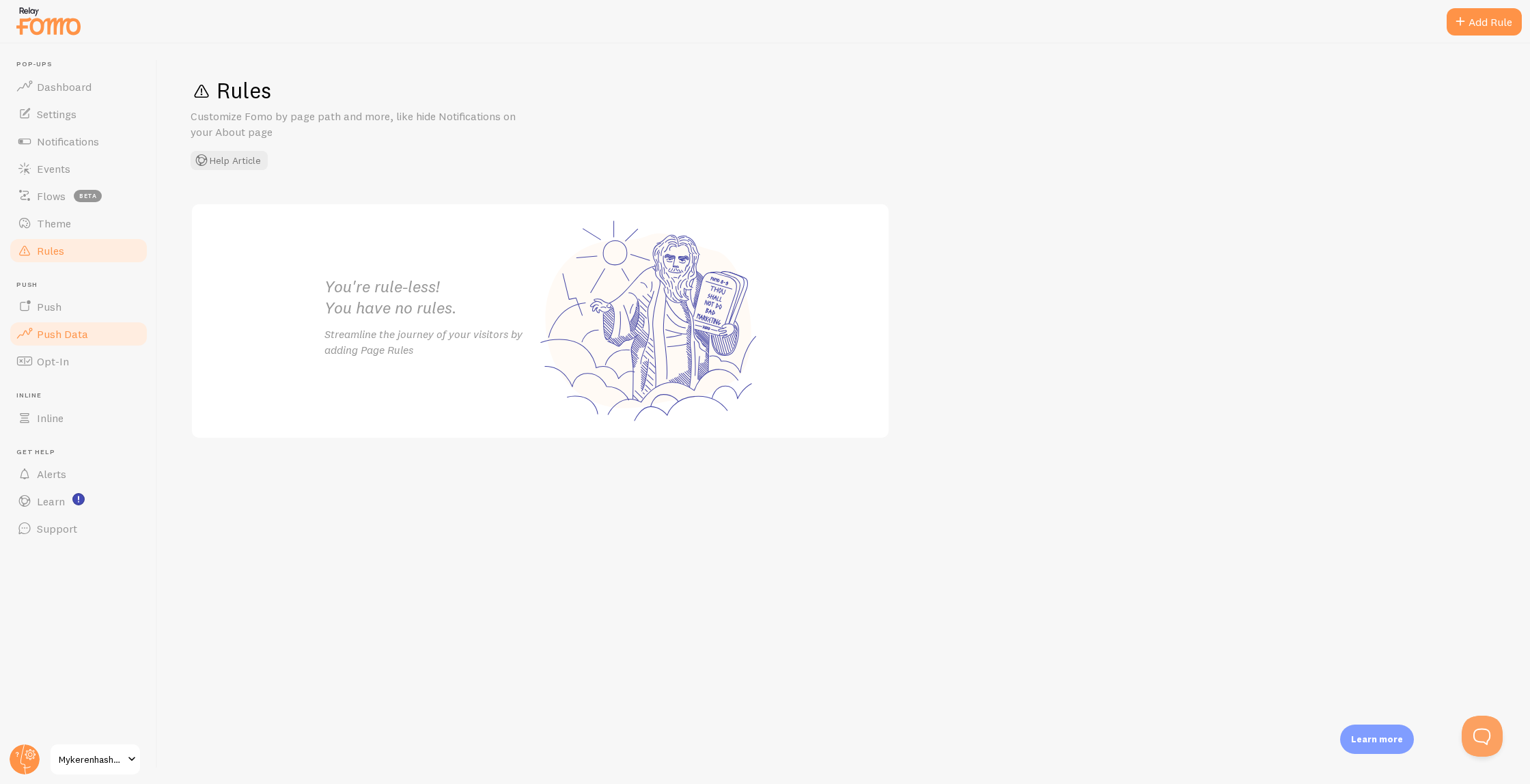
click at [60, 322] on link "Push Data" at bounding box center [78, 334] width 140 height 27
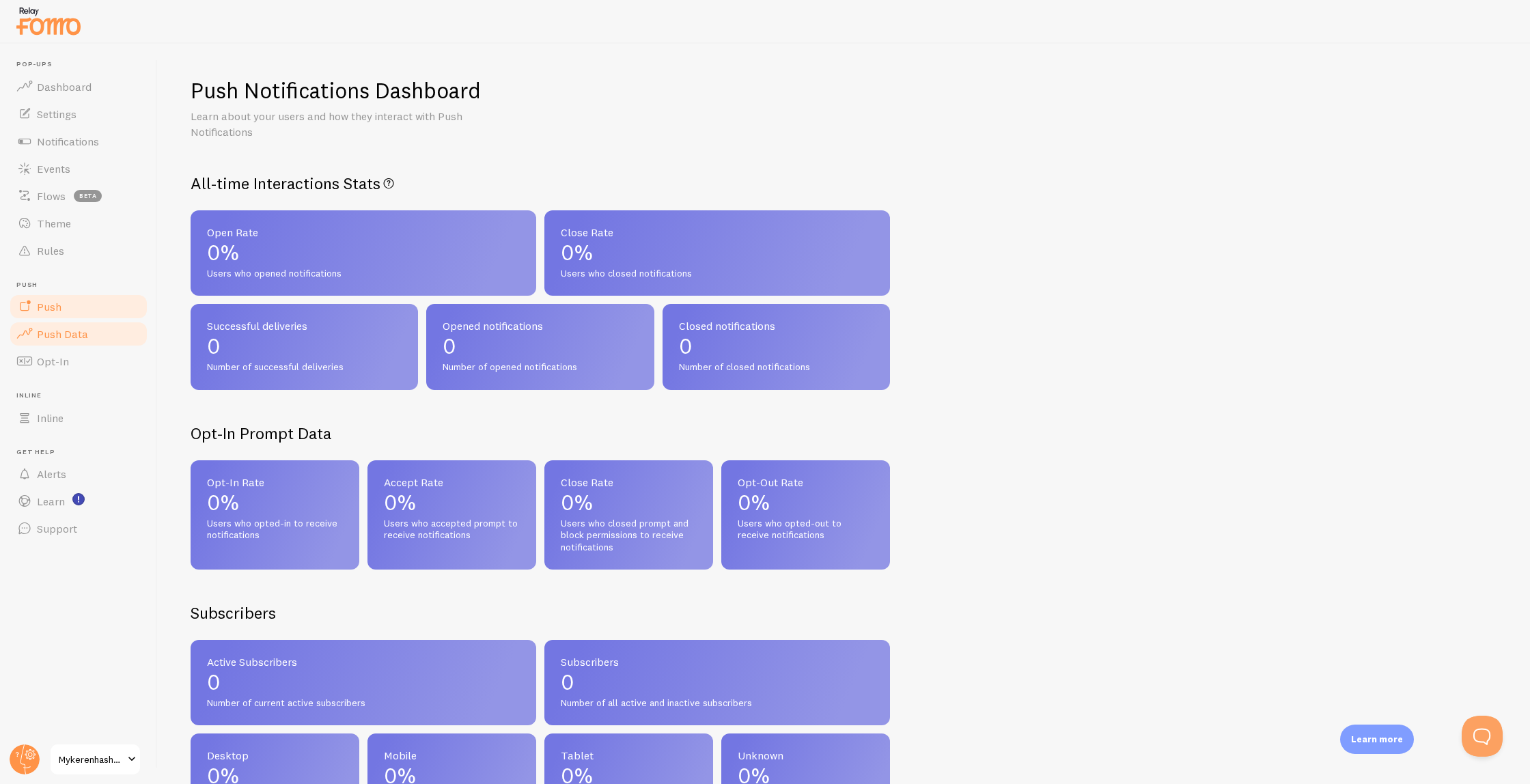
click at [59, 310] on span "Push" at bounding box center [48, 307] width 25 height 14
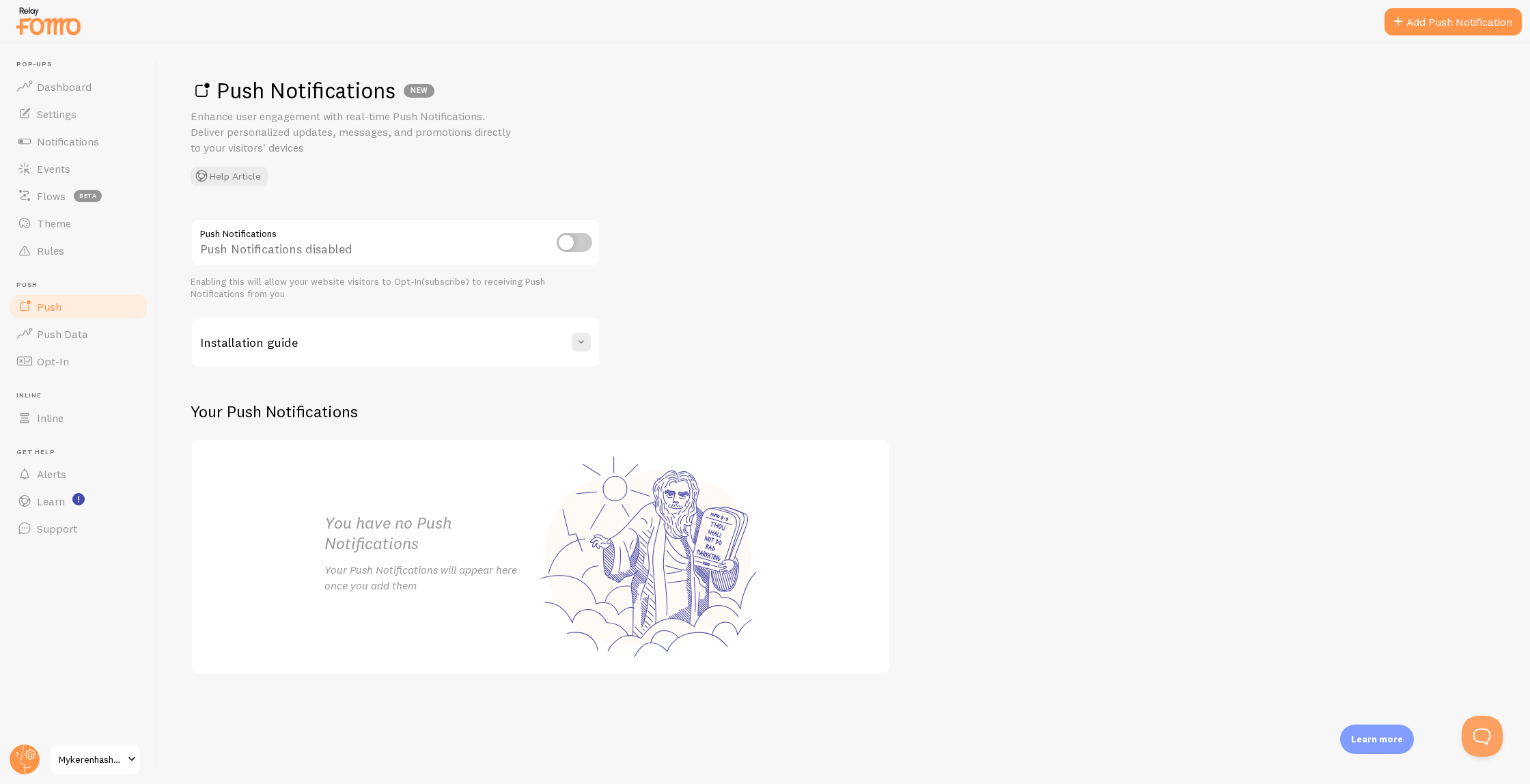
click at [53, 395] on span "Inline" at bounding box center [82, 395] width 133 height 9
click at [53, 423] on span "Inline" at bounding box center [49, 418] width 26 height 14
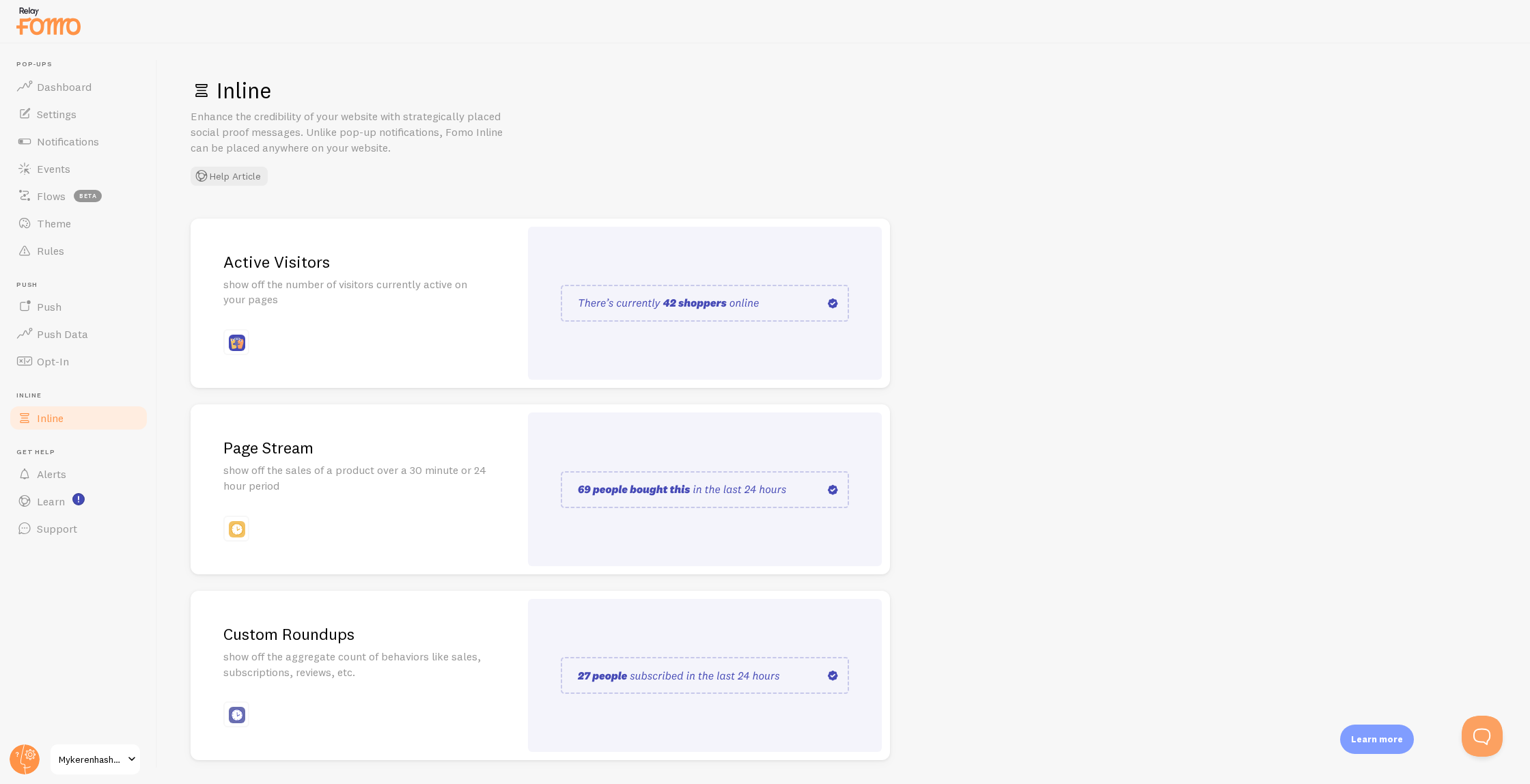
click at [1068, 57] on div "Inline Enhance the credibility of your website with strategically placed social…" at bounding box center [845, 413] width 1373 height 741
